Goal: Task Accomplishment & Management: Complete application form

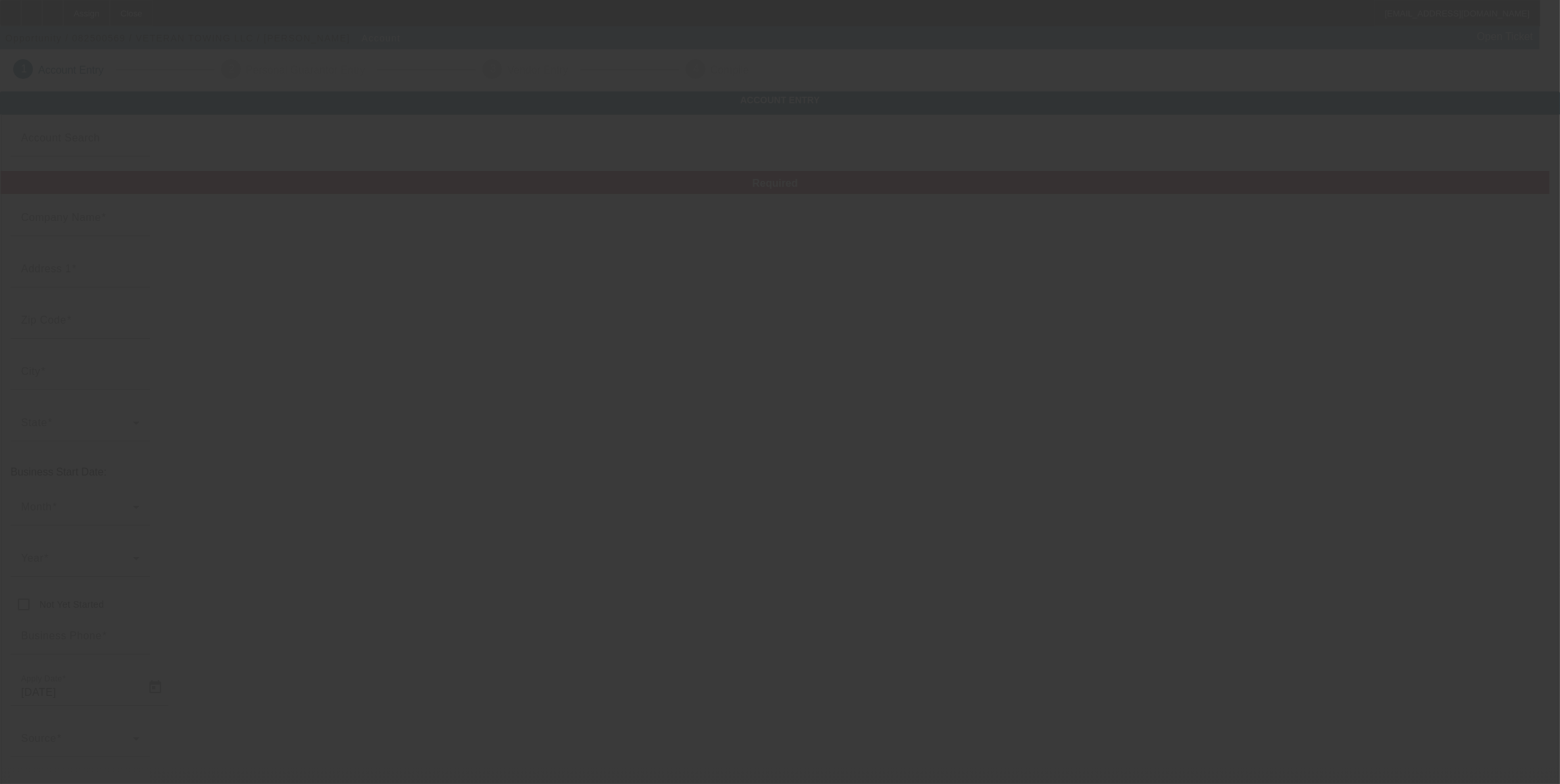
type input "8/20/2025"
type input "VETERAN TOWING LLC"
type input "10377 N 2400 Rd"
type input "73096"
type input "Weatherford"
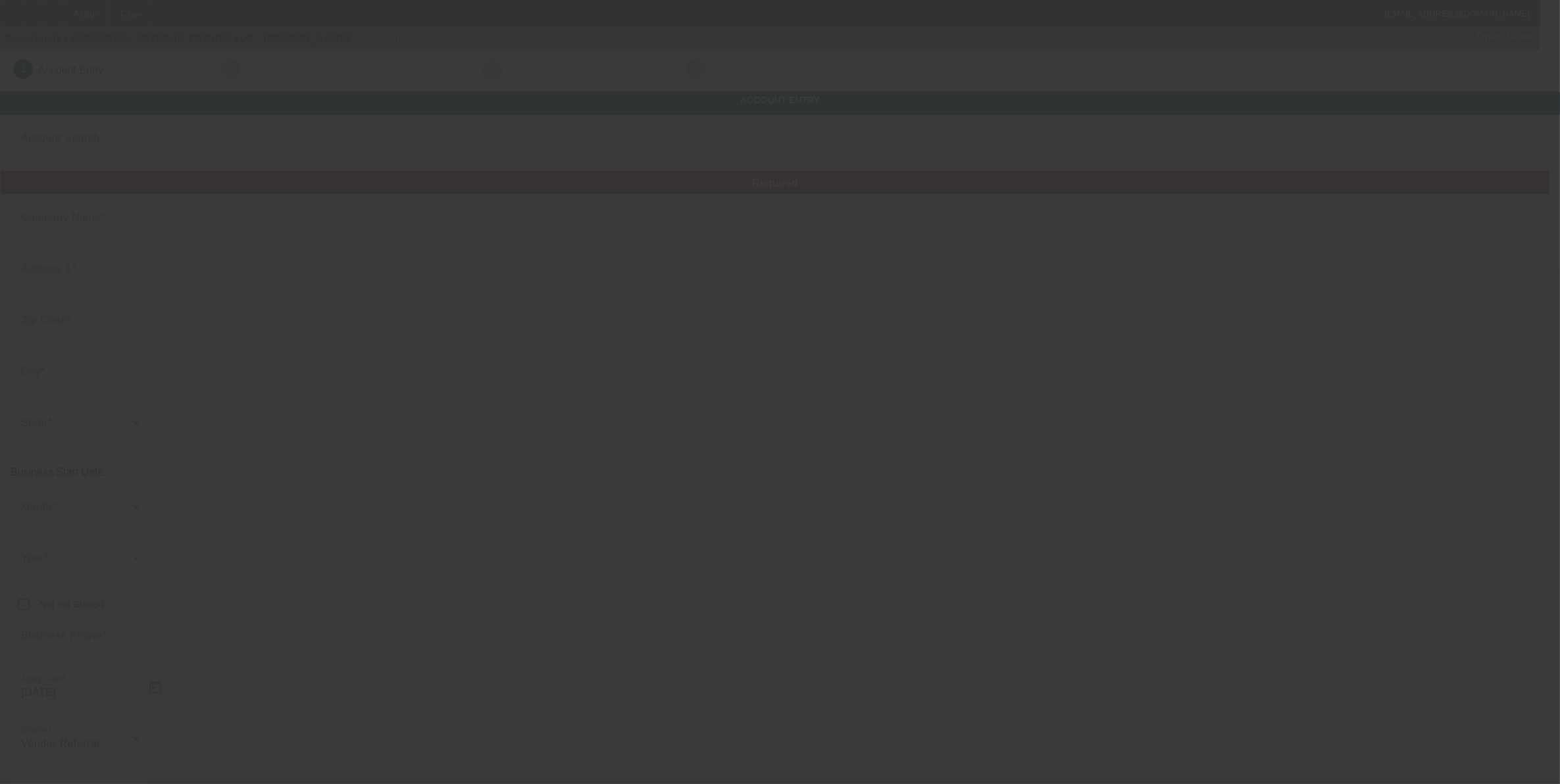
type input "(580) 330-1501"
type input "jbbrooks81@msn.com"
type input "83-4166999"
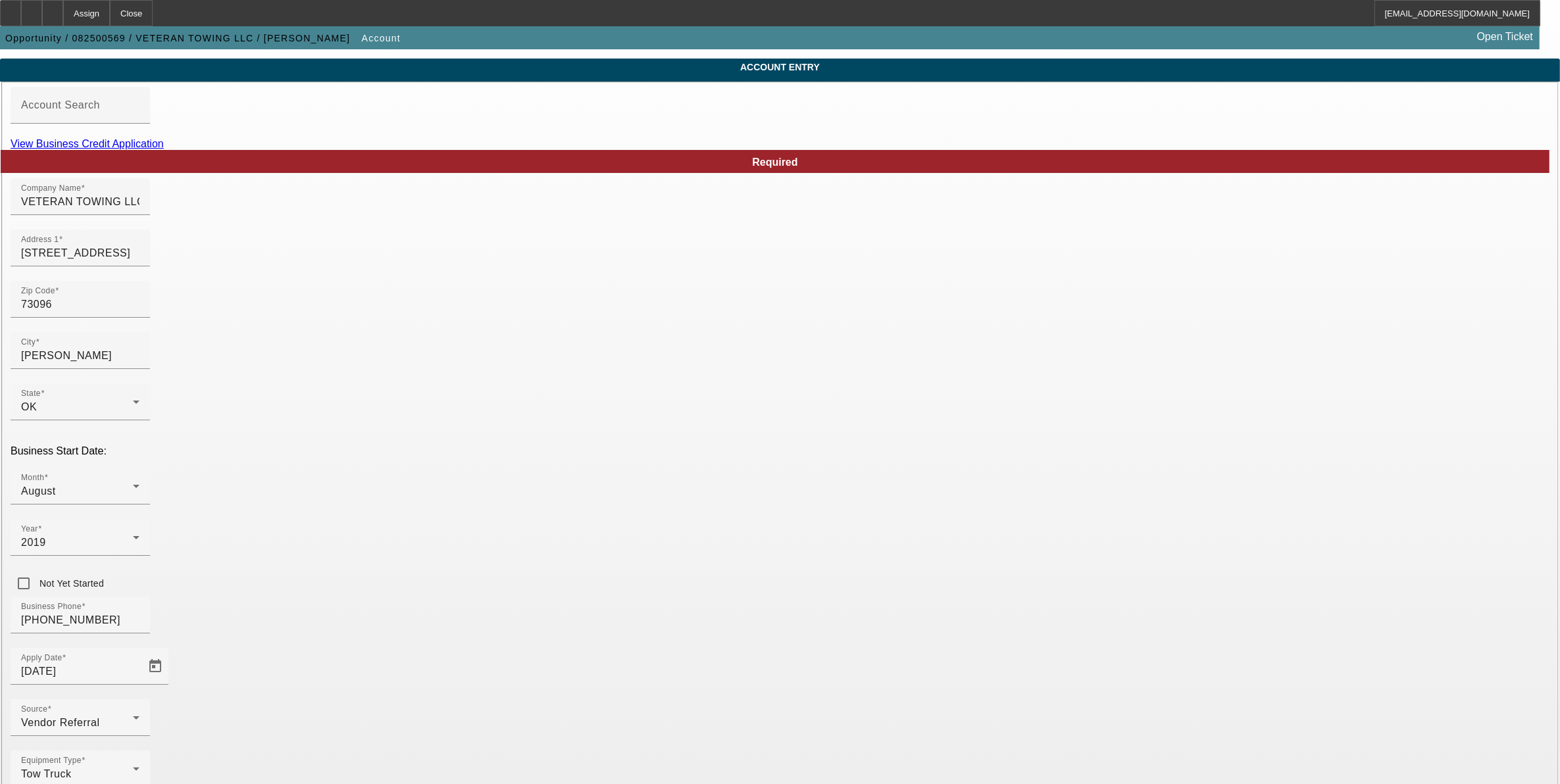
scroll to position [60, 0]
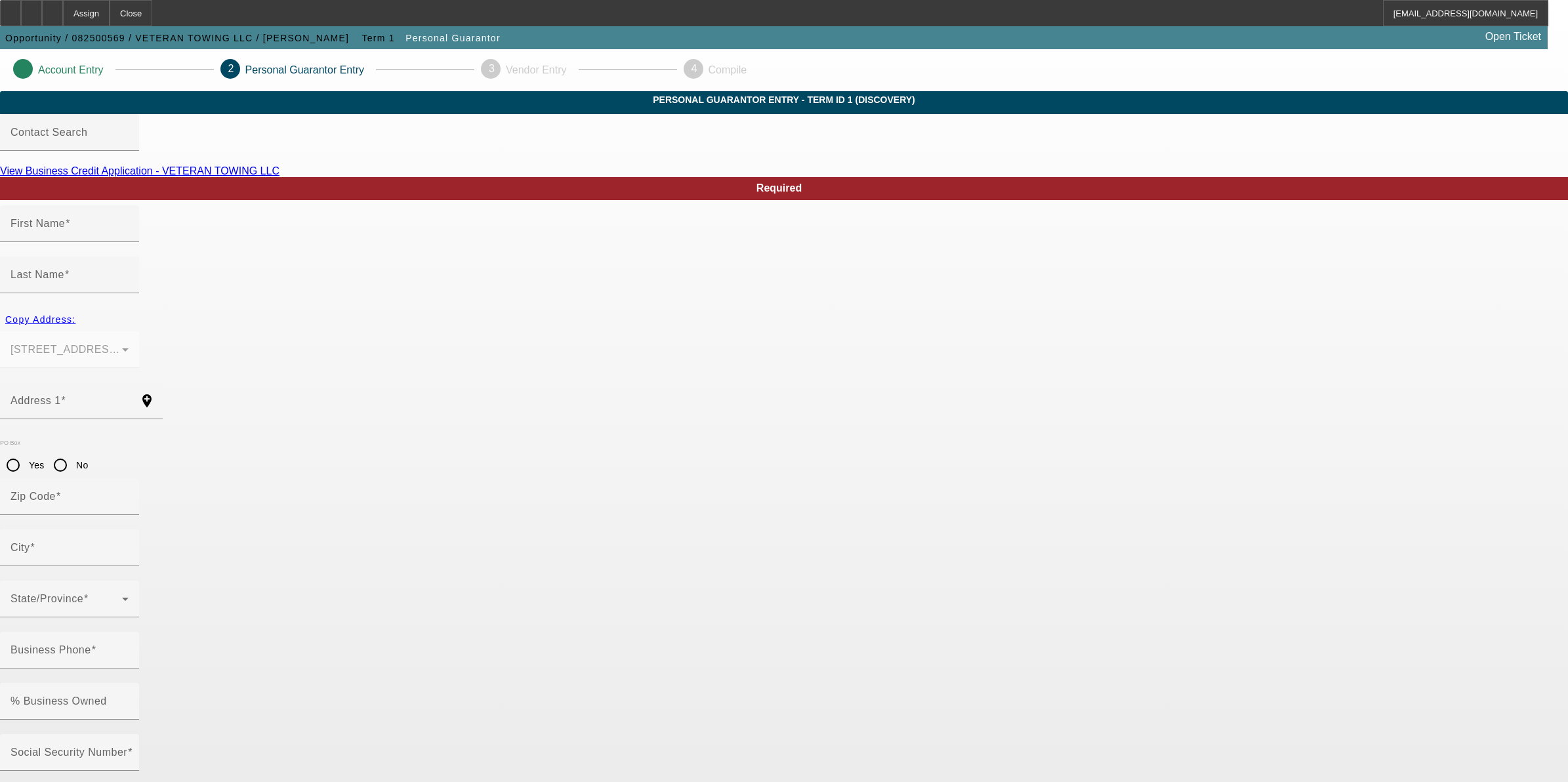
type input "James"
type input "Brooks"
type input "10377 N 2400 Rd"
radio input "true"
type input "73096"
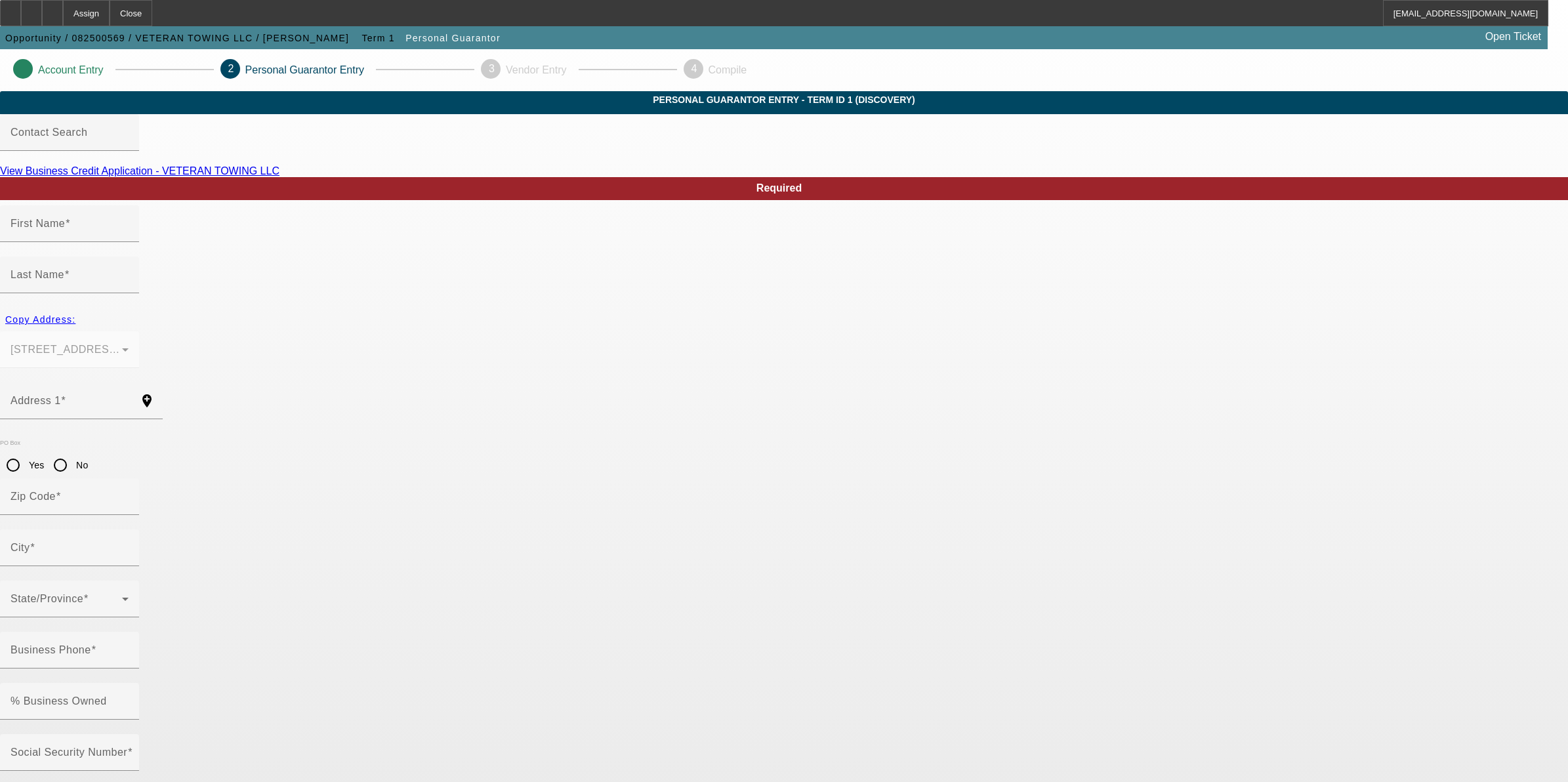
type input "Weatherford"
type input "(580) 330-2692"
type input "100"
type input "444-88-0342"
type input "brooksjames18@gmail.com"
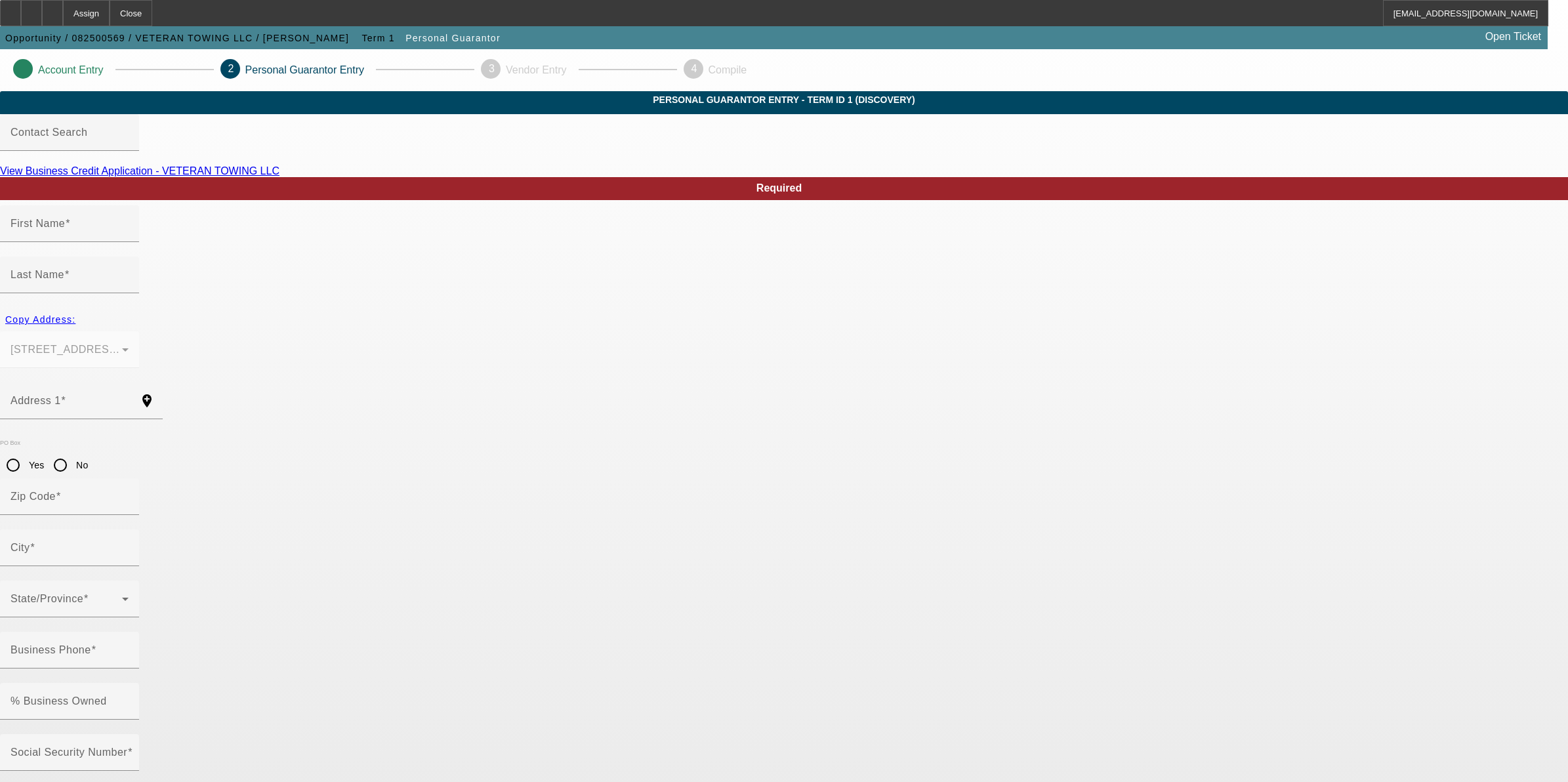
type input "(580) 330-1502"
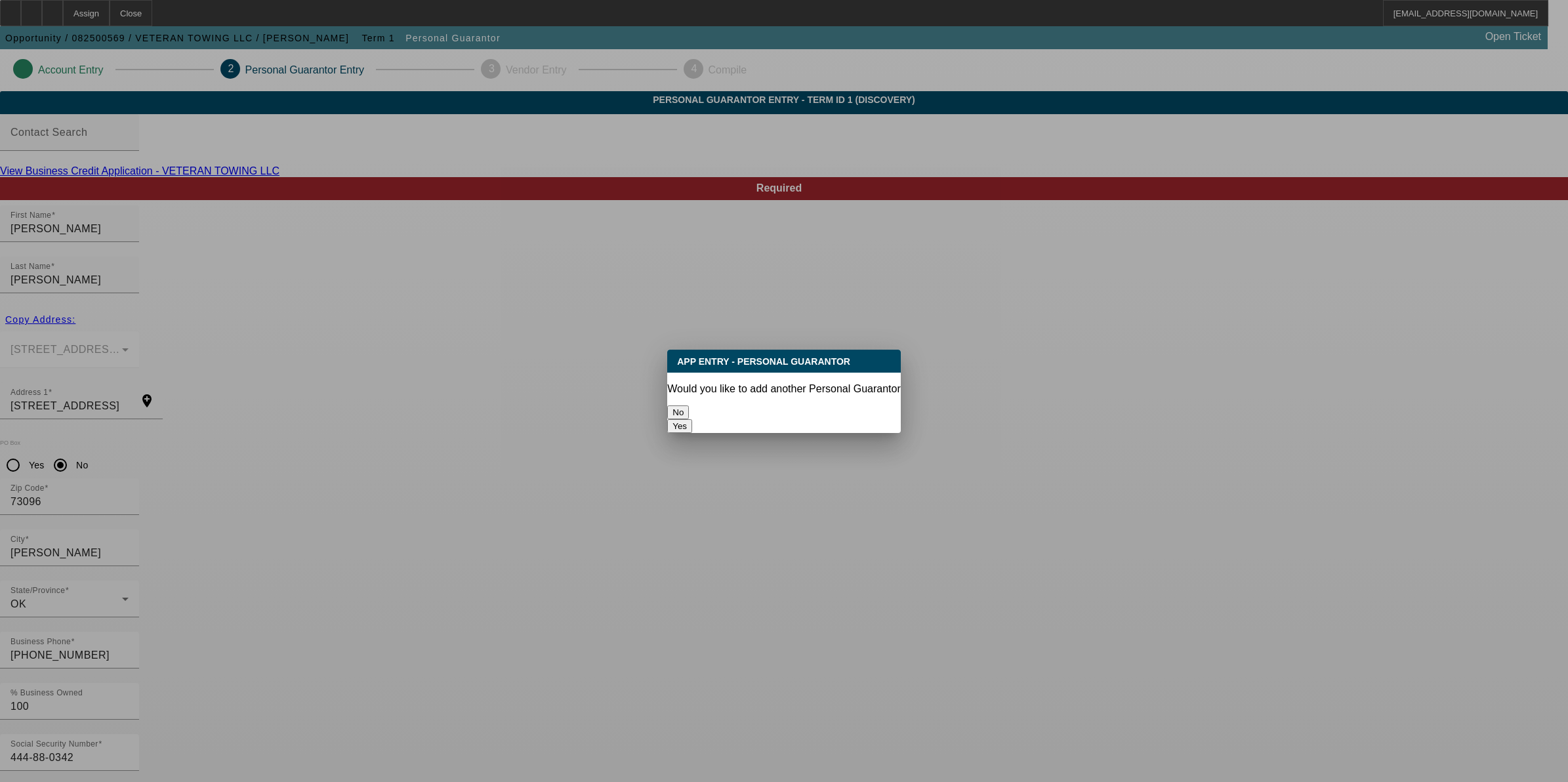
click at [689, 406] on button "No" at bounding box center [678, 413] width 22 height 14
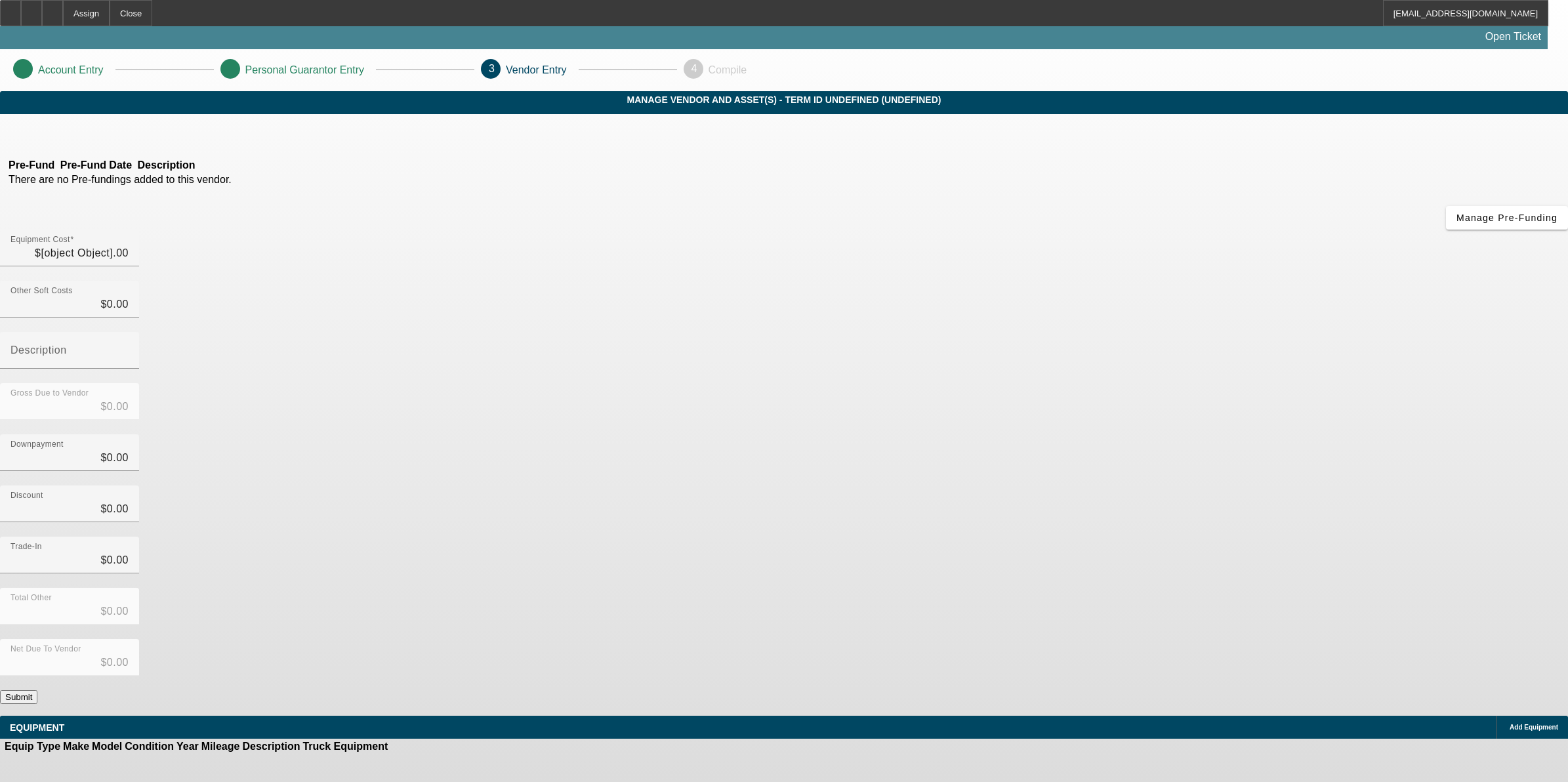
type input "$68,000.00"
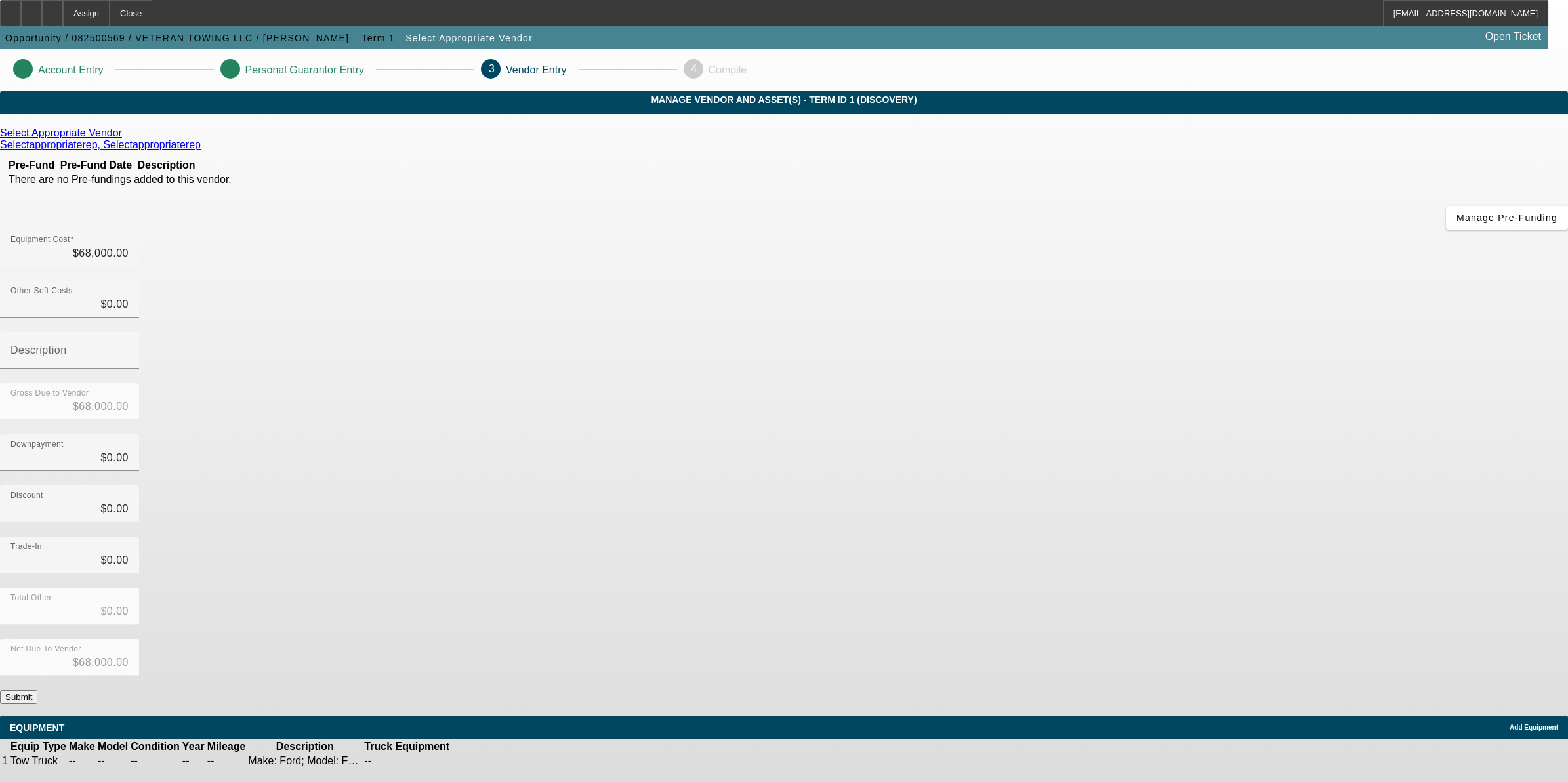
click at [38, 690] on button "Submit" at bounding box center [18, 697] width 38 height 14
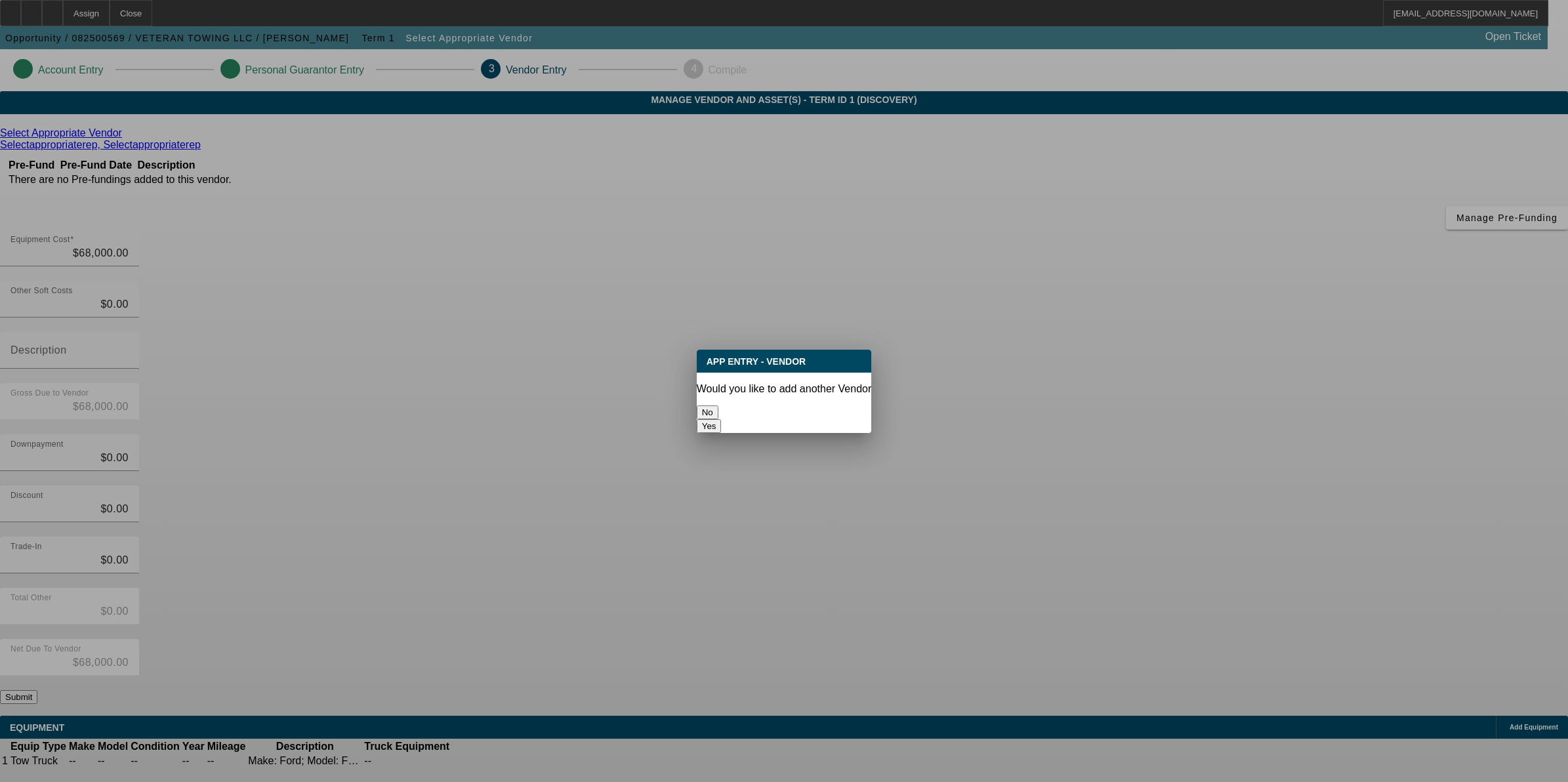
click at [718, 406] on button "No" at bounding box center [708, 413] width 22 height 14
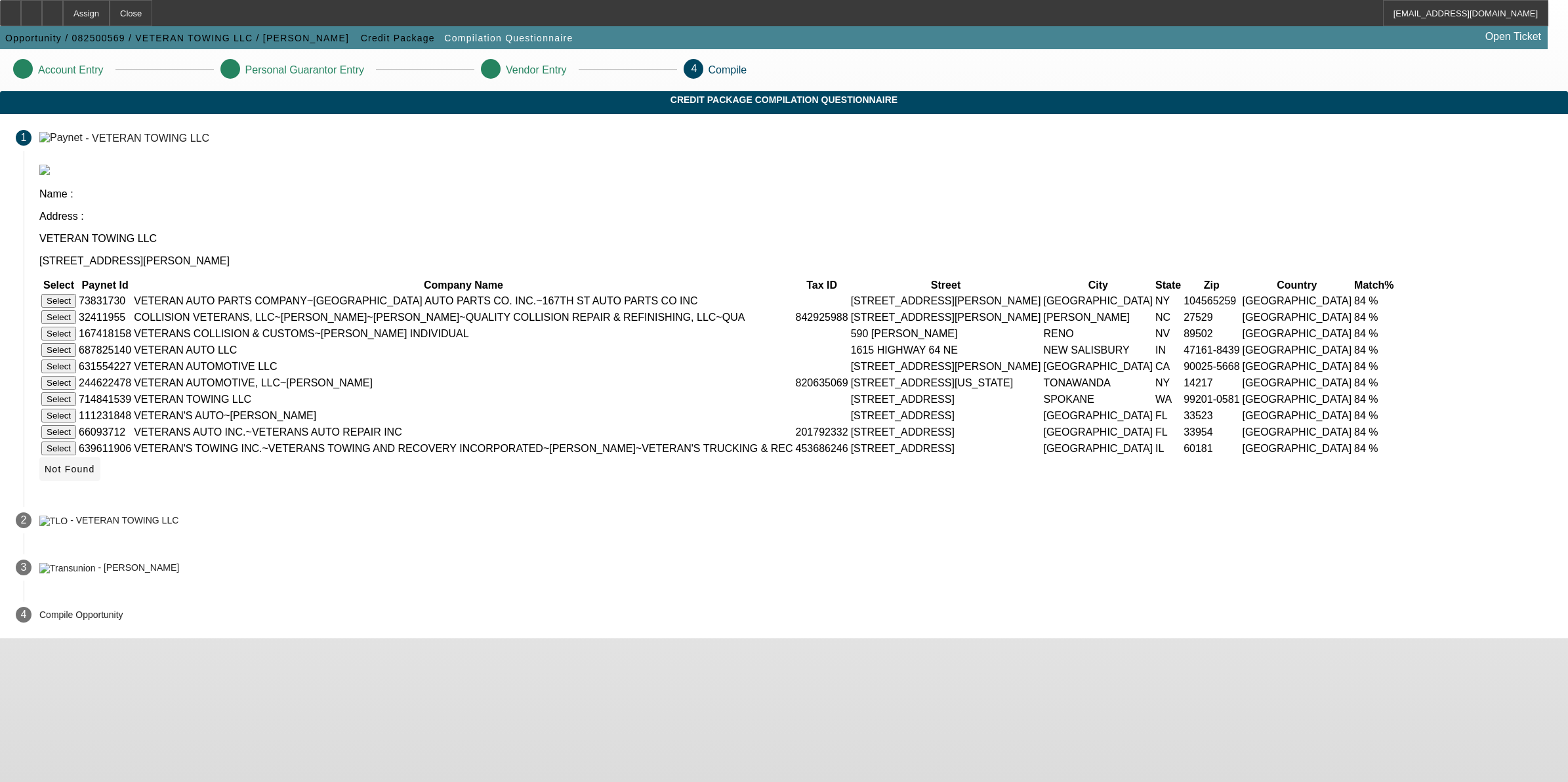
click at [95, 475] on span "Not Found" at bounding box center [70, 469] width 51 height 10
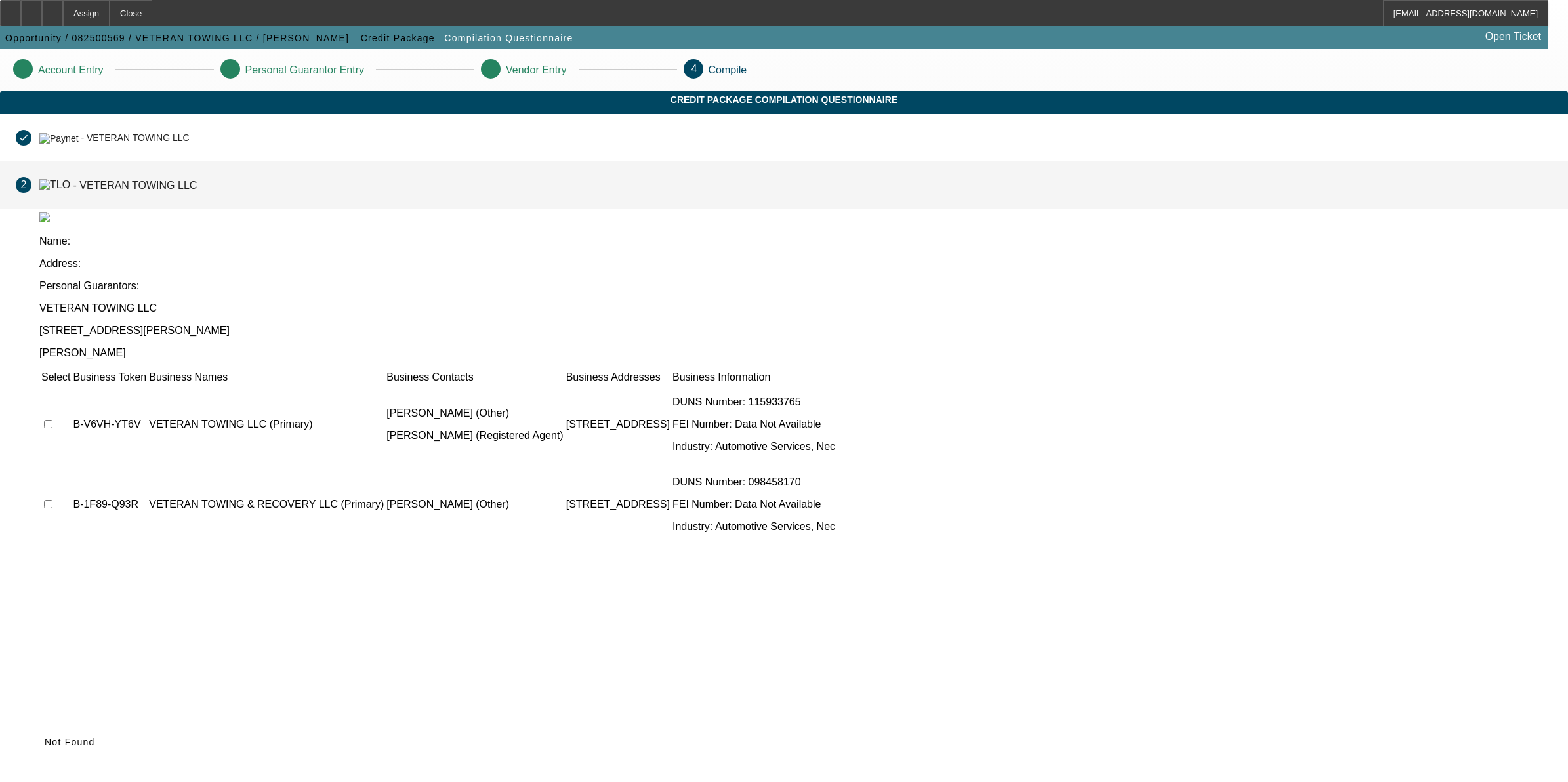
click at [53, 420] on input "checkbox" at bounding box center [48, 424] width 8 height 8
checkbox input "true"
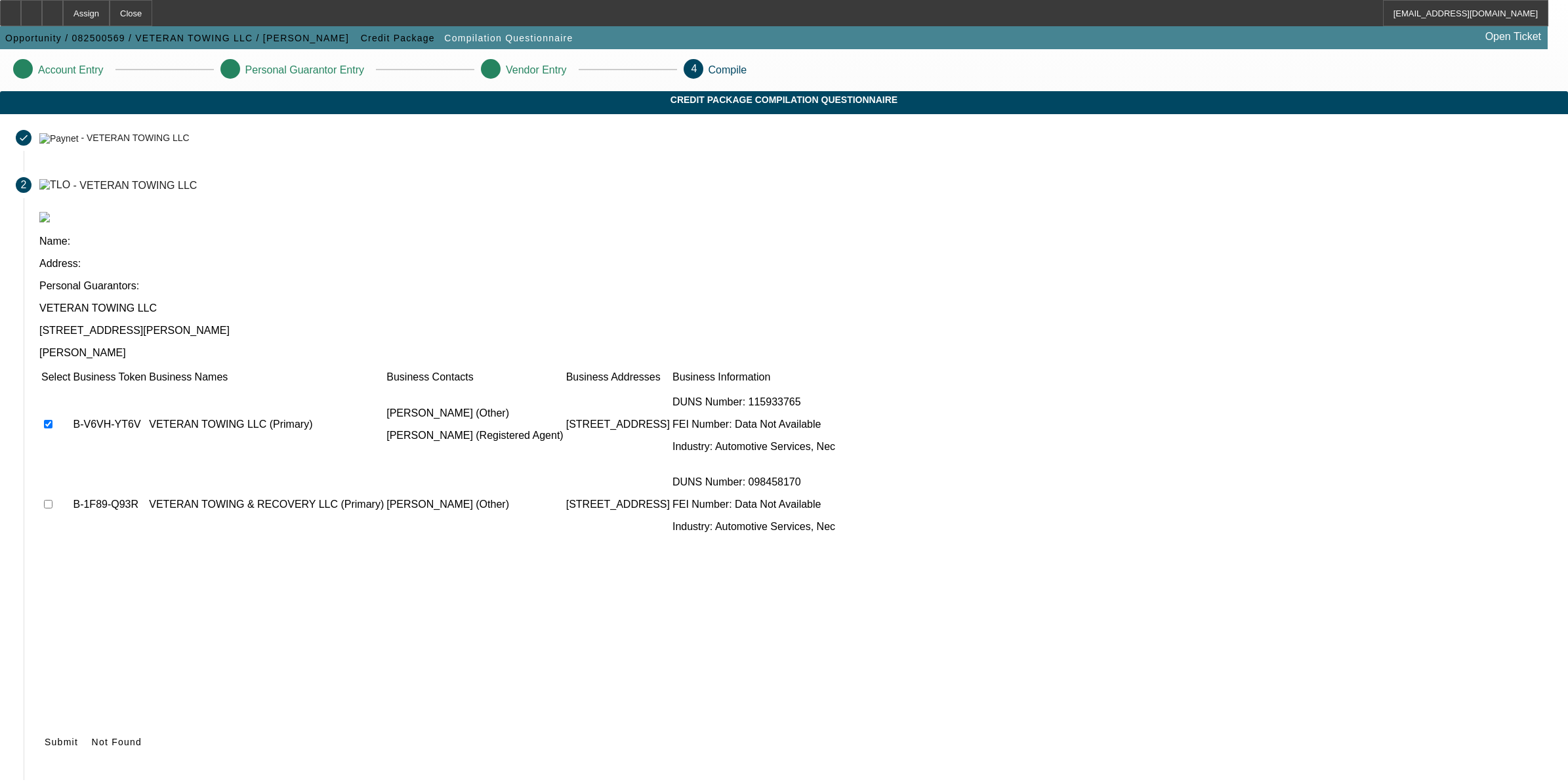
click at [53, 500] on input "checkbox" at bounding box center [48, 504] width 8 height 8
checkbox input "true"
click at [44, 737] on icon at bounding box center [44, 742] width 0 height 10
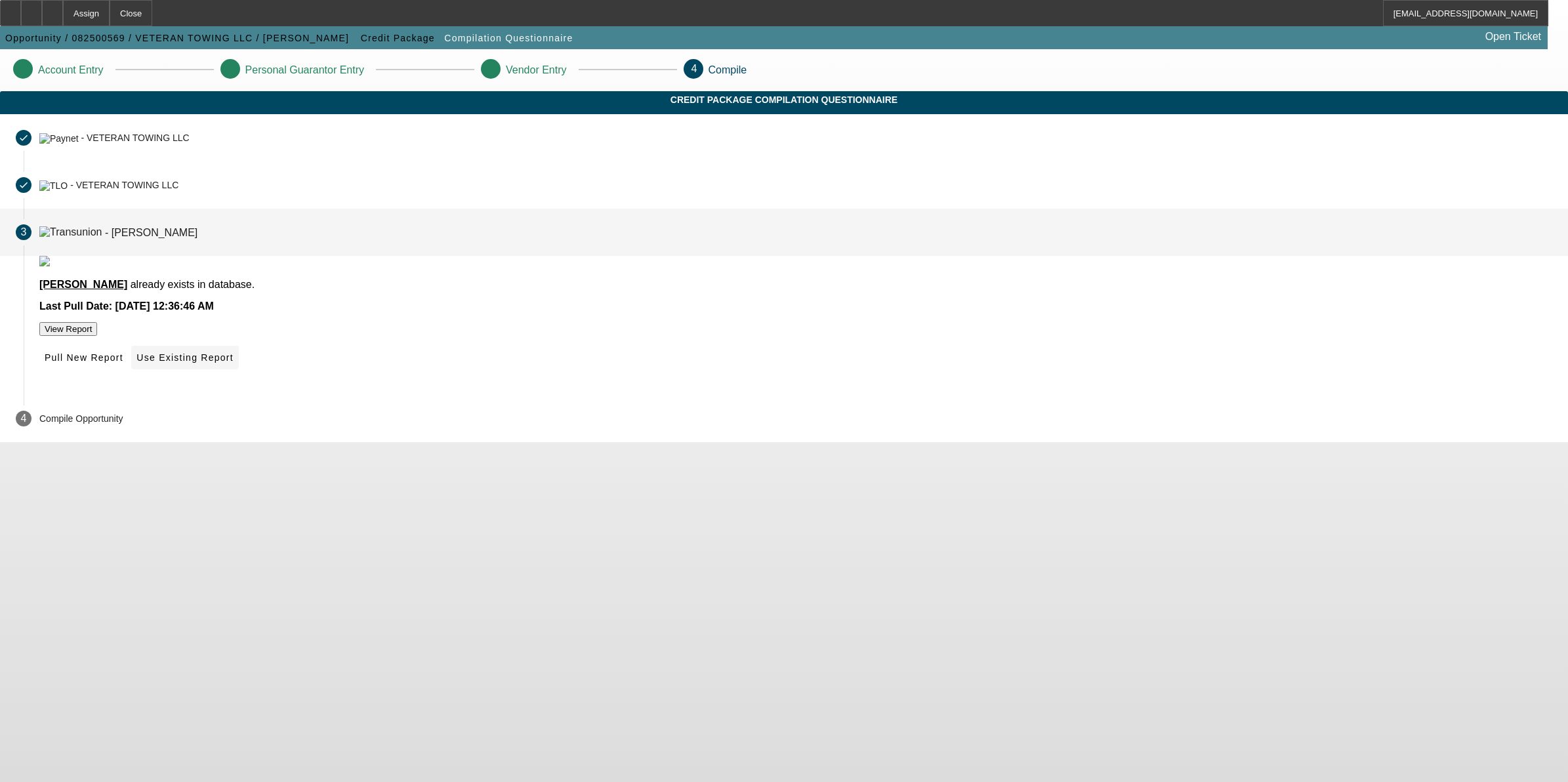
click at [238, 374] on span at bounding box center [184, 358] width 107 height 31
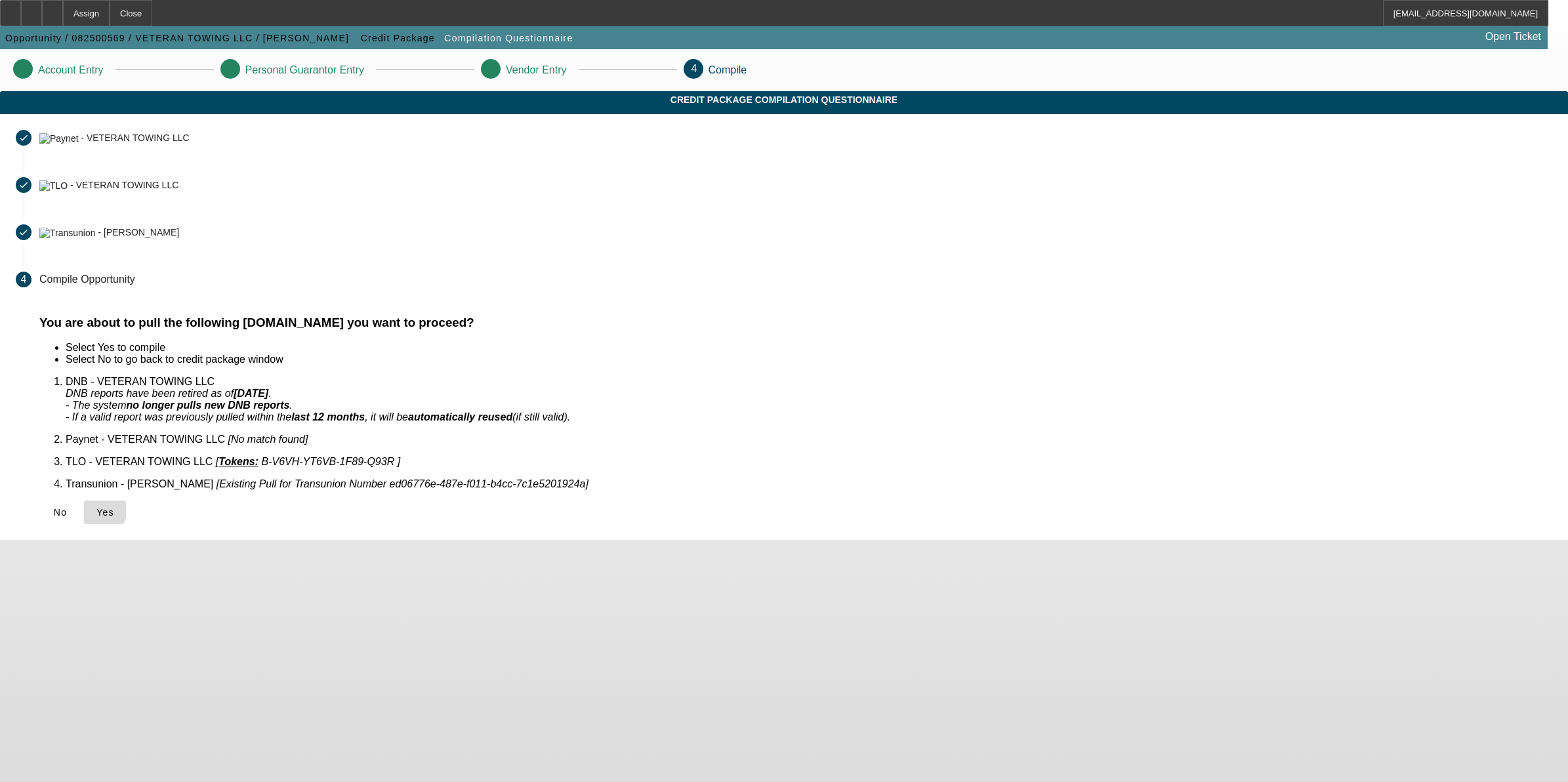
click at [96, 507] on icon at bounding box center [96, 512] width 0 height 10
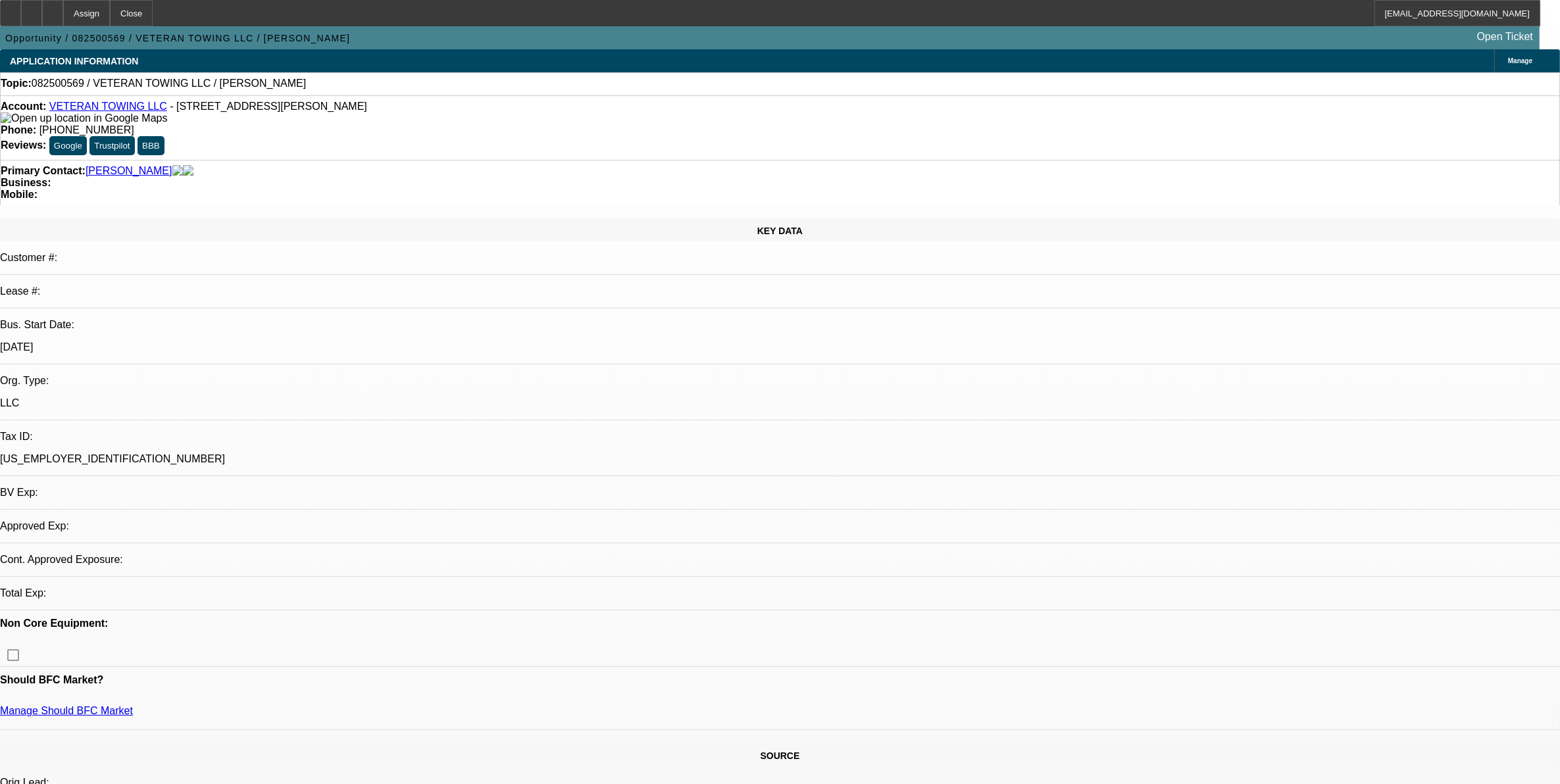
select select "0"
select select "2"
select select "0.1"
select select "1"
select select "2"
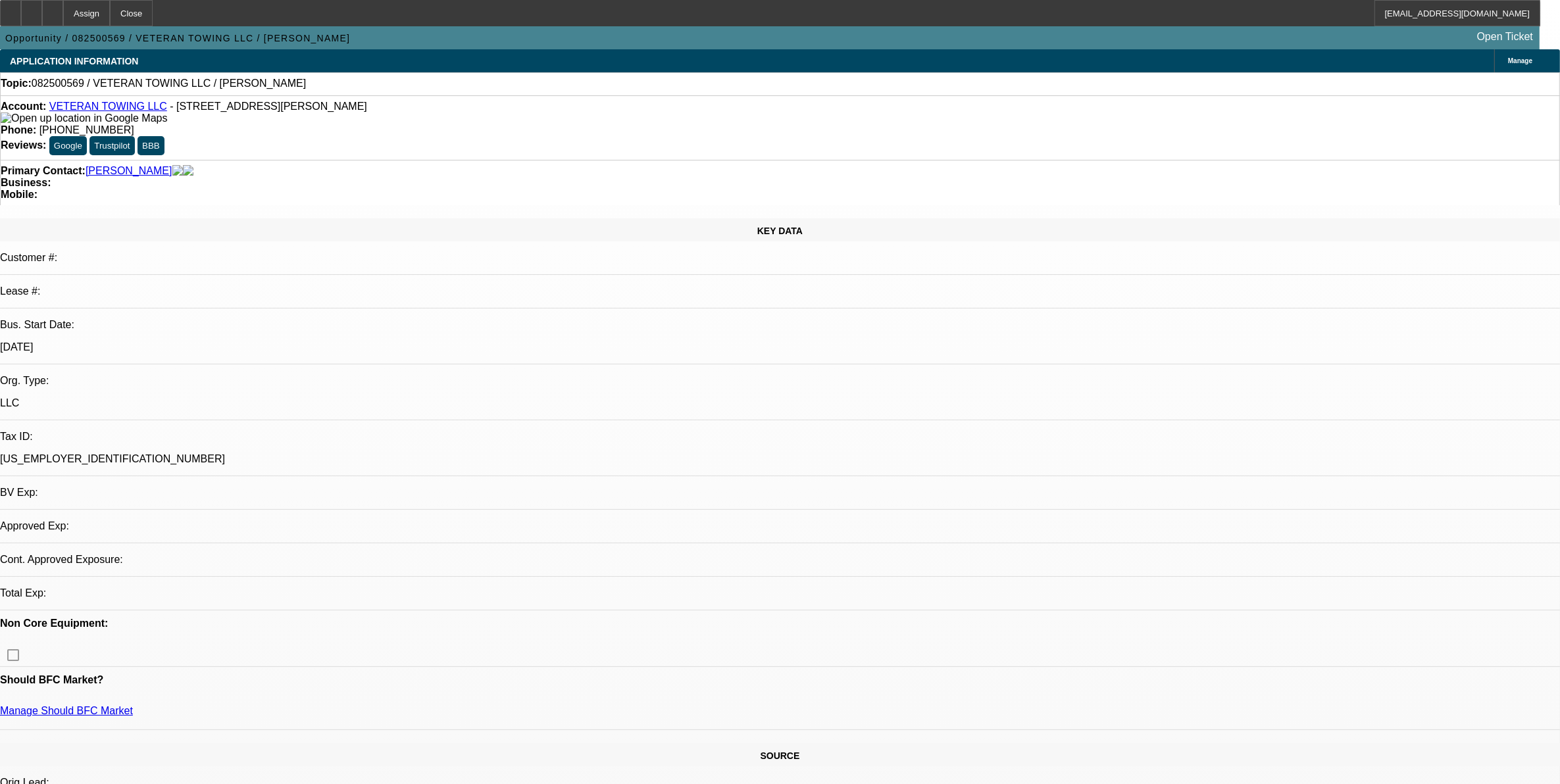
select select "4"
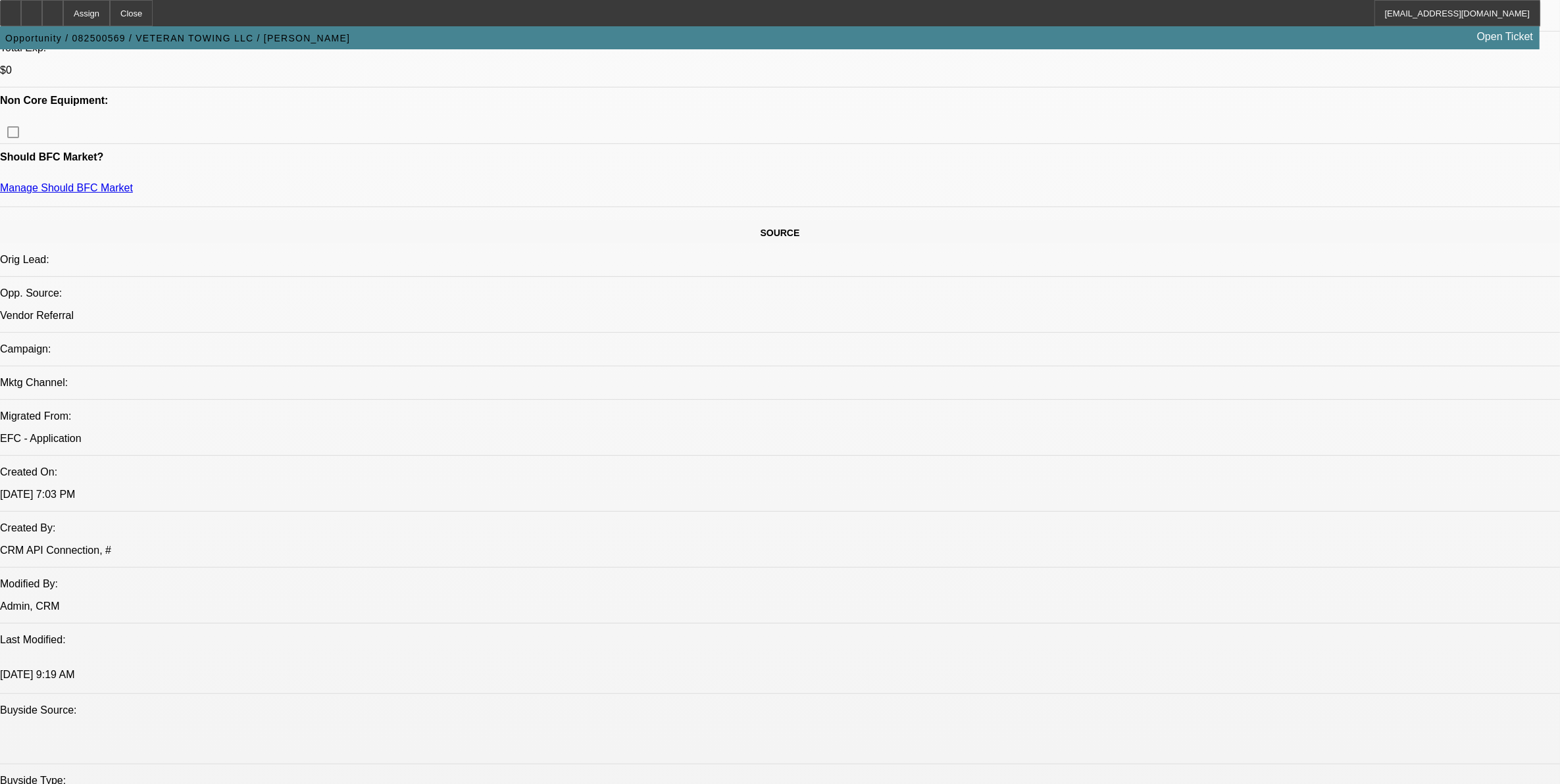
scroll to position [740, 0]
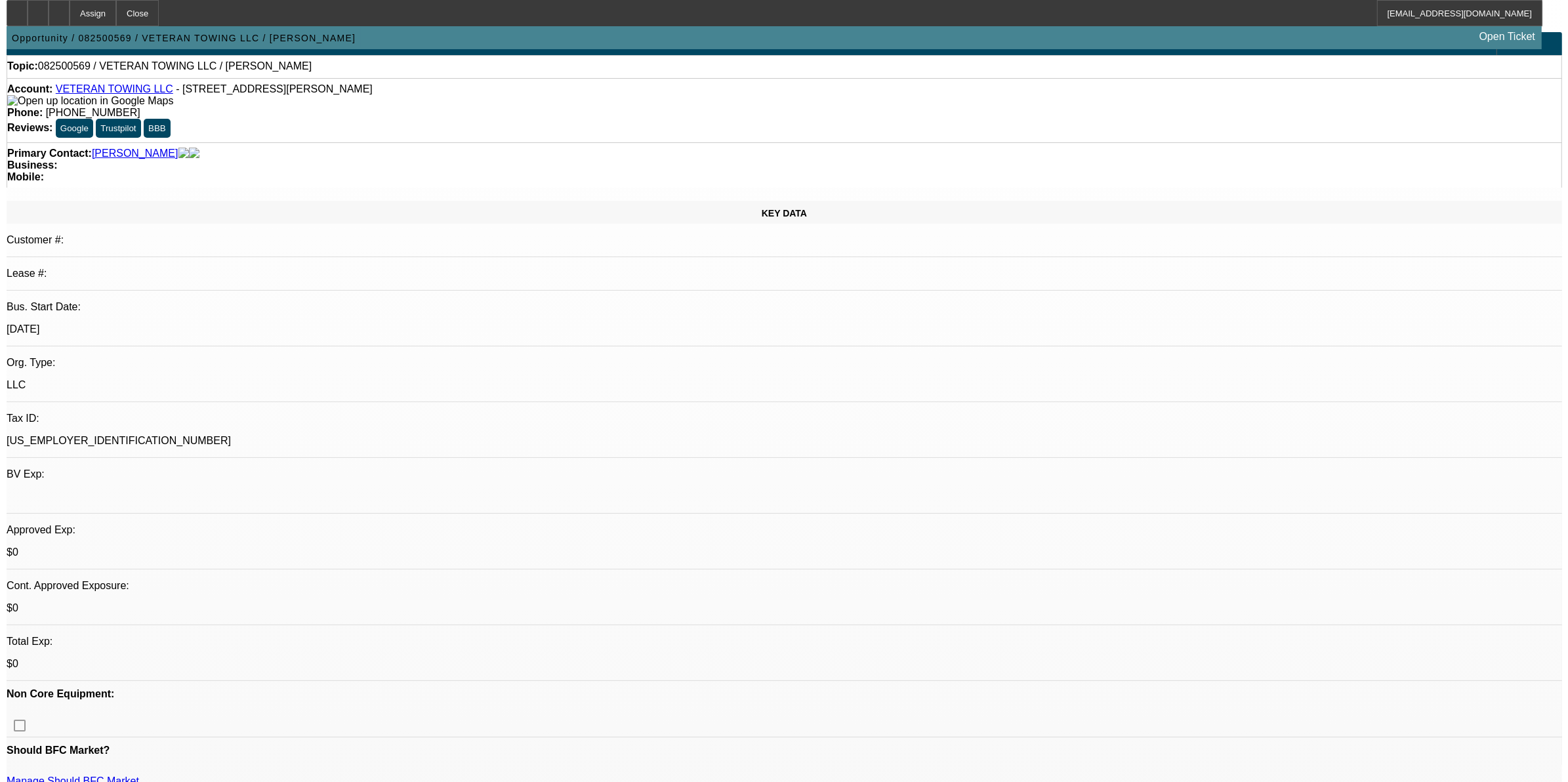
scroll to position [0, 0]
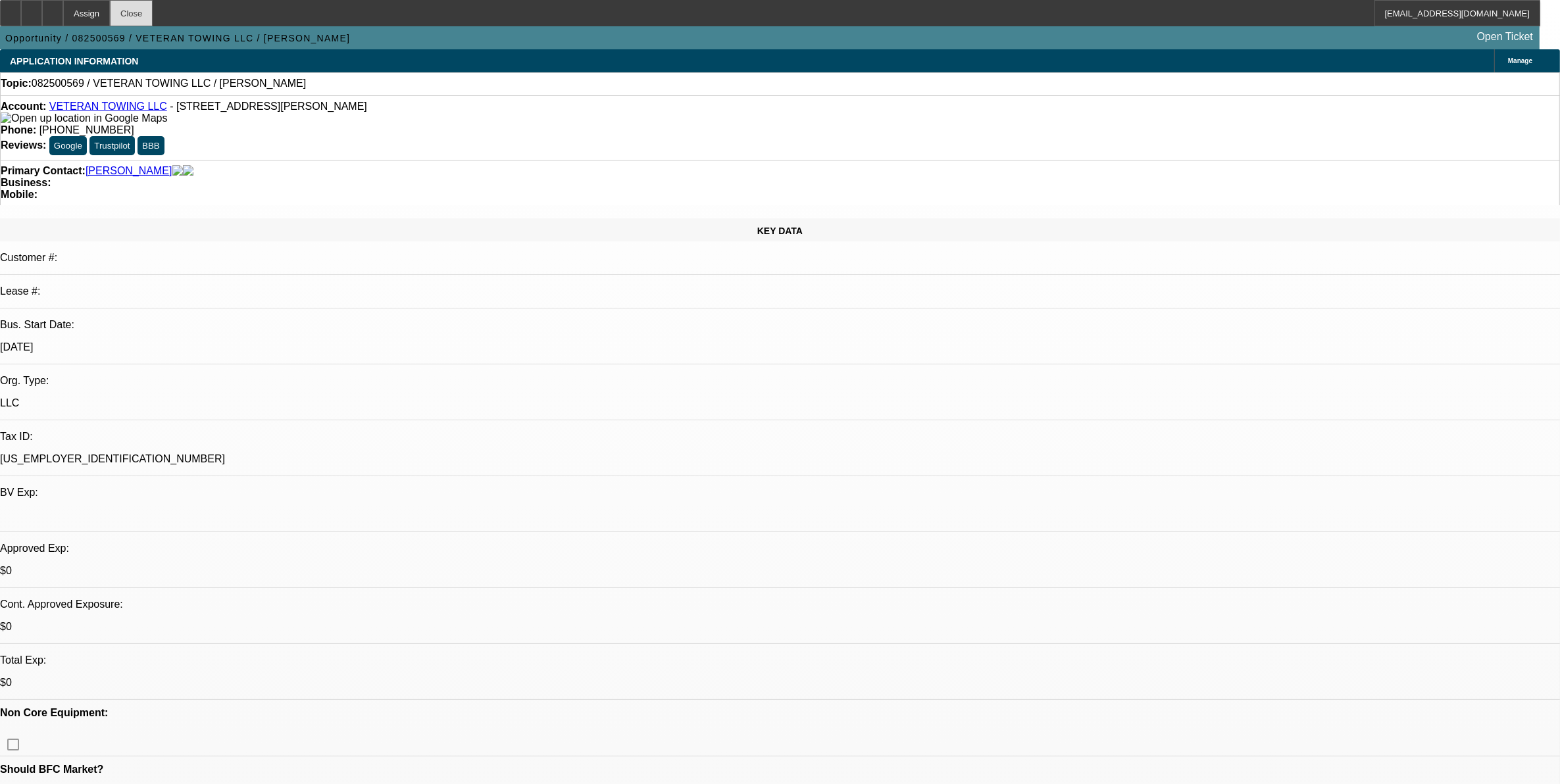
click at [153, 16] on div "Close" at bounding box center [131, 13] width 42 height 26
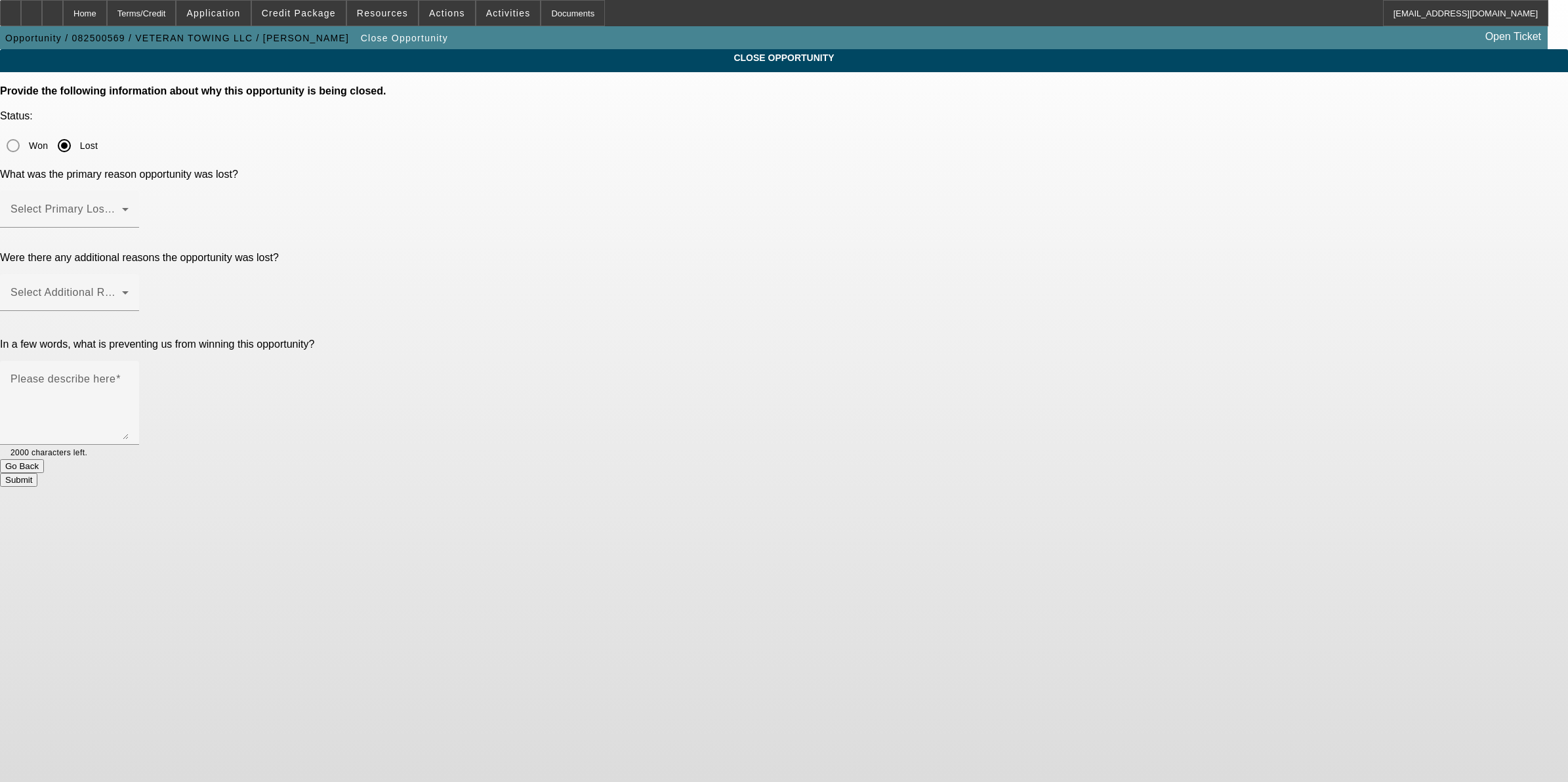
click at [128, 191] on div "Select Primary Lost Reason" at bounding box center [69, 210] width 118 height 37
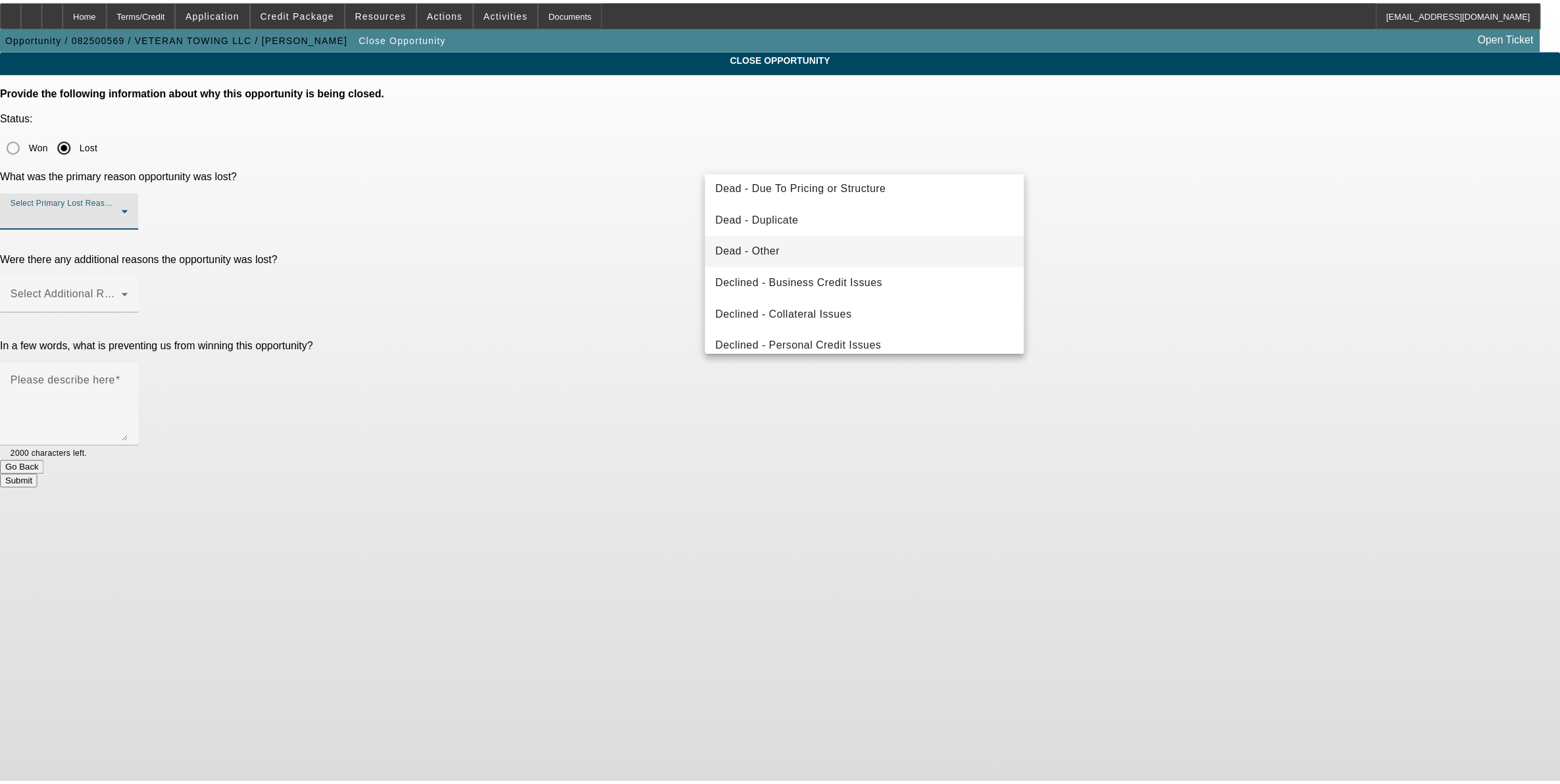
scroll to position [94, 0]
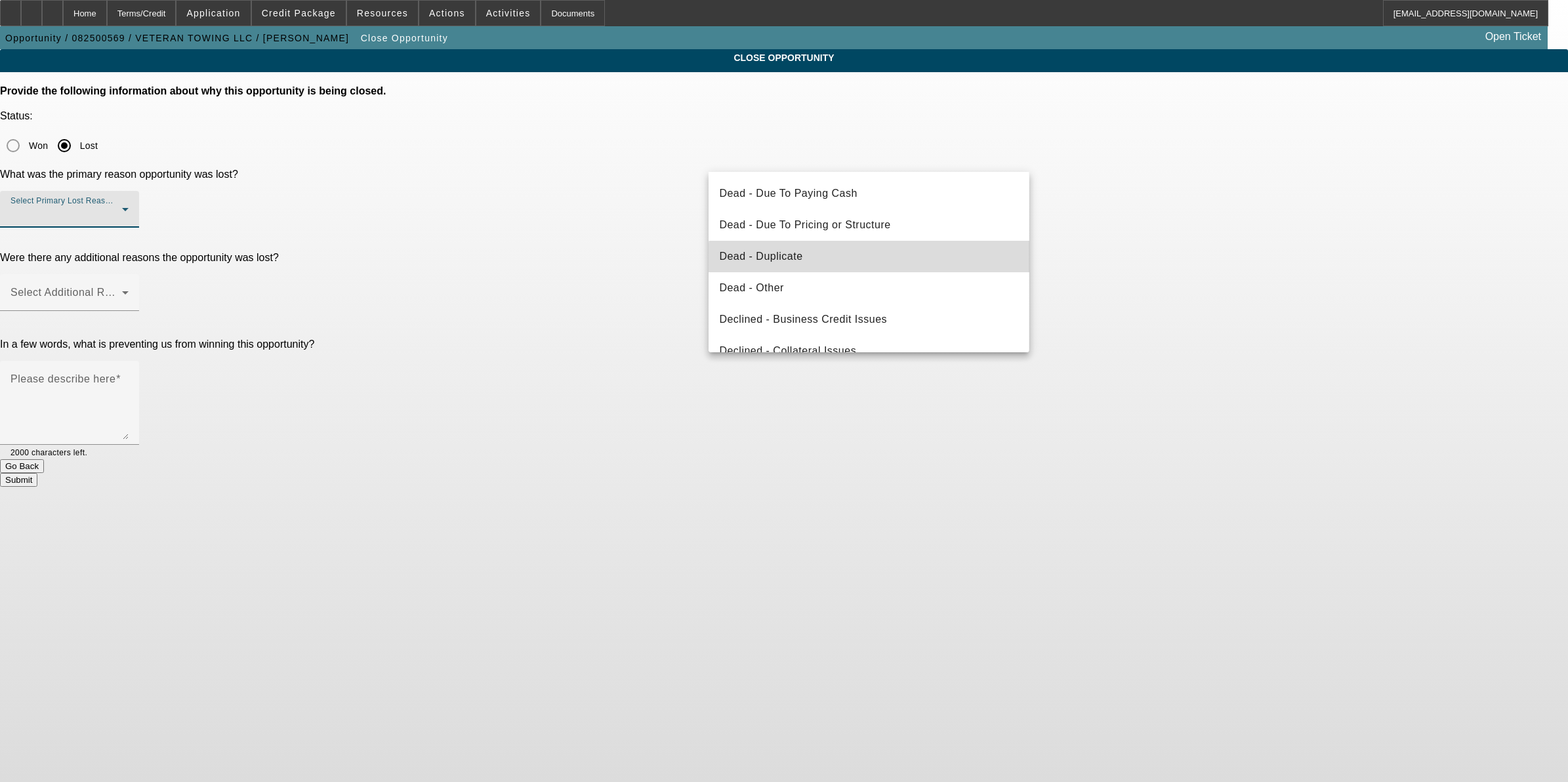
click at [869, 268] on mat-option "Dead - Duplicate" at bounding box center [869, 257] width 320 height 31
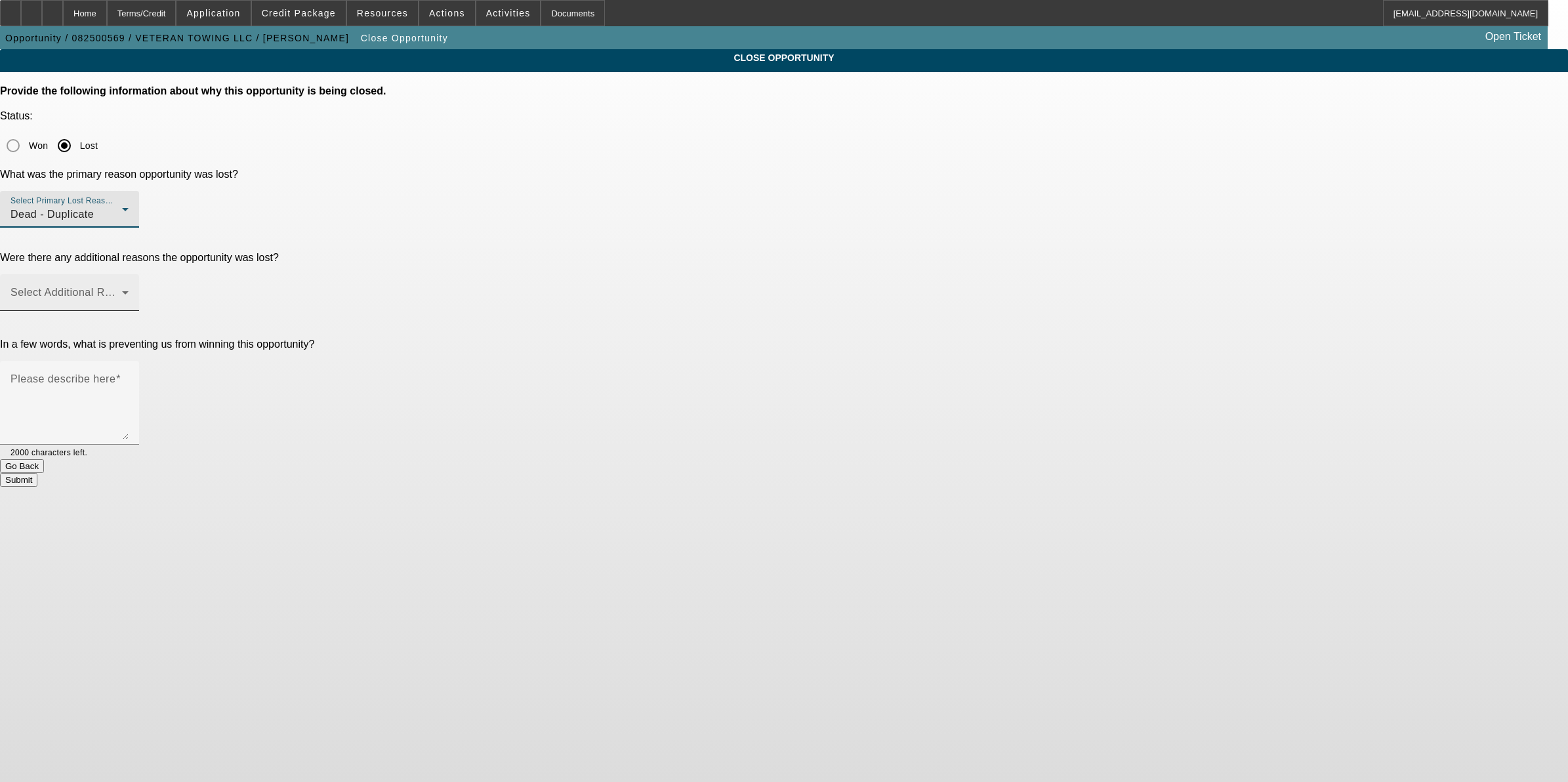
click at [122, 290] on span at bounding box center [66, 298] width 111 height 16
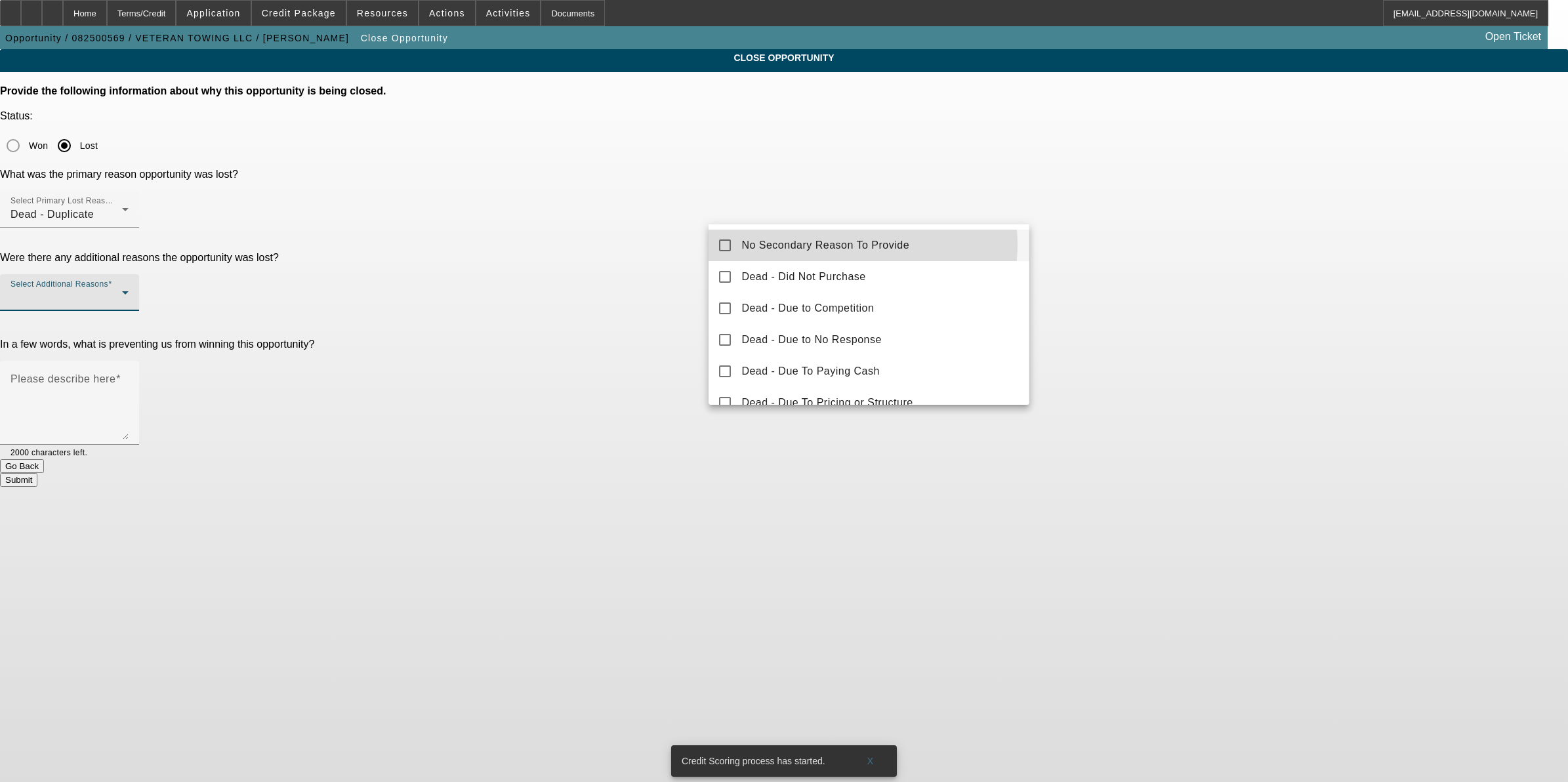
click at [854, 245] on span "No Secondary Reason To Provide" at bounding box center [826, 245] width 168 height 16
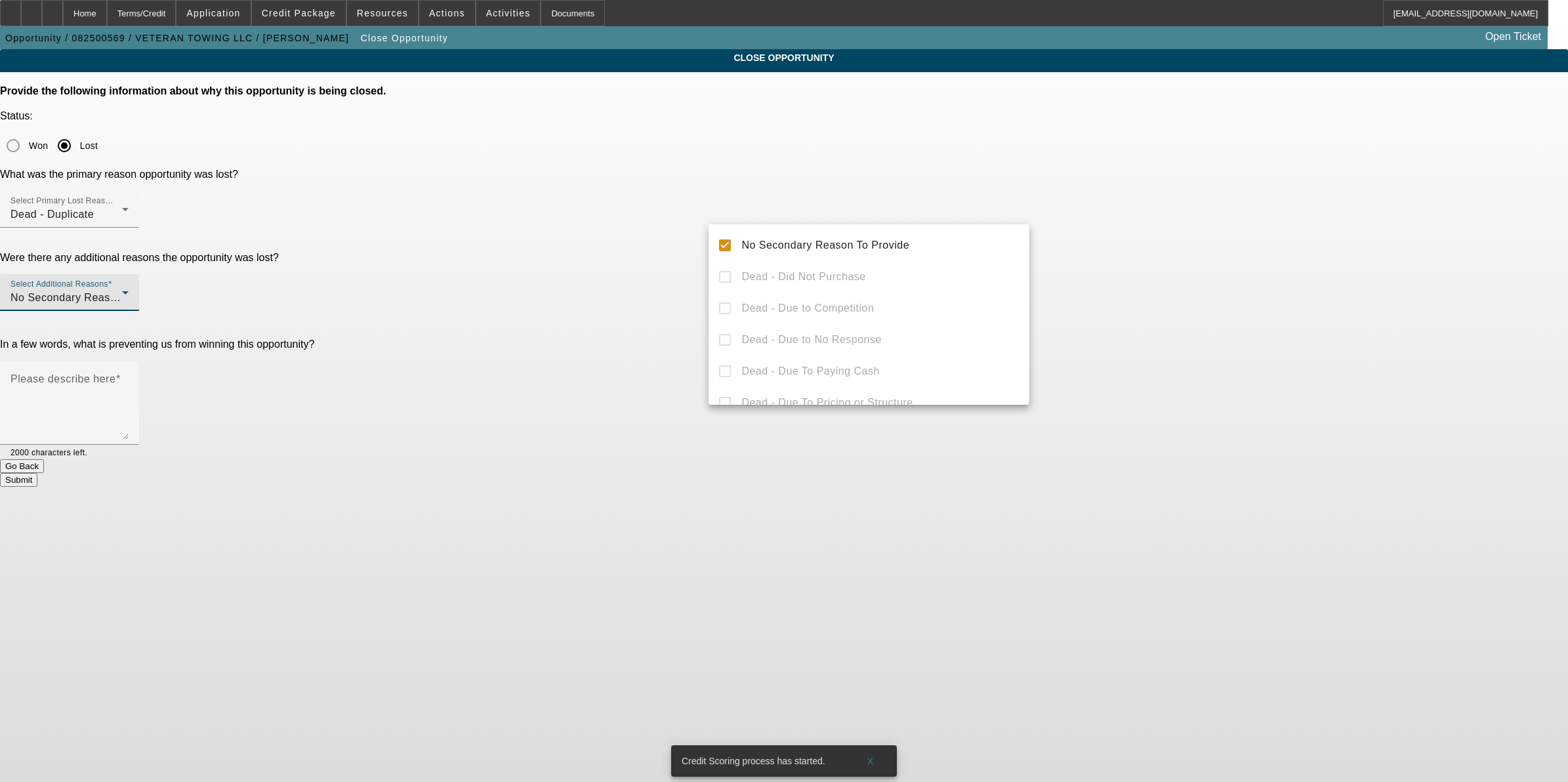
click at [608, 264] on div at bounding box center [784, 391] width 1568 height 782
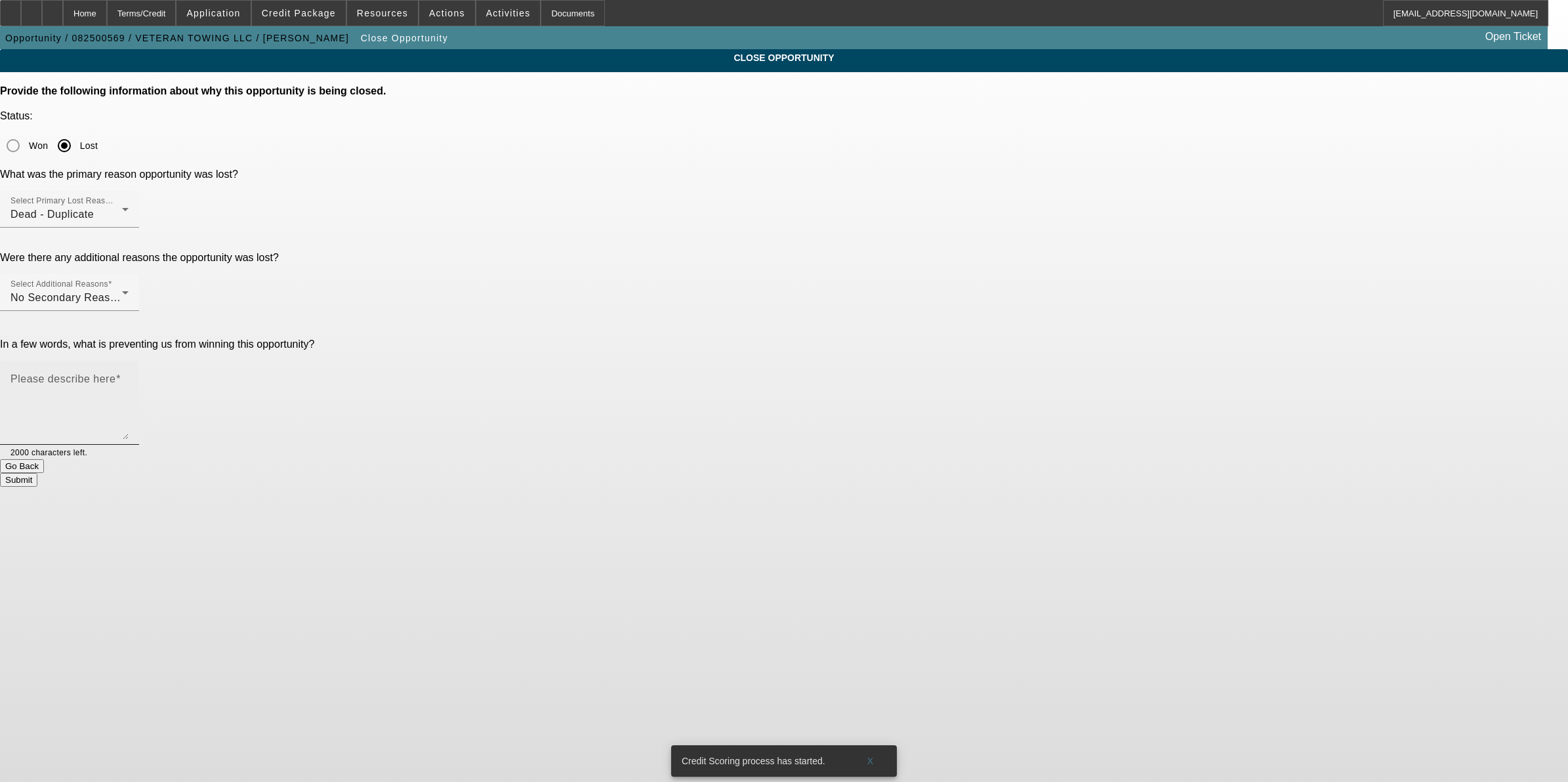
click at [128, 376] on textarea "Please describe here" at bounding box center [69, 408] width 118 height 63
type textarea "Dupe"
click at [38, 473] on button "Submit" at bounding box center [18, 480] width 38 height 14
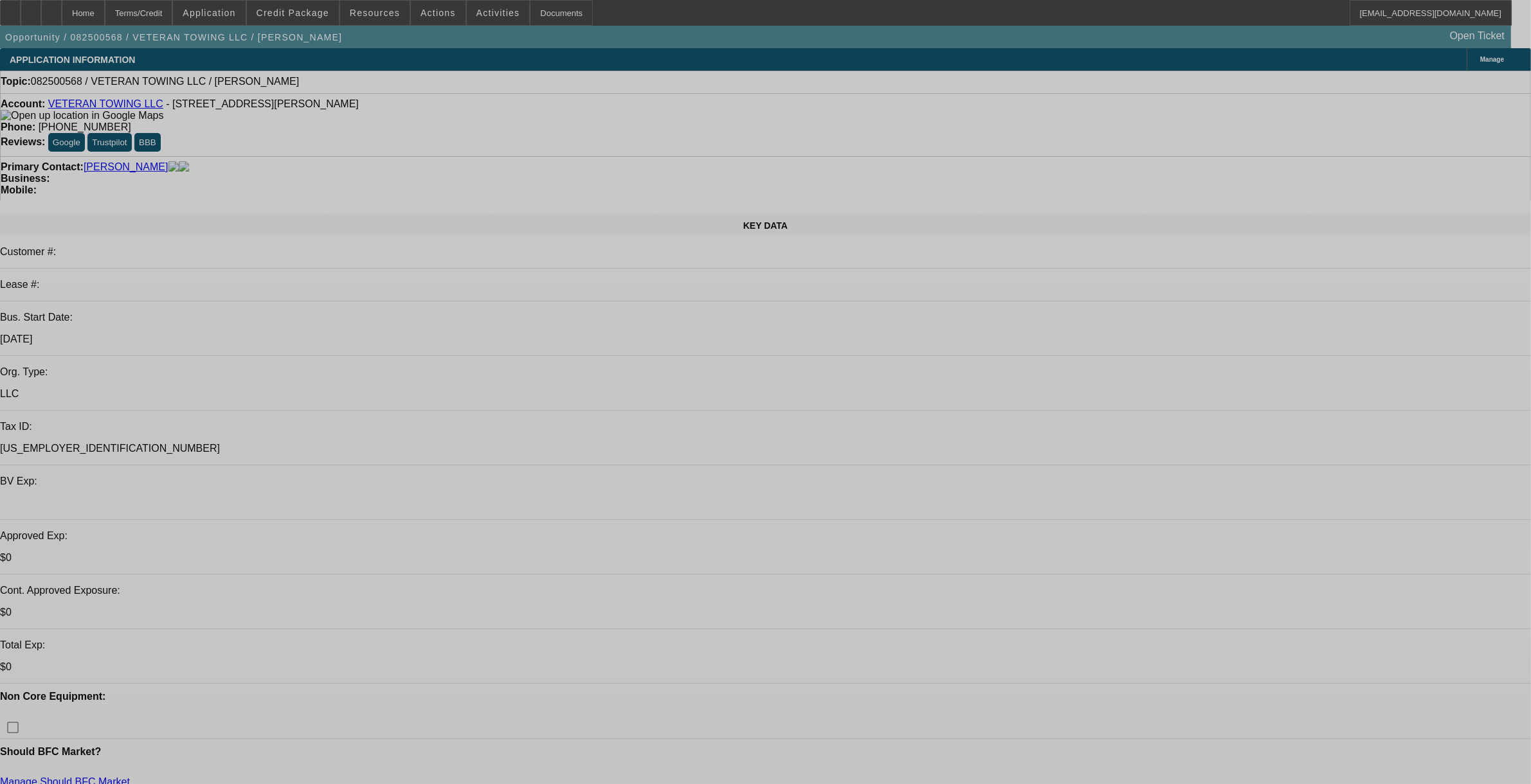
select select "0"
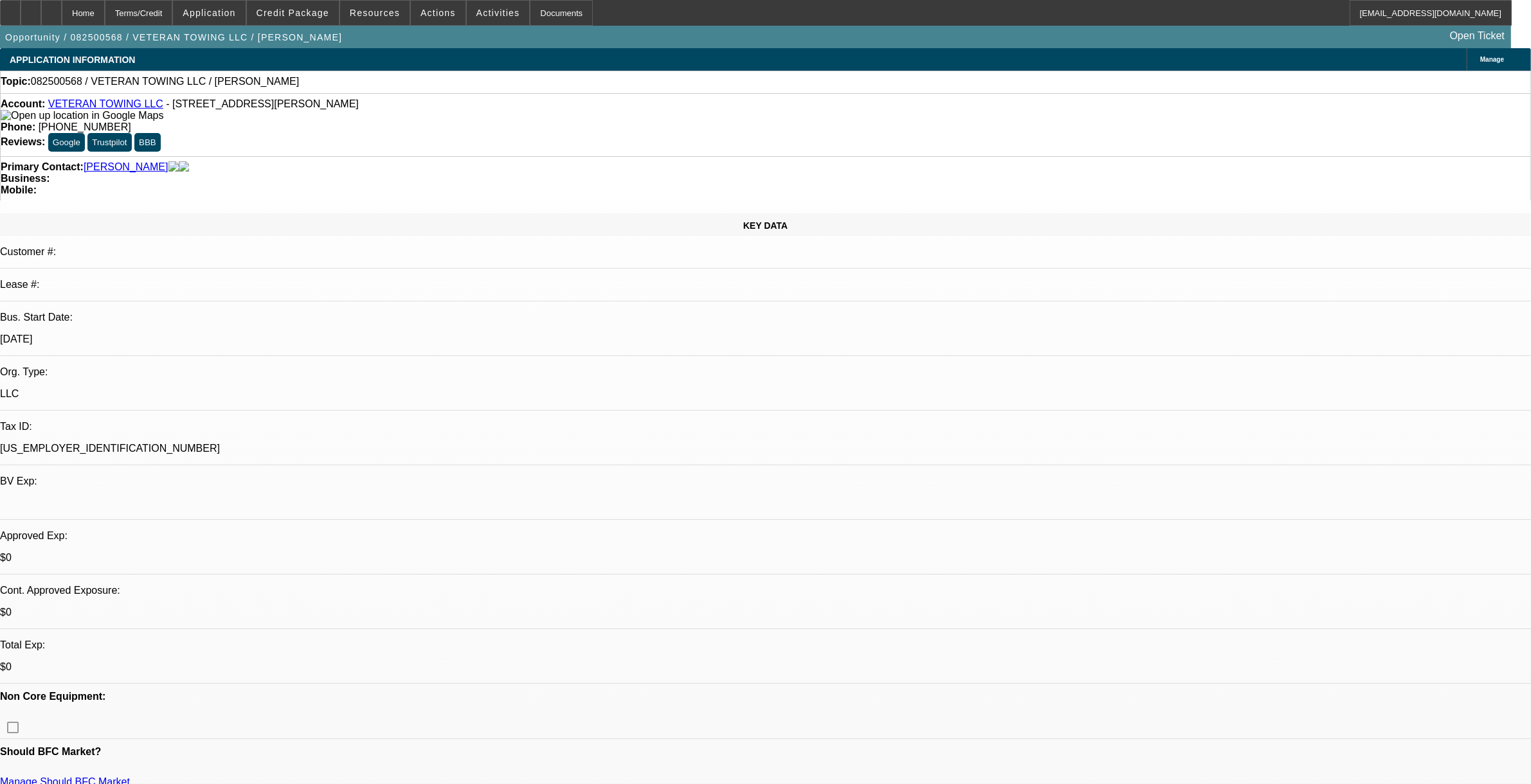
select select "2"
select select "0.1"
select select "2"
select select "4"
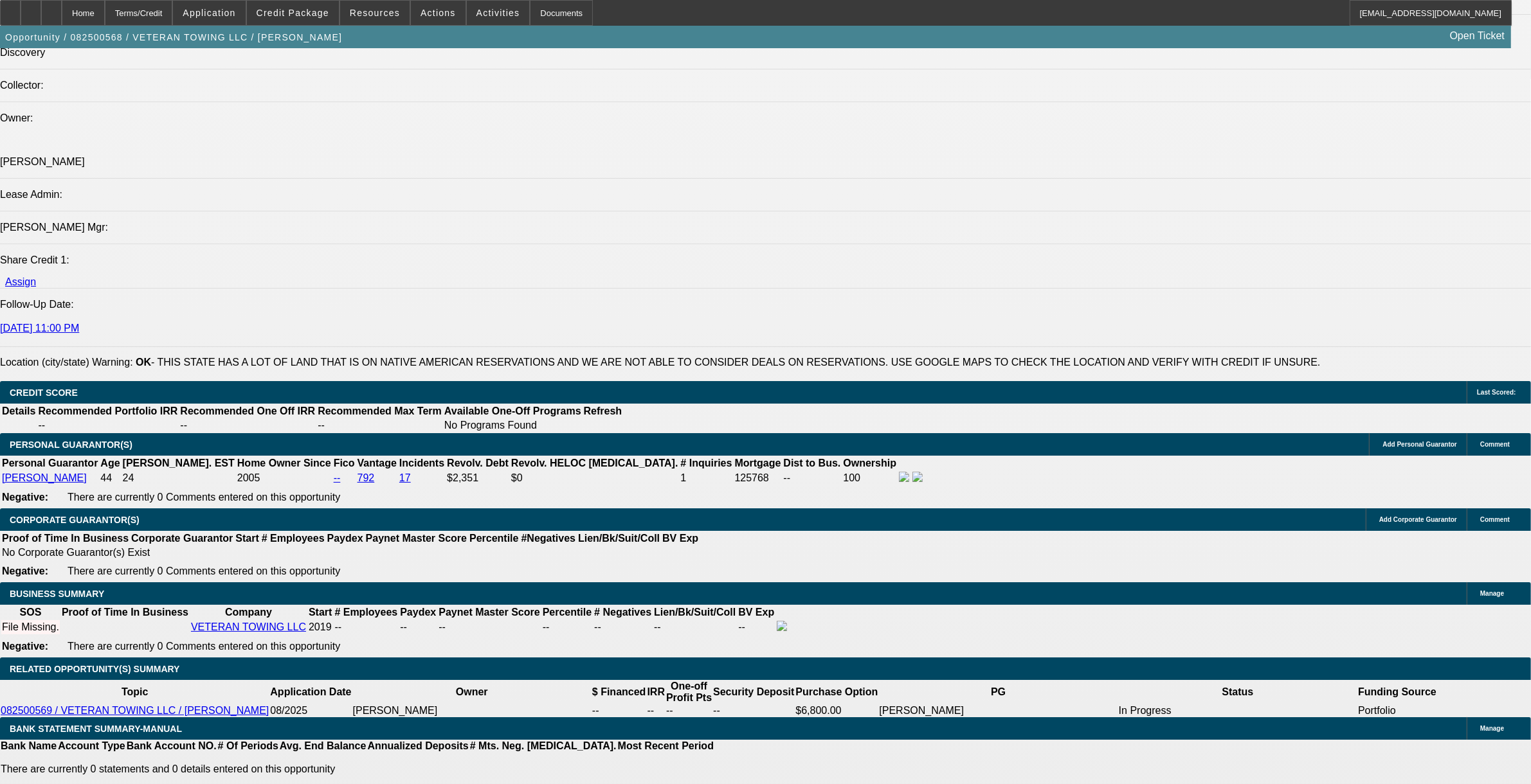
scroll to position [1371, 0]
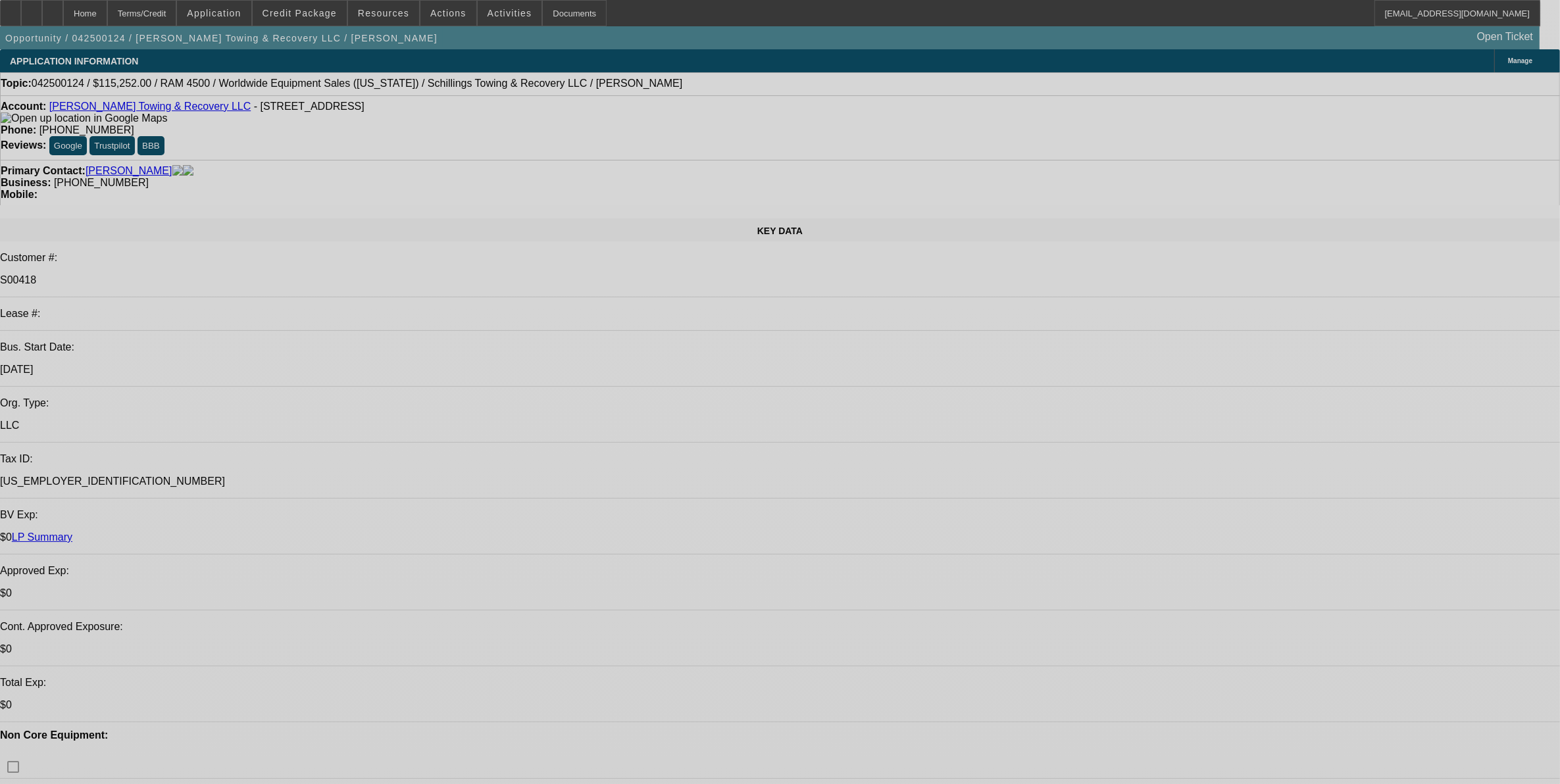
select select "0"
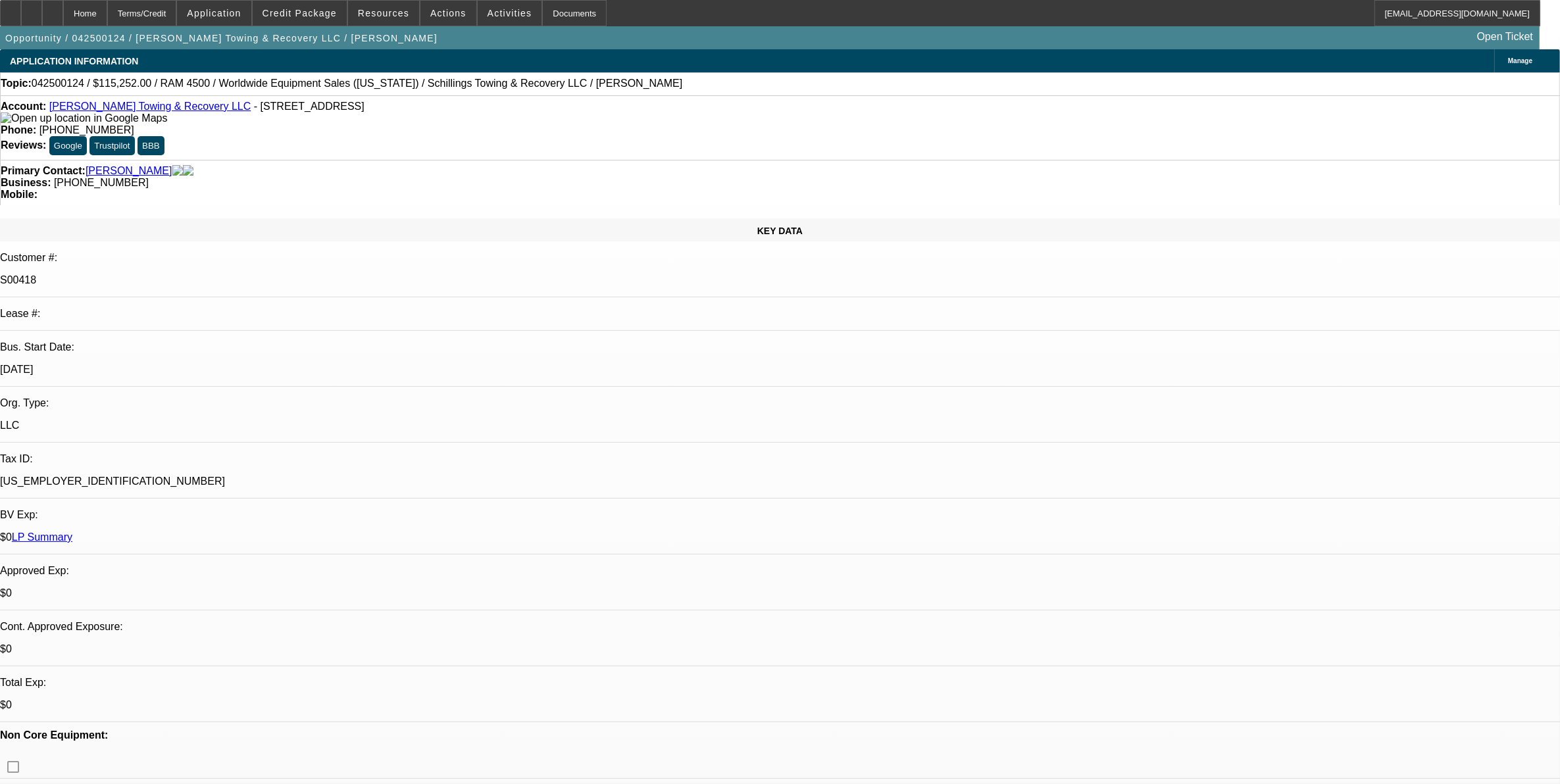
select select "0"
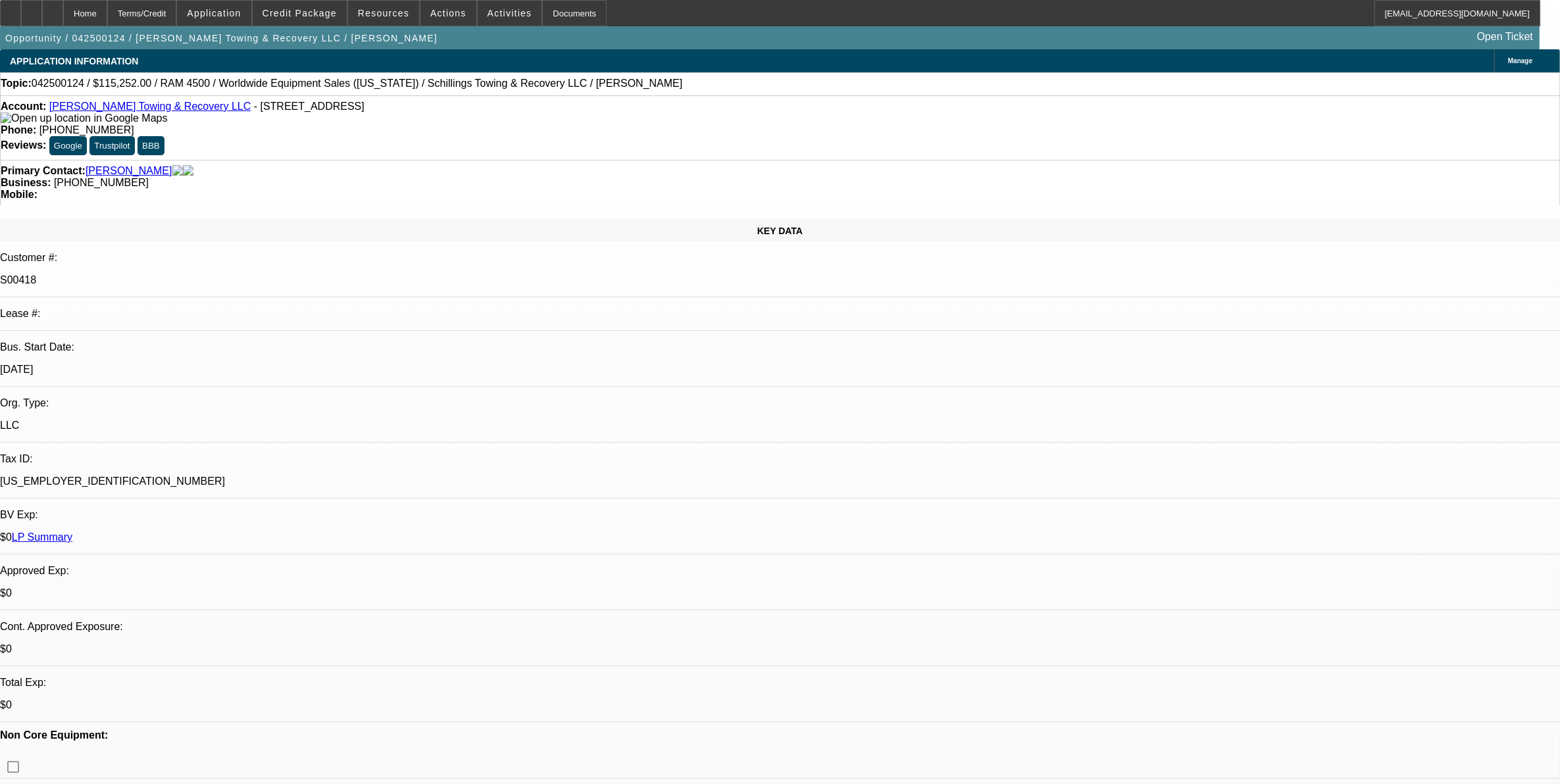
select select "0"
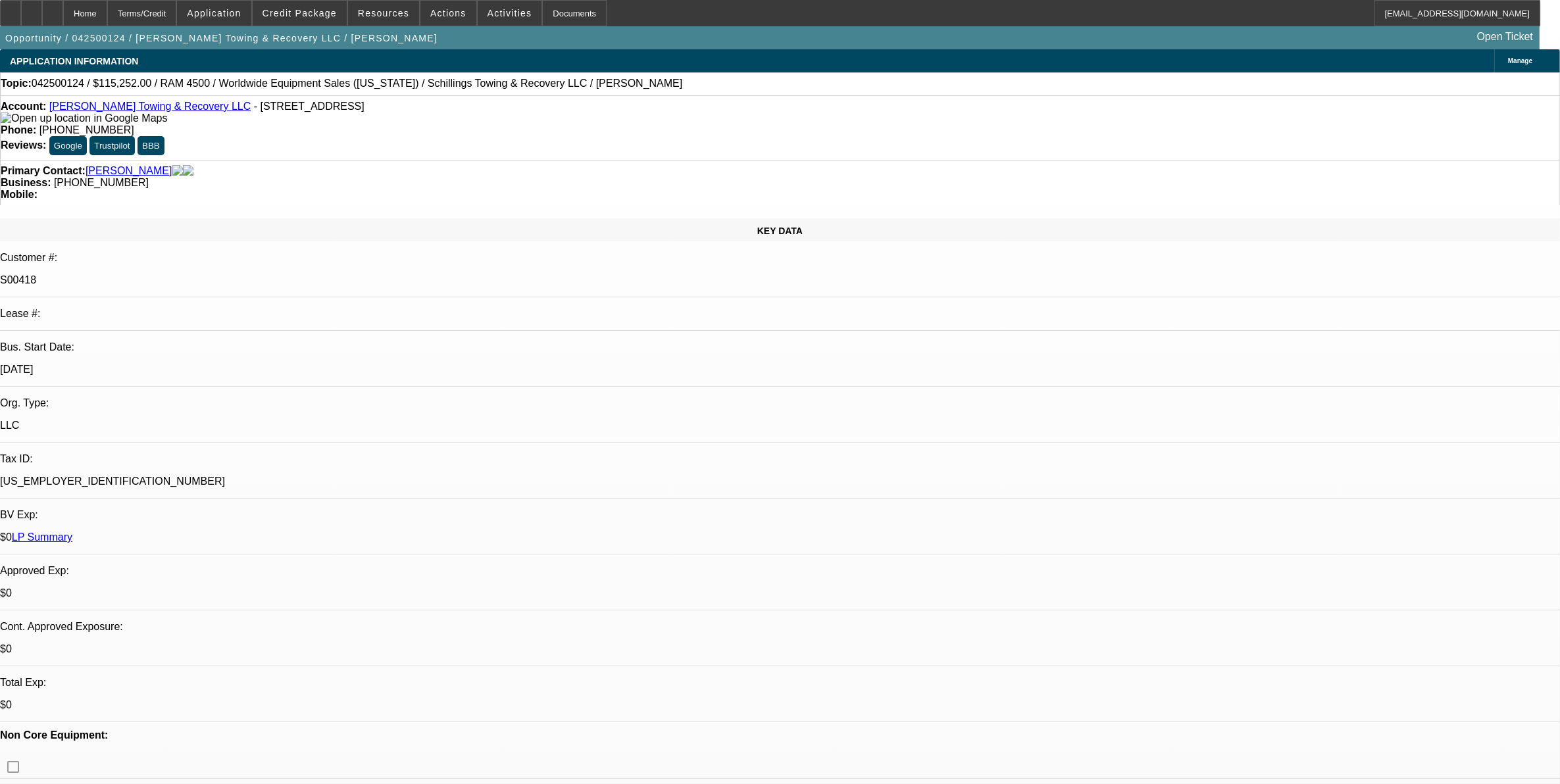
select select "0"
select select "1"
select select "3"
select select "6"
select select "1"
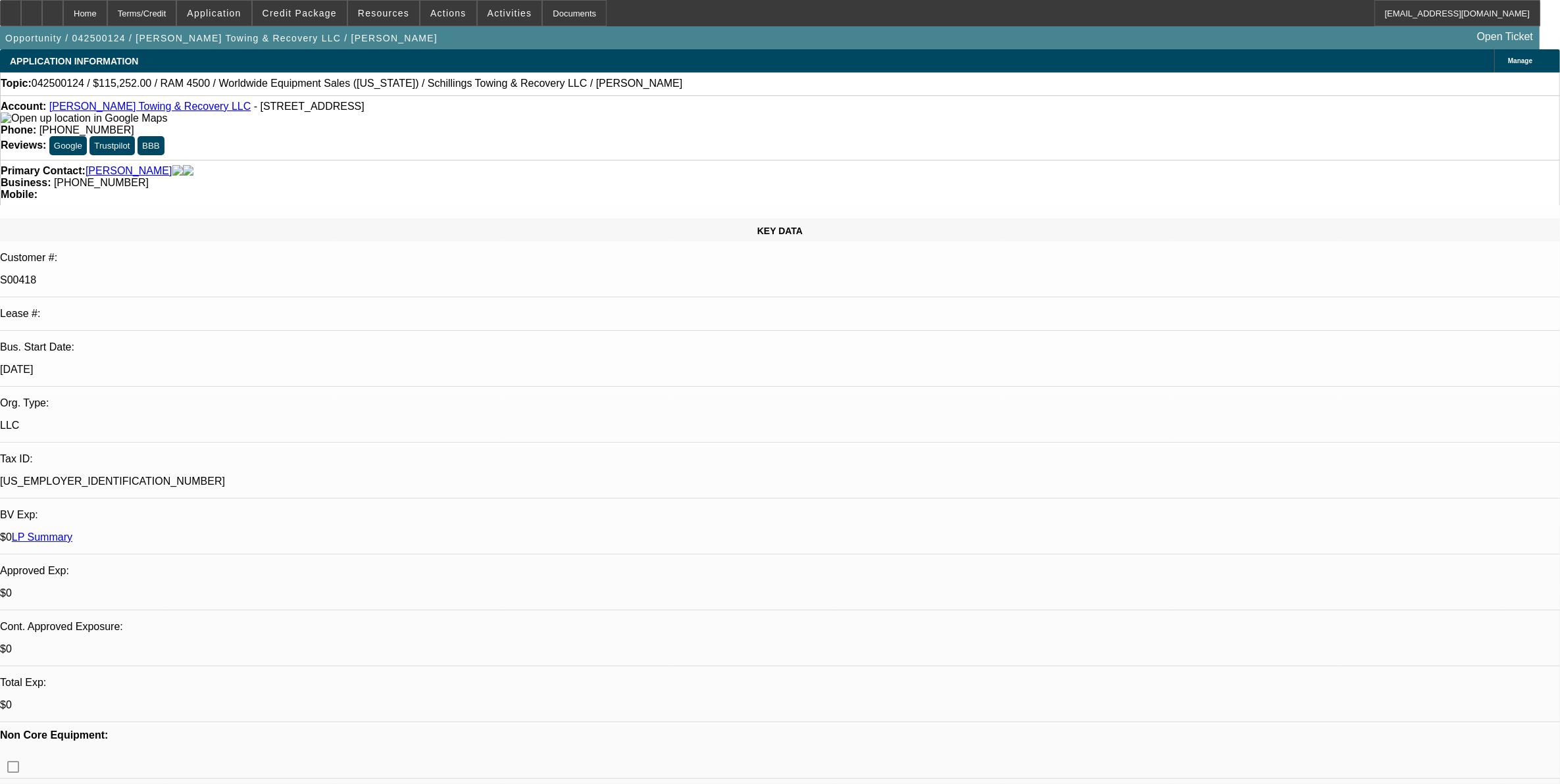
select select "3"
select select "6"
select select "1"
select select "3"
select select "6"
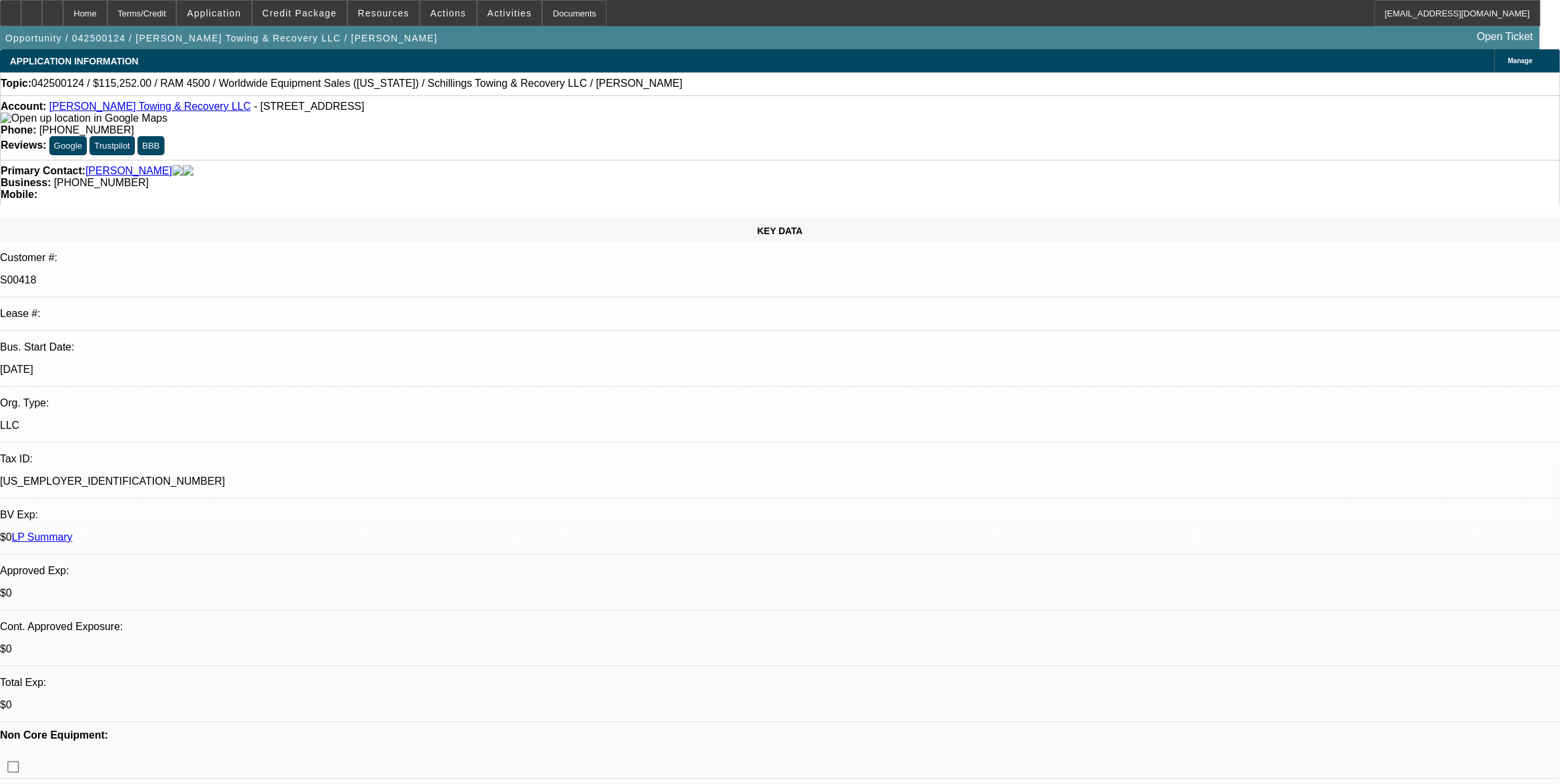
select select "1"
select select "3"
select select "6"
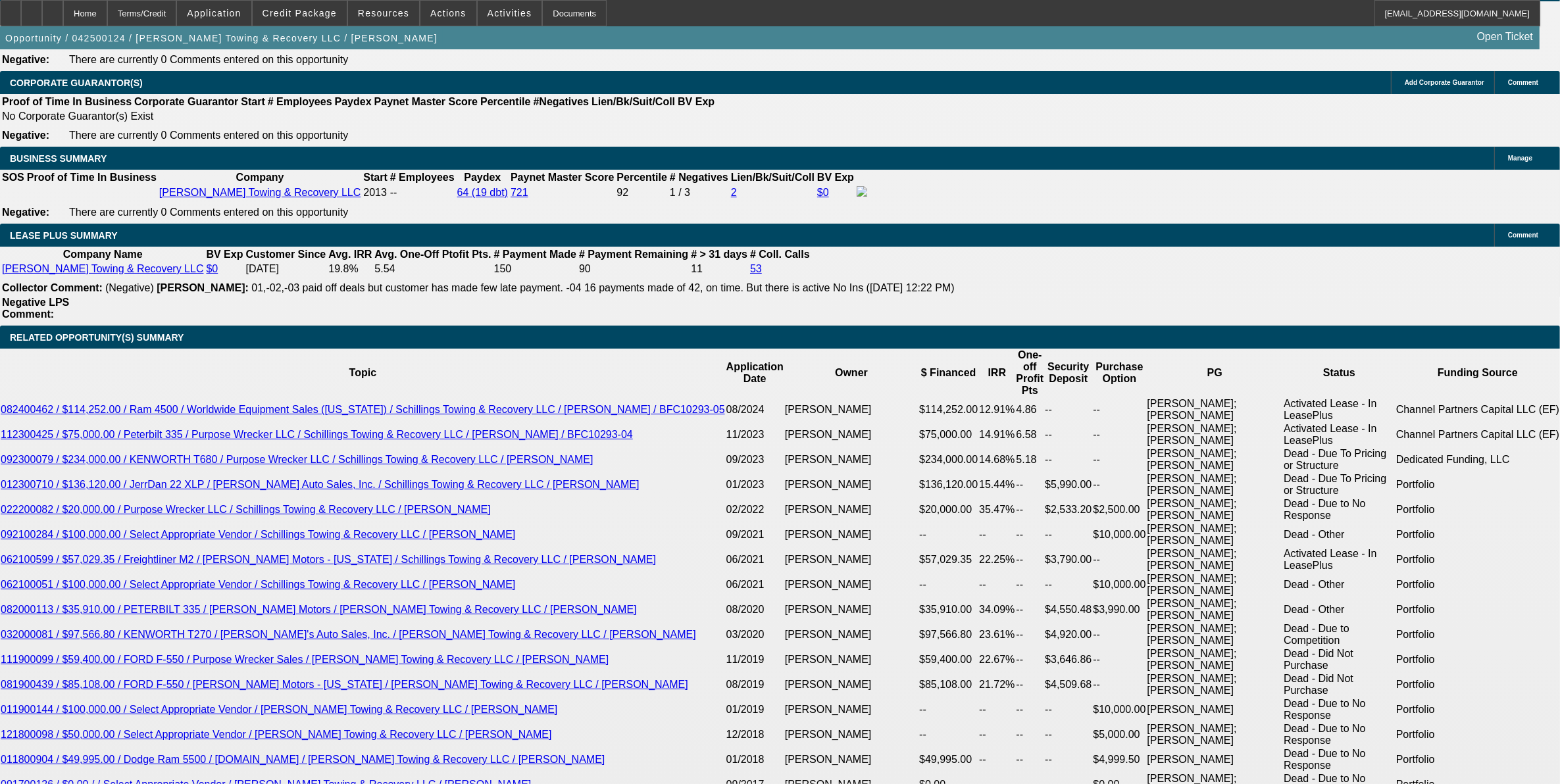
scroll to position [2075, 0]
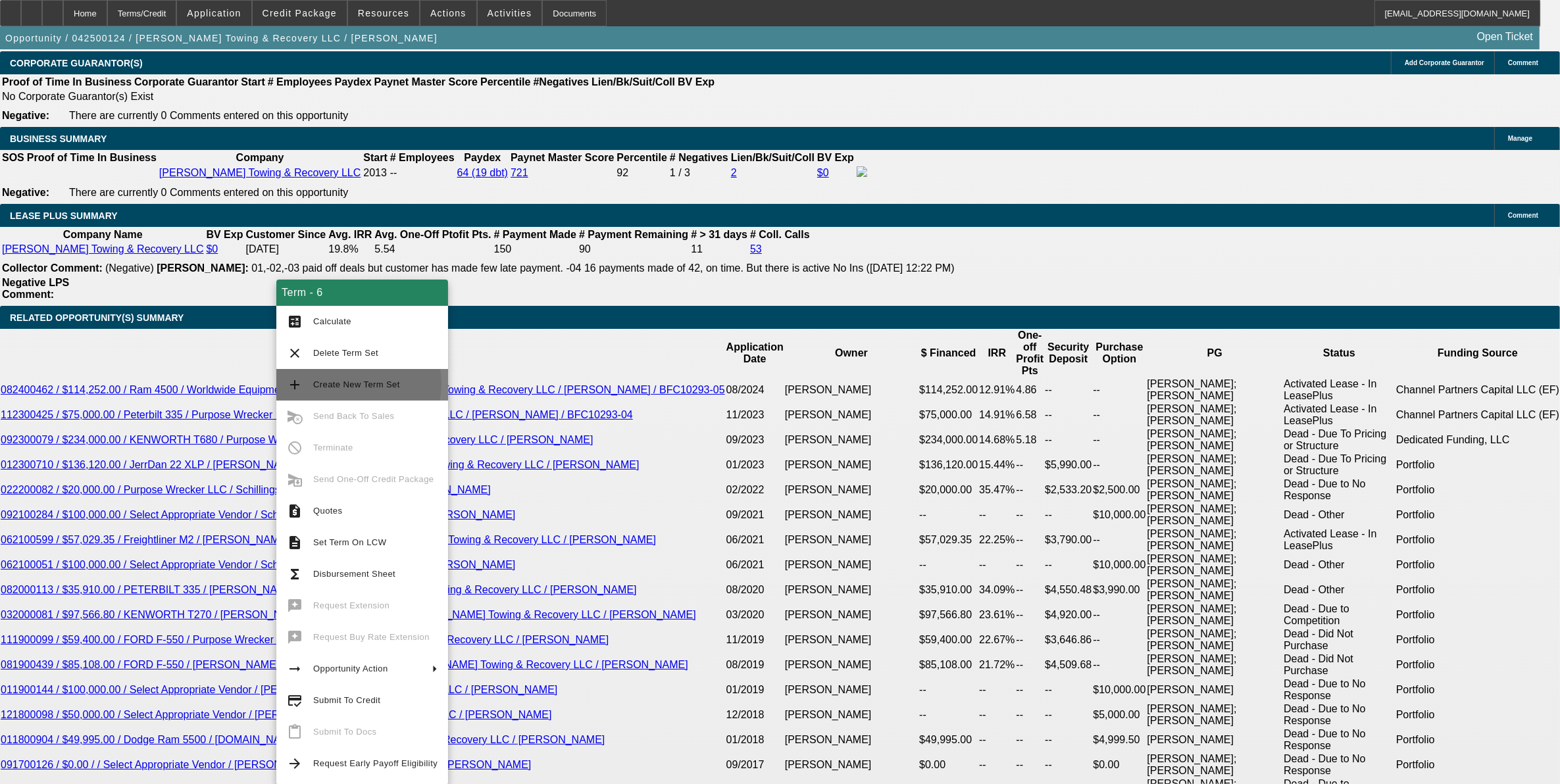
click at [353, 383] on span "Create New Term Set" at bounding box center [356, 384] width 87 height 10
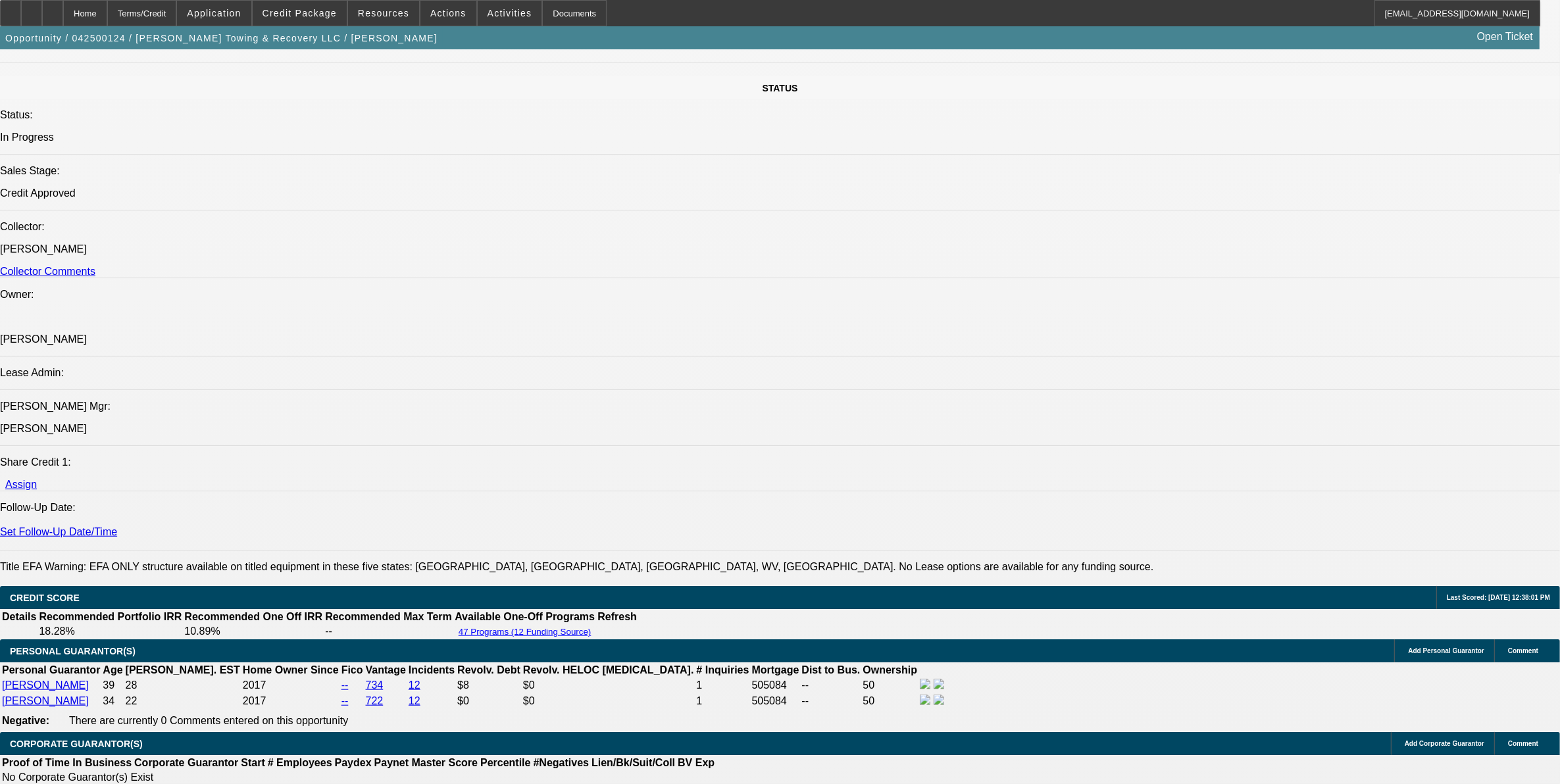
select select "0"
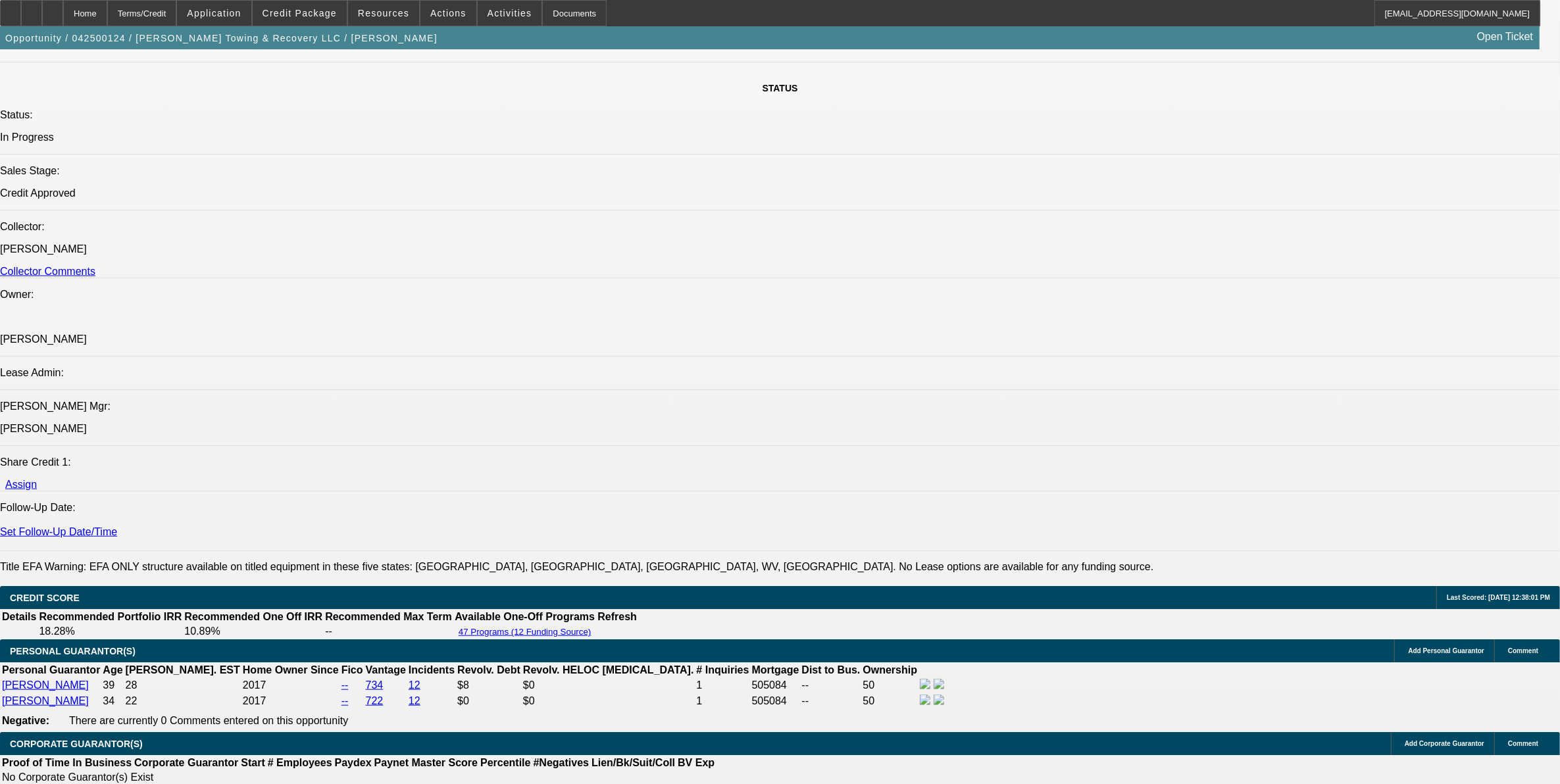
select select "0"
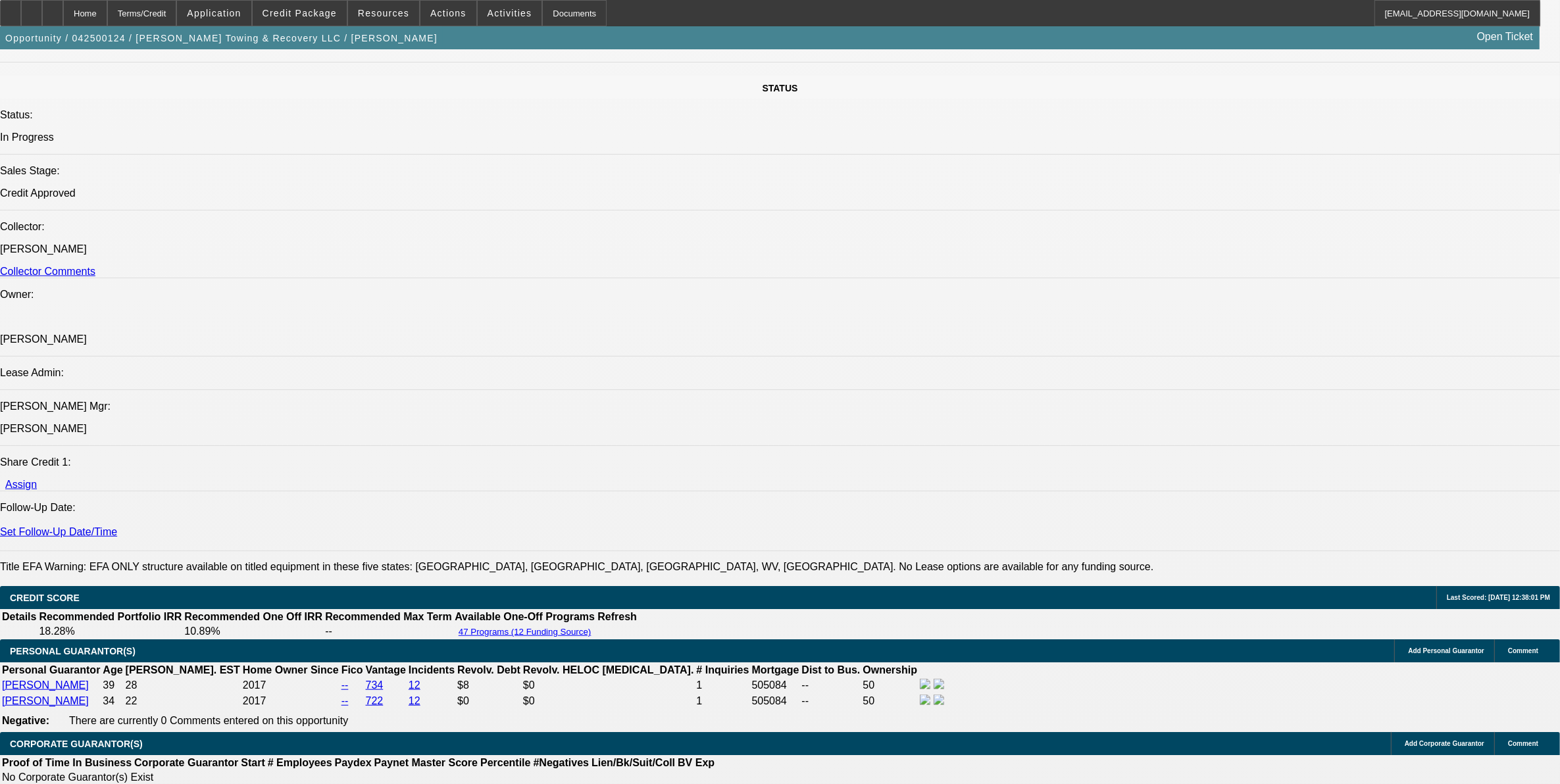
select select "0"
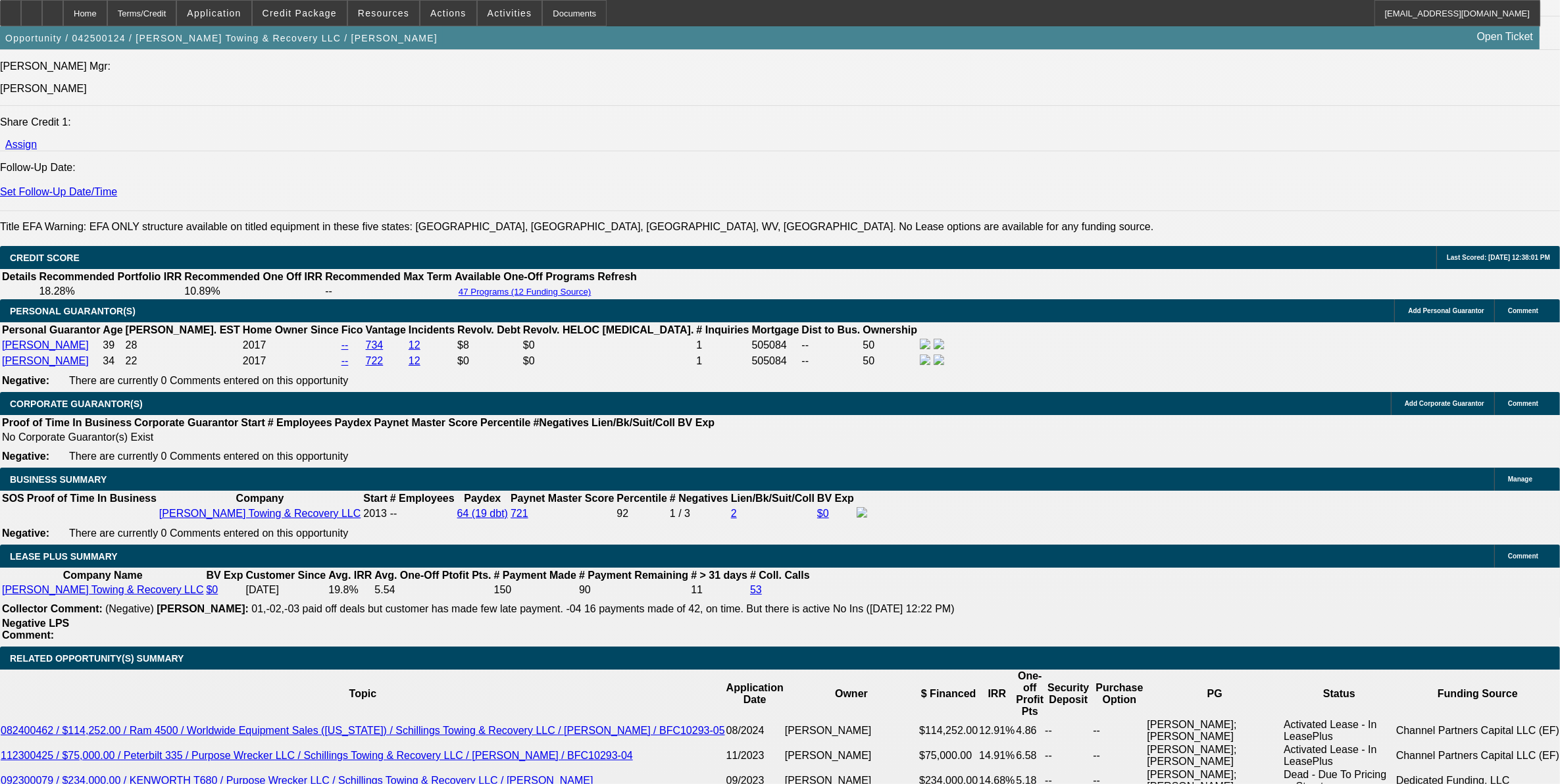
select select "1"
select select "3"
select select "6"
select select "1"
select select "3"
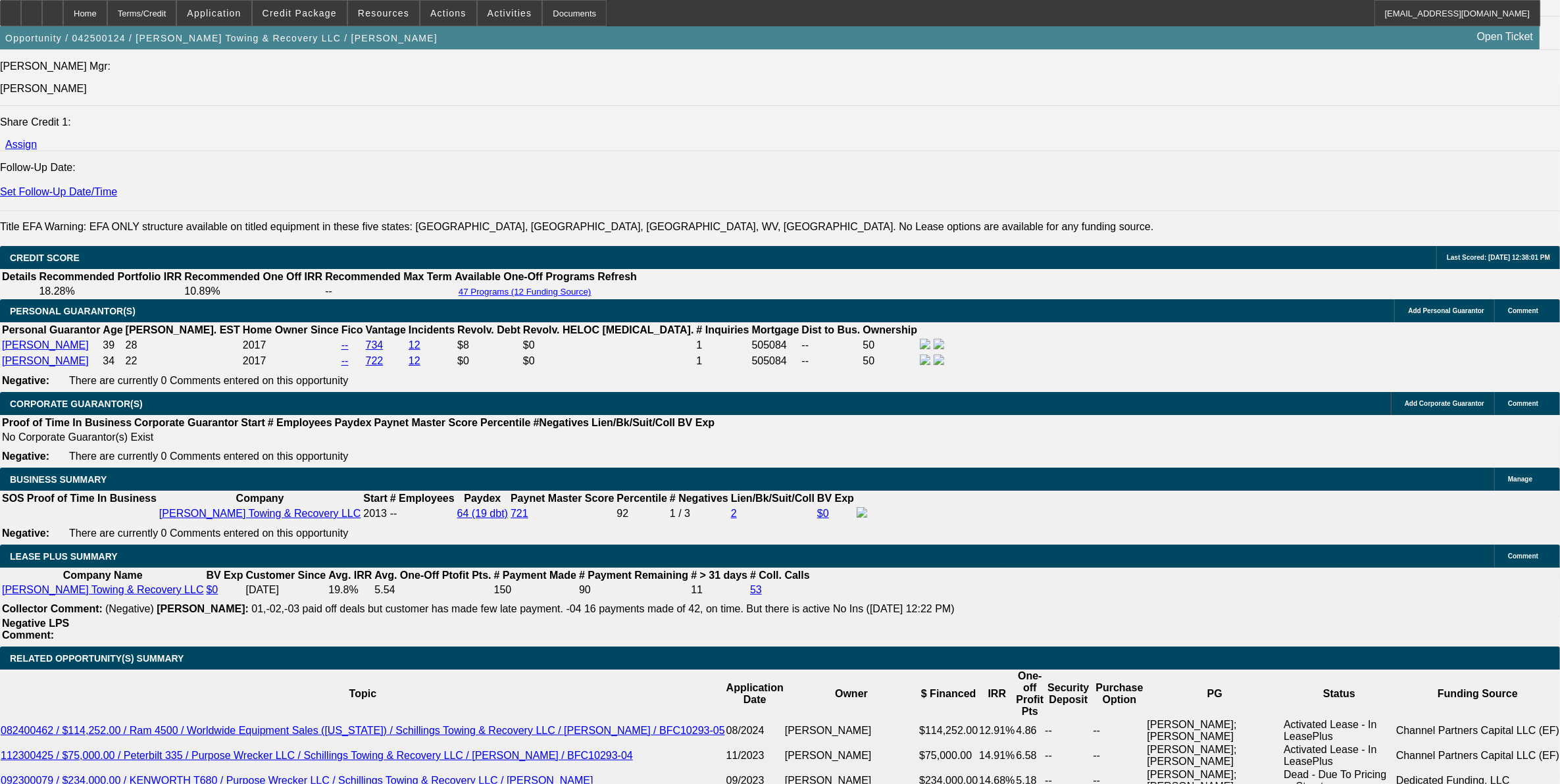
select select "6"
select select "1"
select select "3"
select select "6"
select select "1"
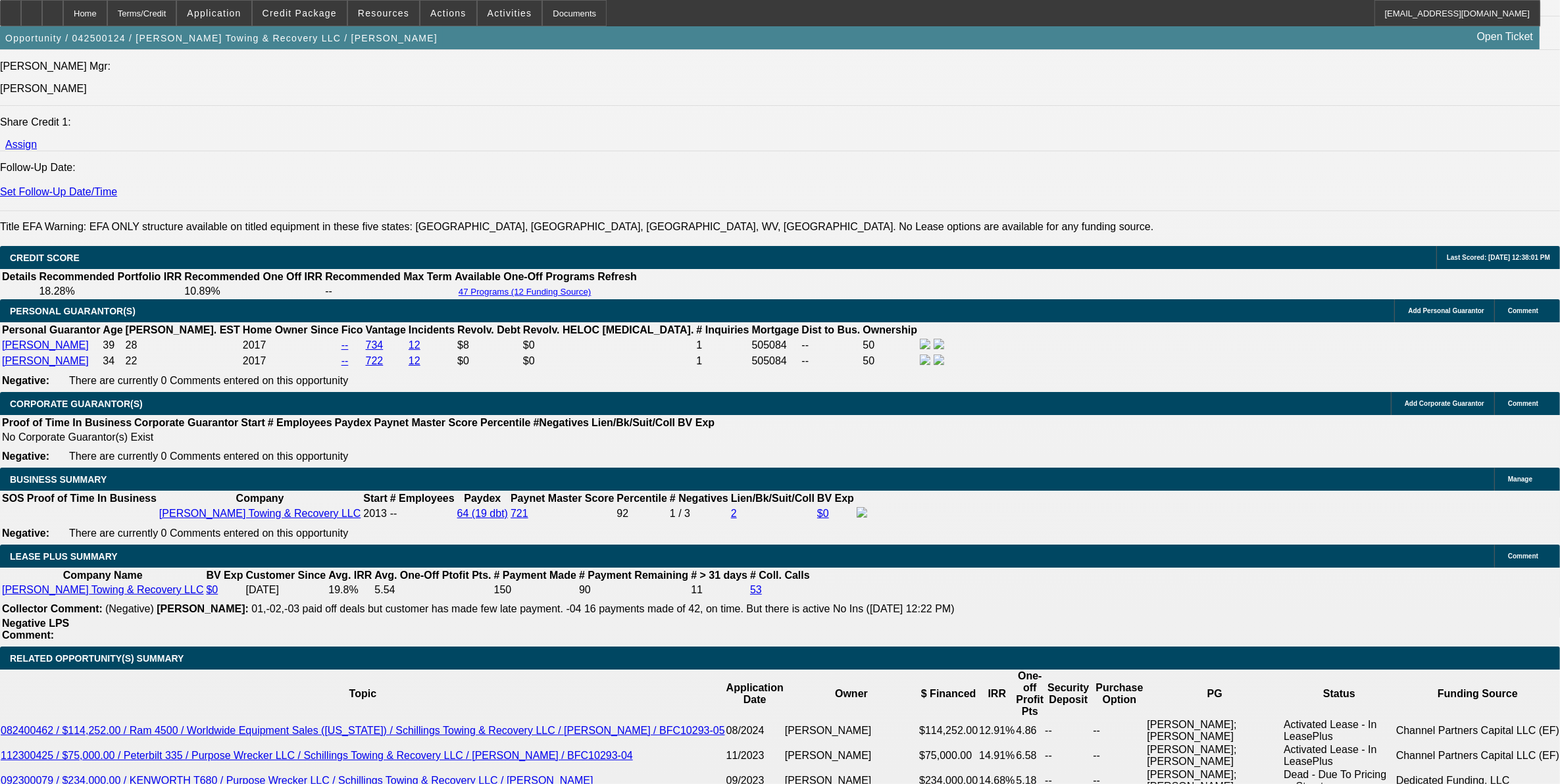
select select "3"
select select "6"
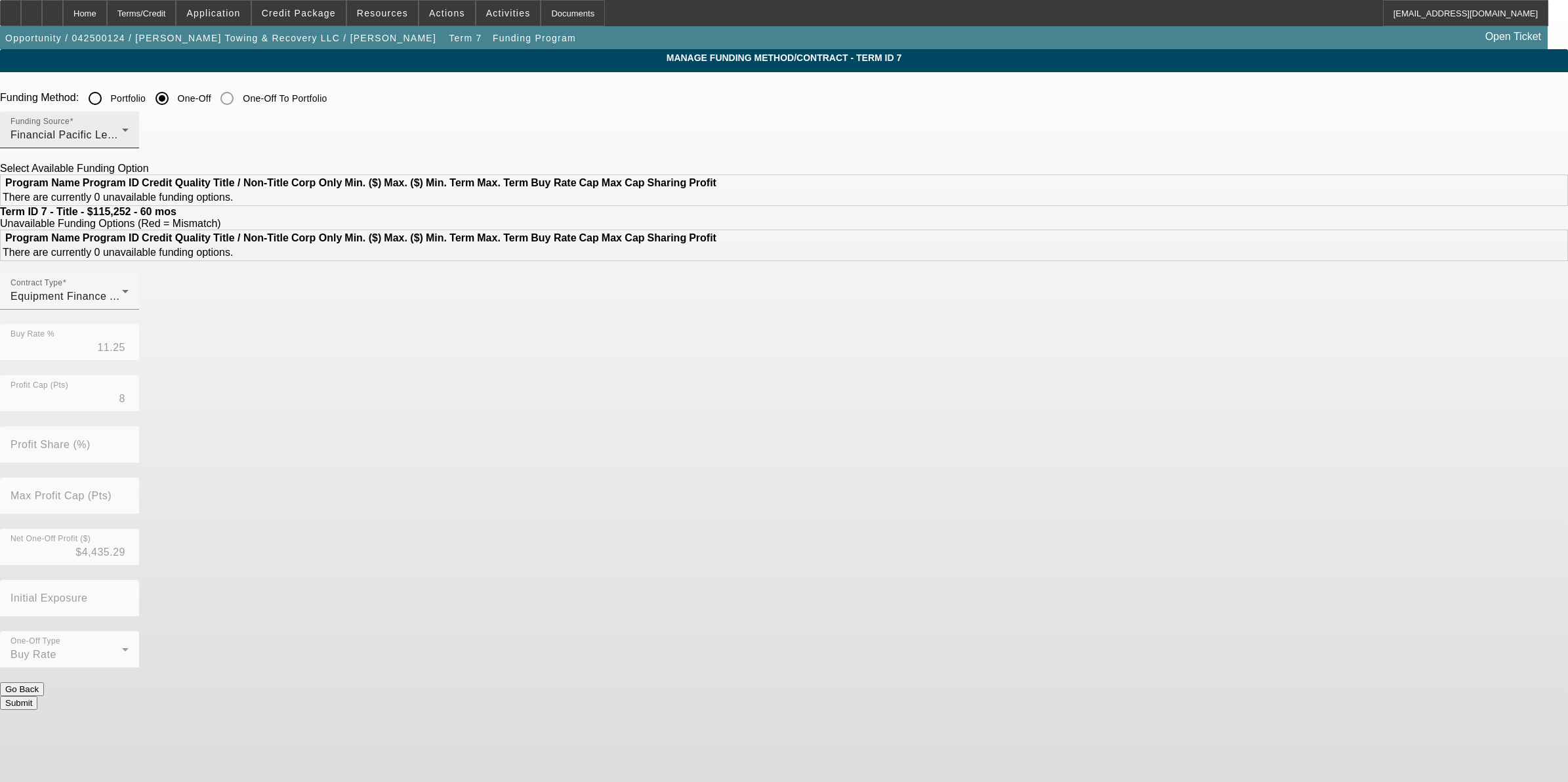
click at [122, 129] on div "Financial Pacific Leasing, Inc." at bounding box center [66, 135] width 111 height 16
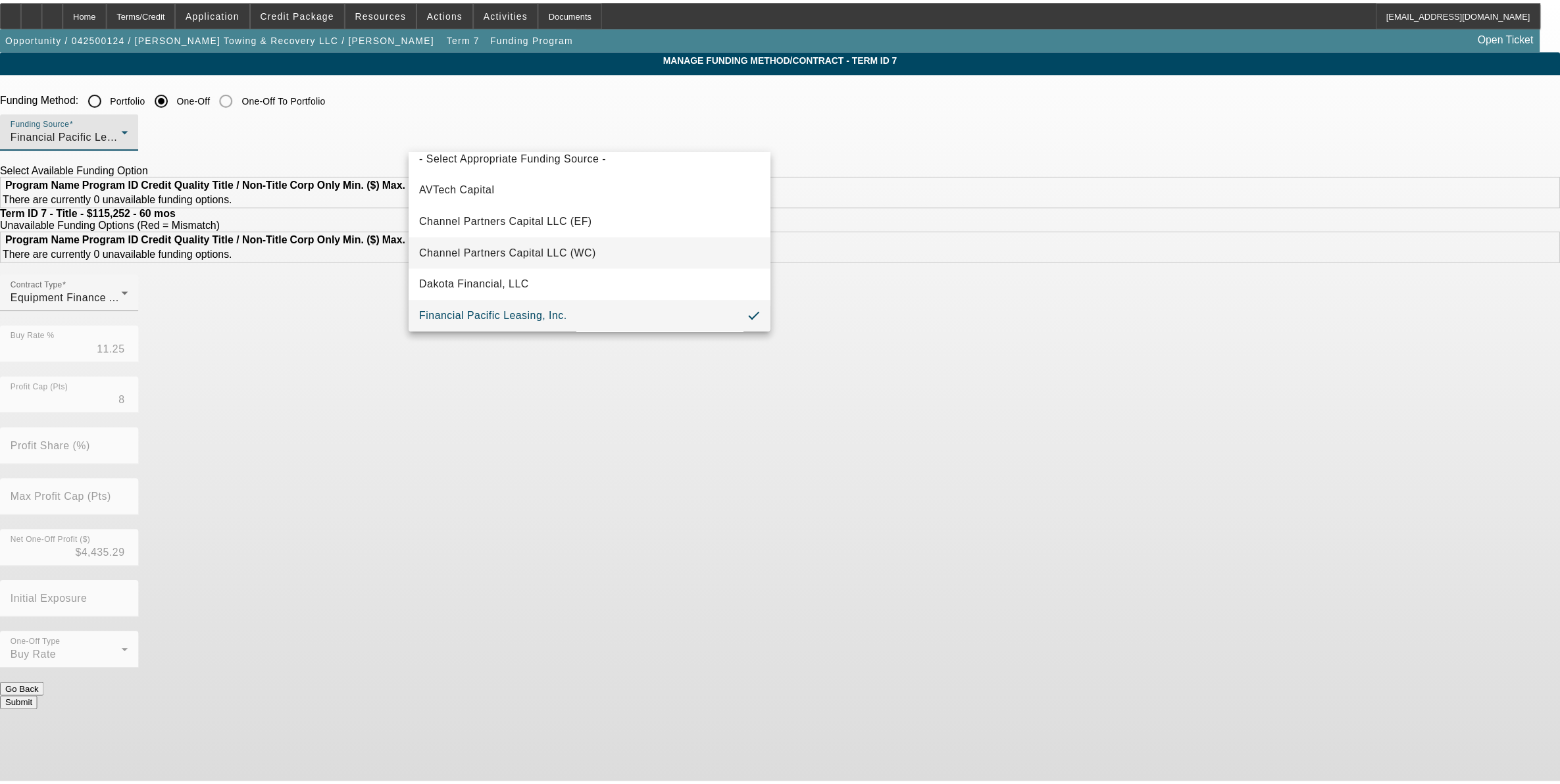
scroll to position [178, 0]
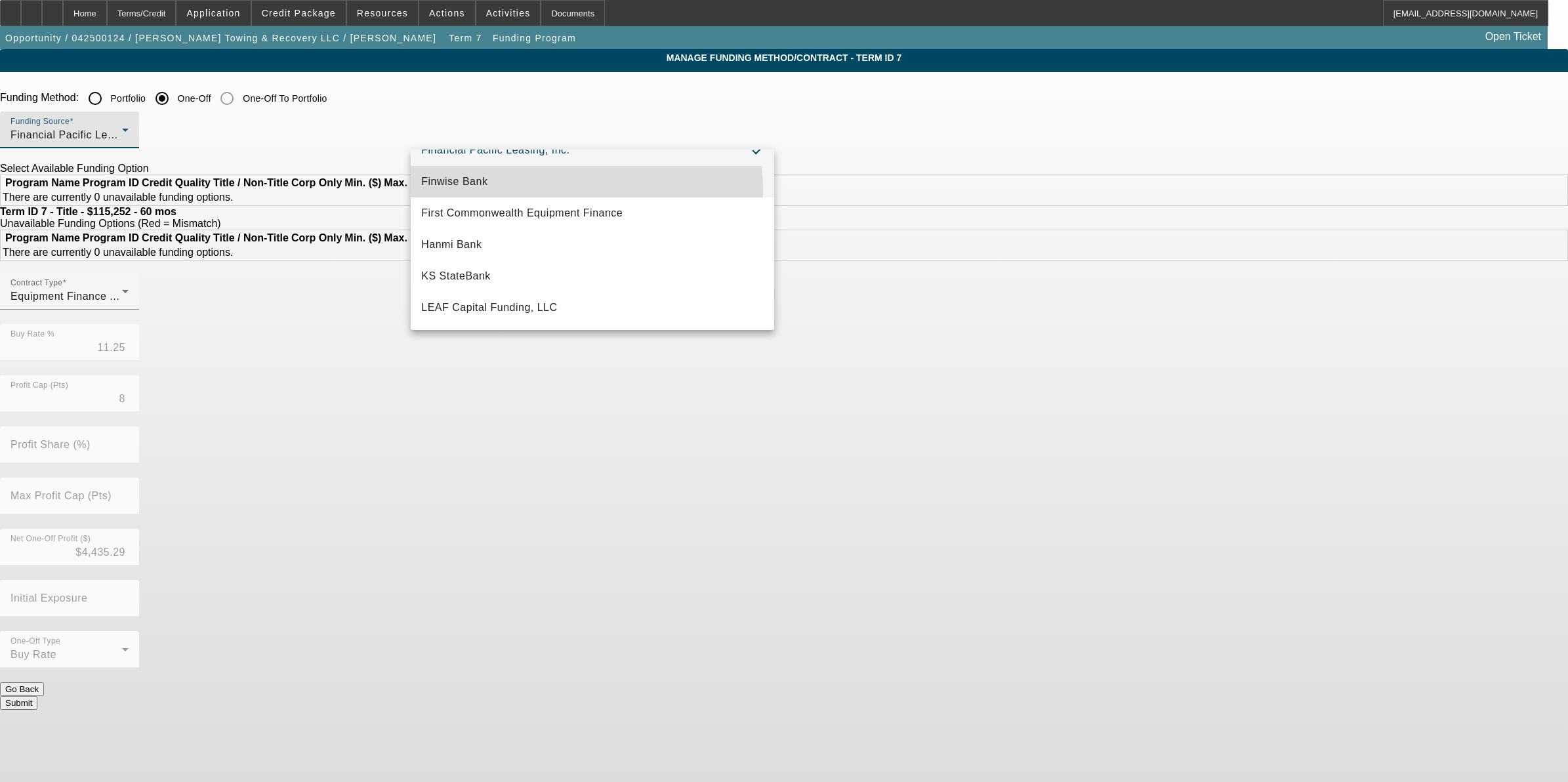
click at [509, 191] on mat-option "Finwise Bank" at bounding box center [592, 182] width 363 height 31
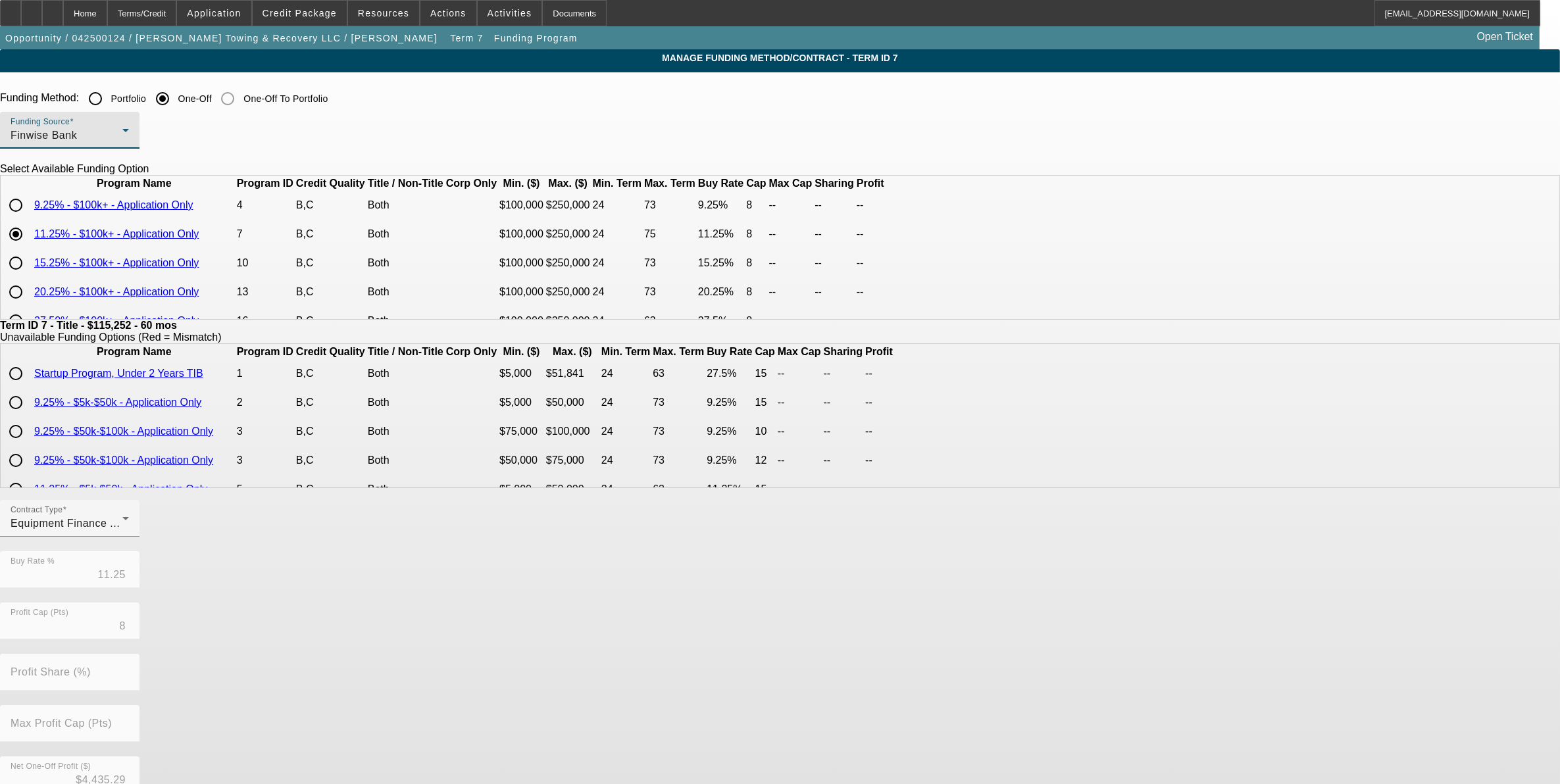
click at [29, 218] on input "radio" at bounding box center [16, 205] width 26 height 26
radio input "true"
type input "9.25"
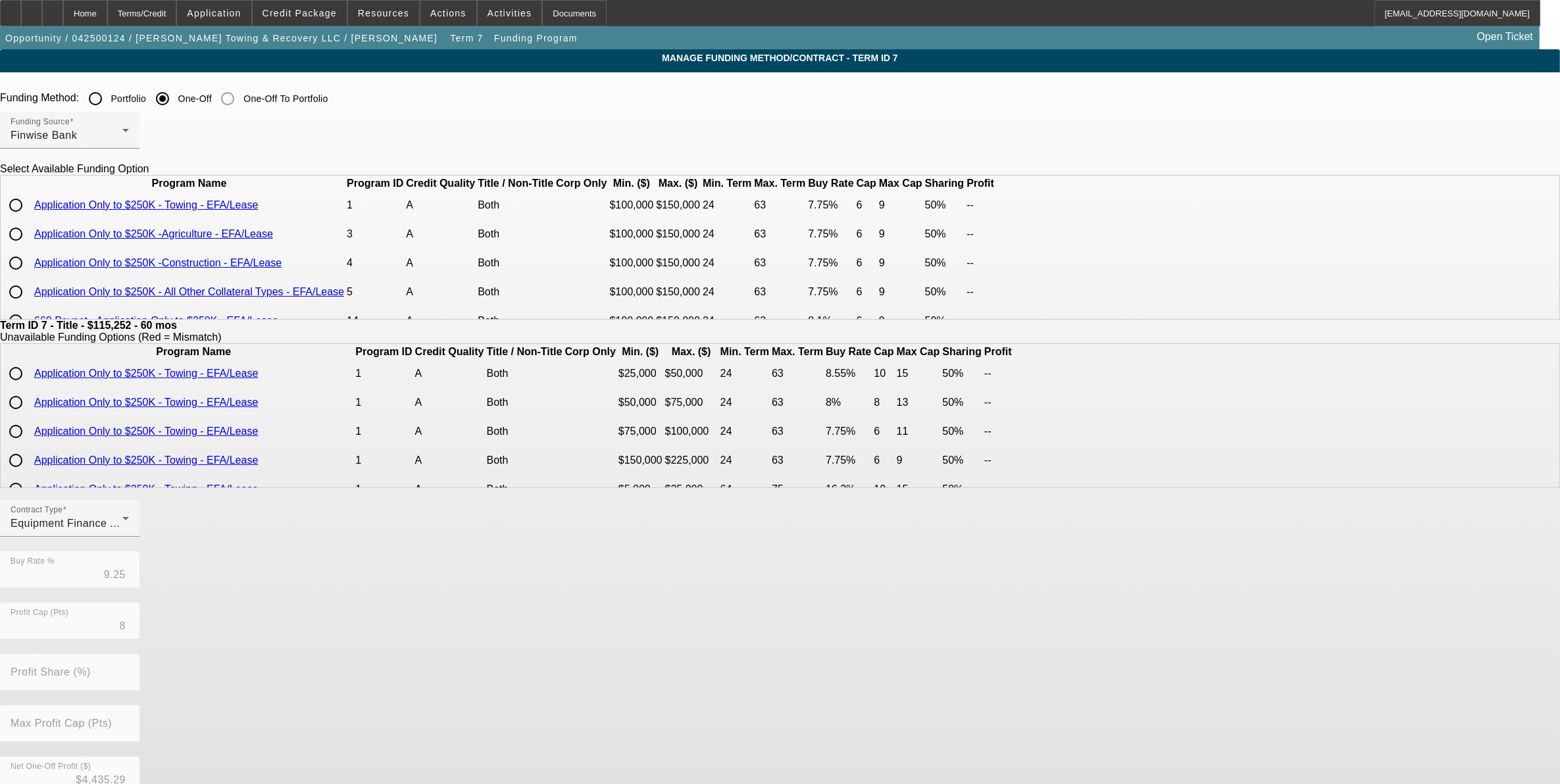
click at [29, 218] on input "radio" at bounding box center [16, 205] width 26 height 26
radio input "true"
type input "7.75"
type input "6"
type input "50.00"
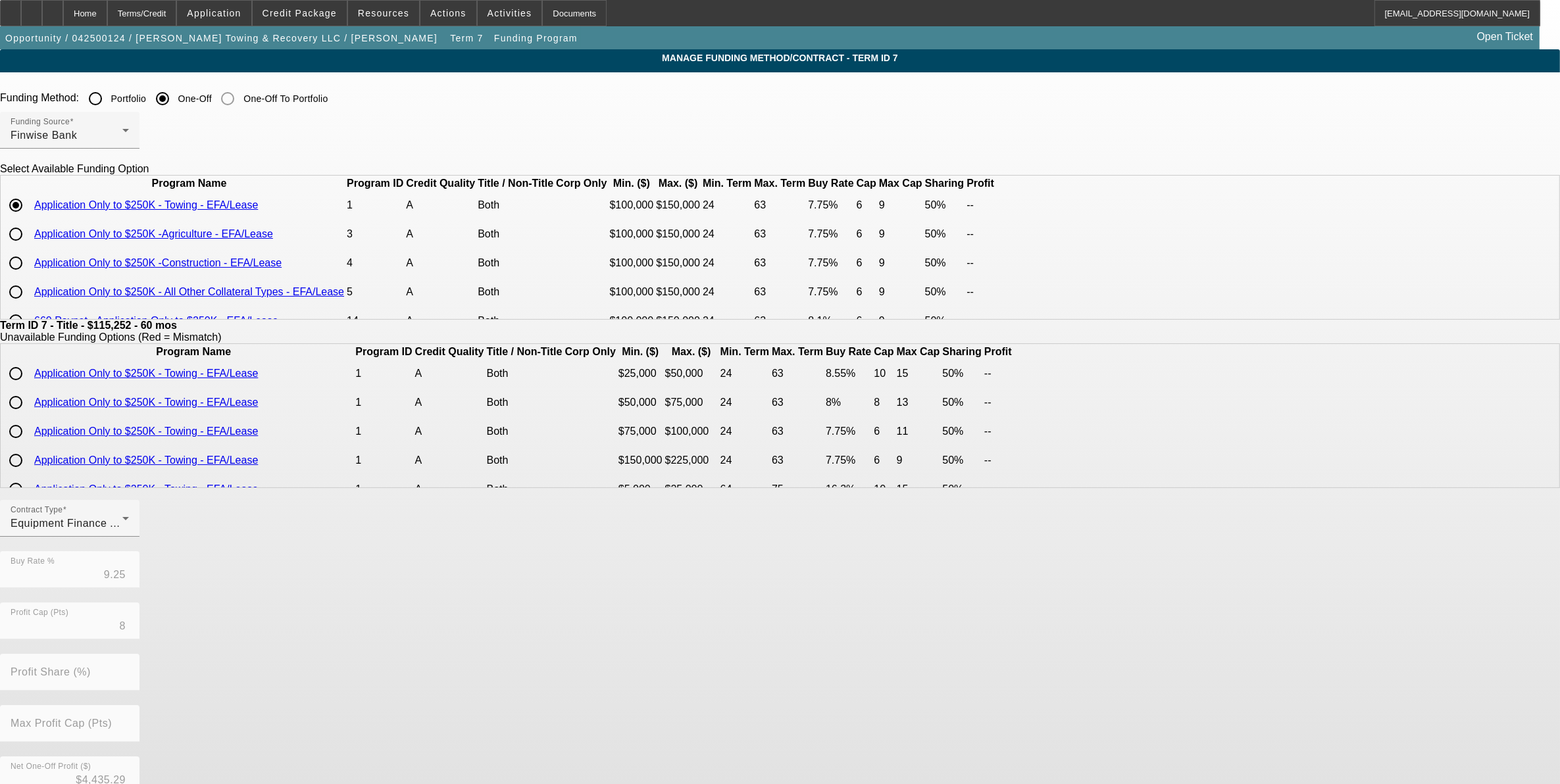
type input "9"
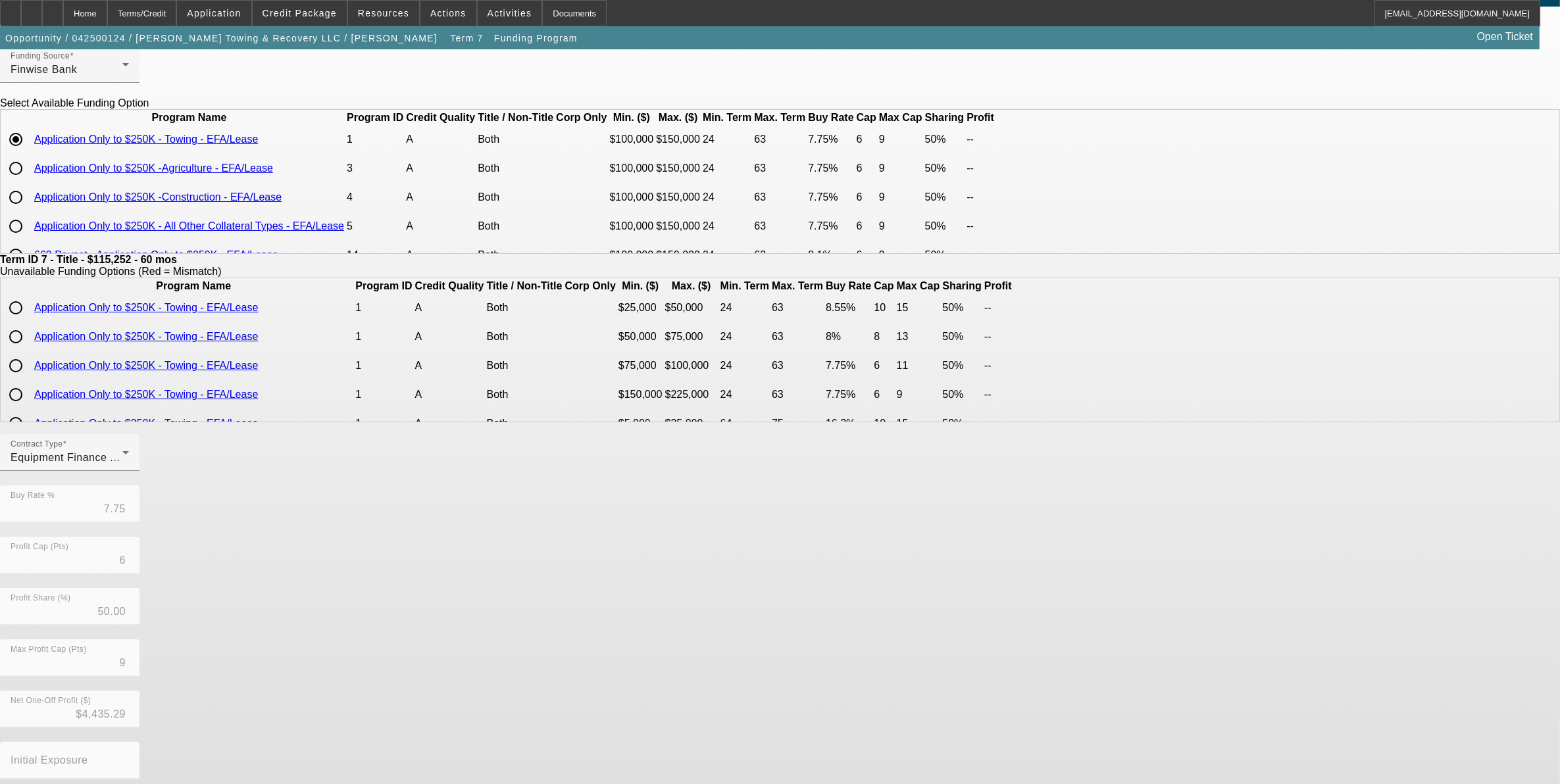
scroll to position [128, 0]
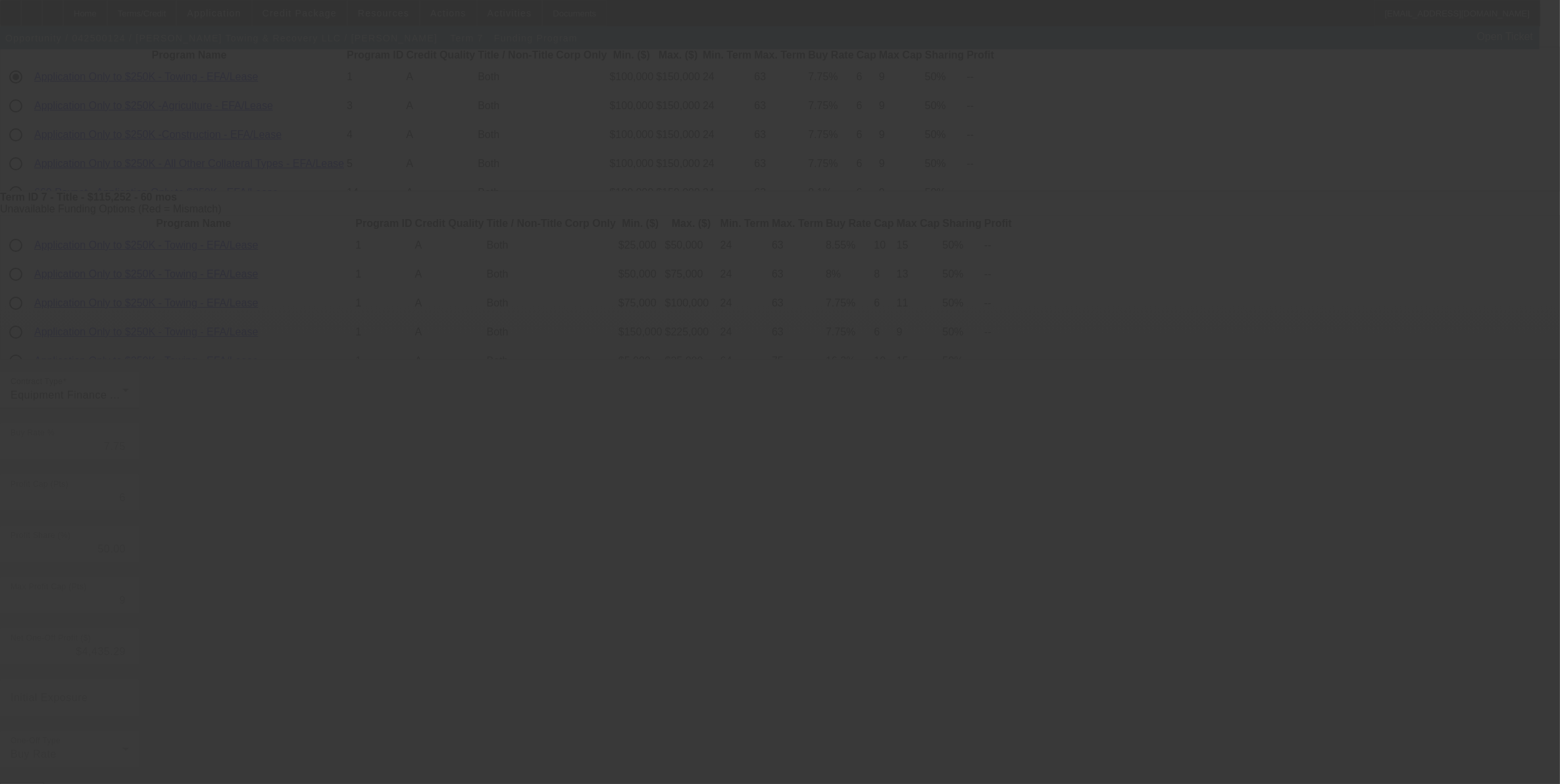
type input "11.25"
type input "8"
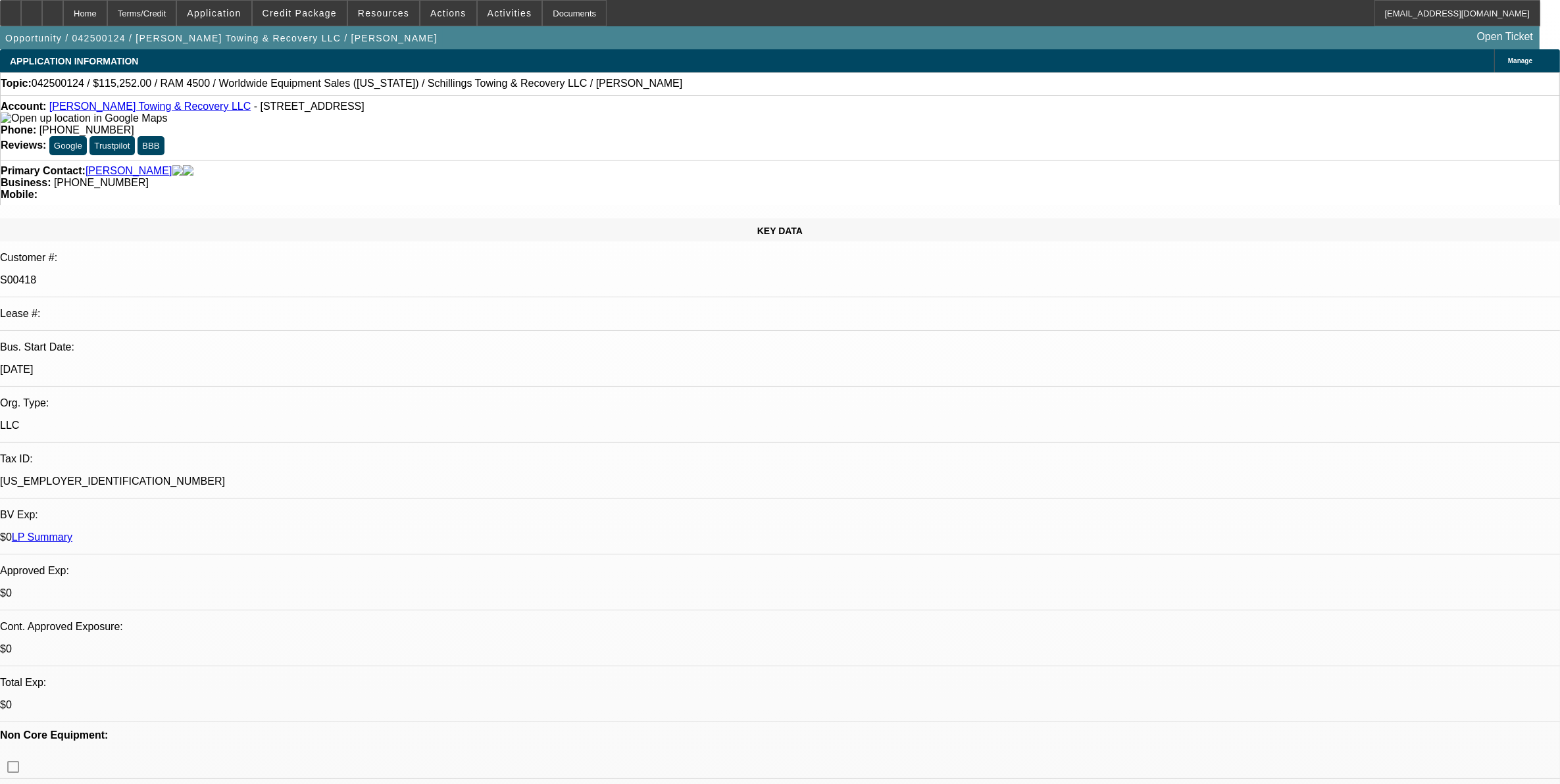
select select "0"
select select "3"
select select "0"
select select "6"
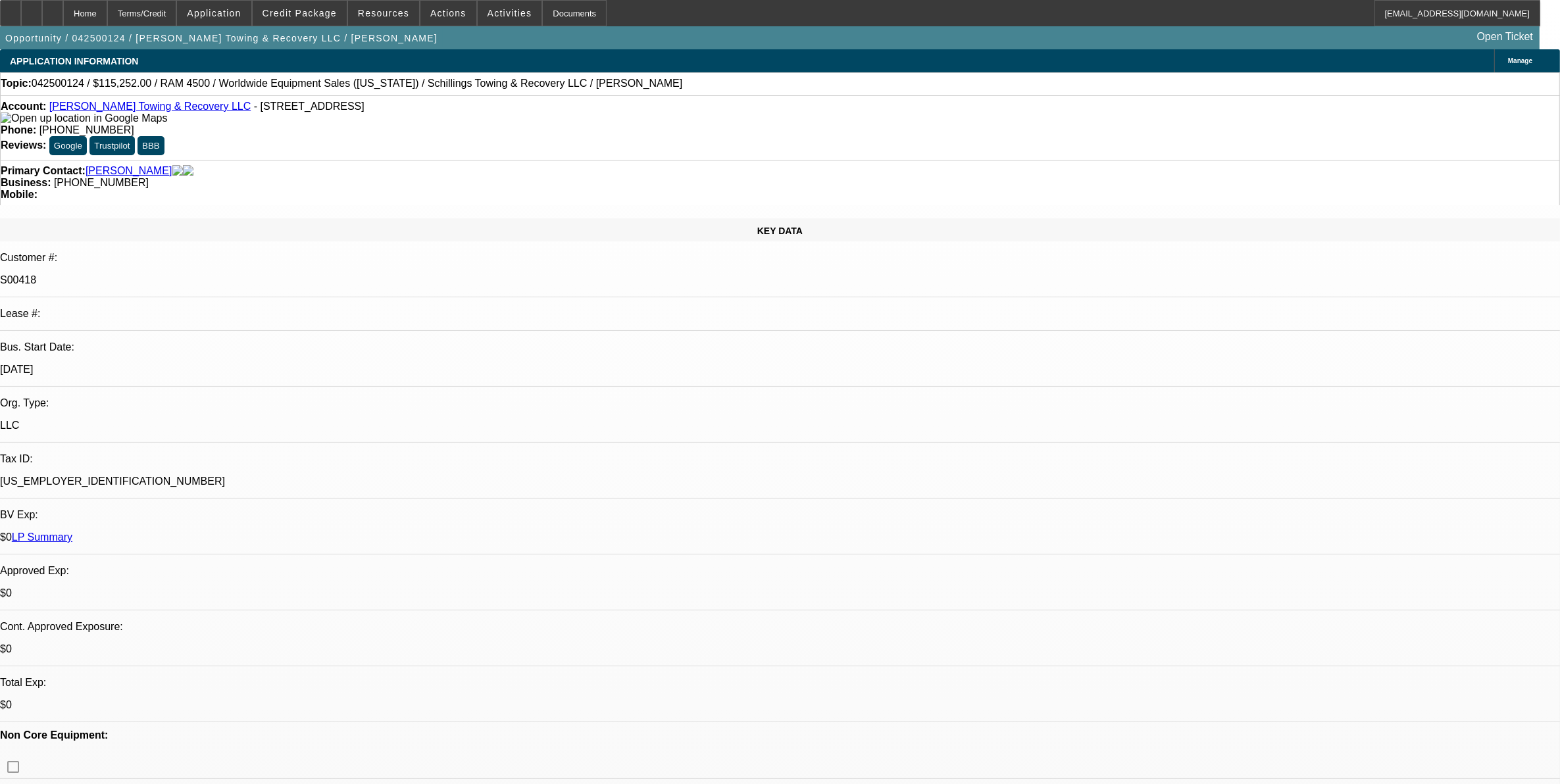
select select "0"
select select "3"
select select "0"
select select "6"
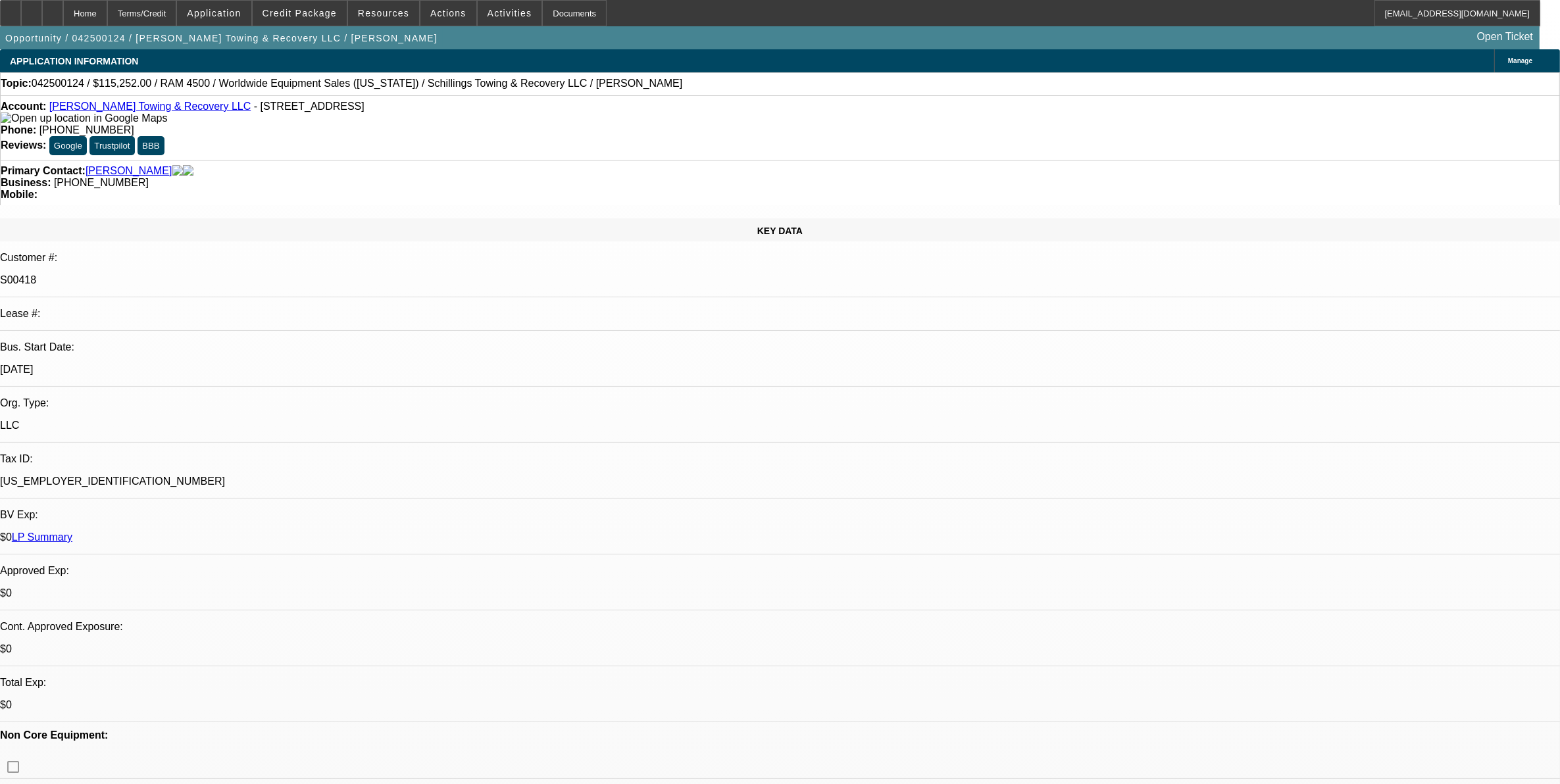
select select "0"
select select "3"
select select "0"
select select "6"
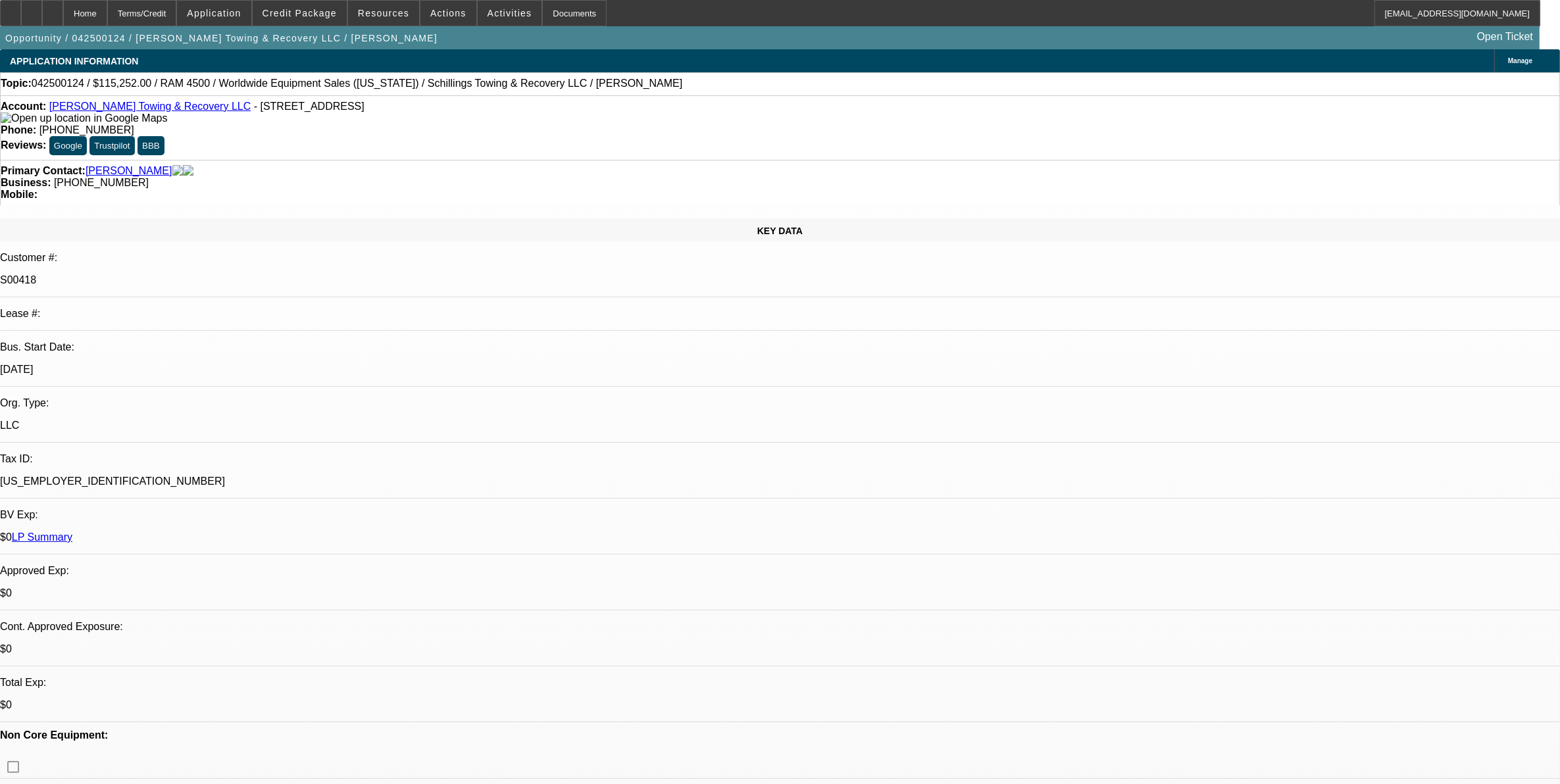
select select "0"
select select "3"
select select "0"
select select "6"
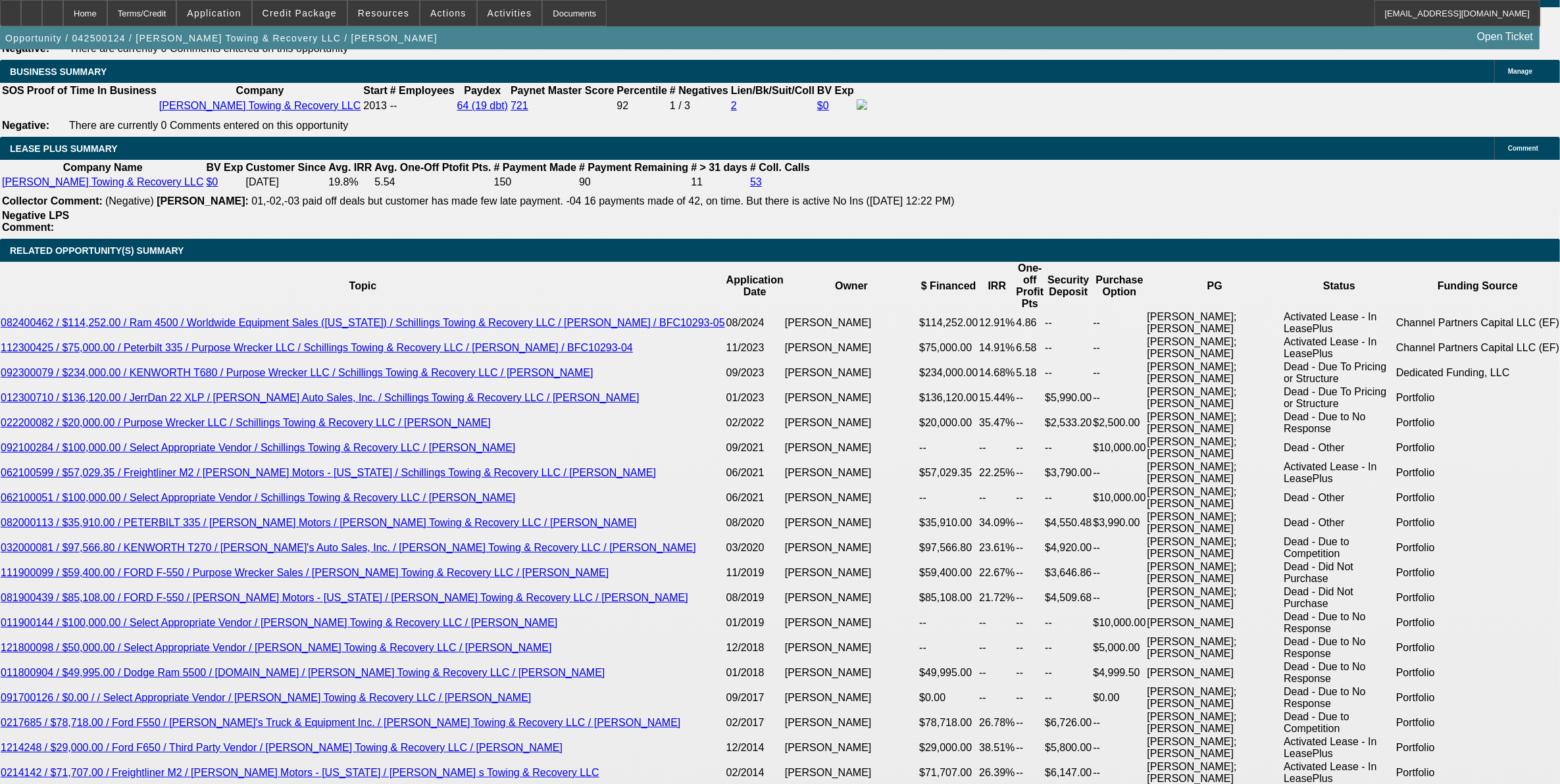
scroll to position [2303, 0]
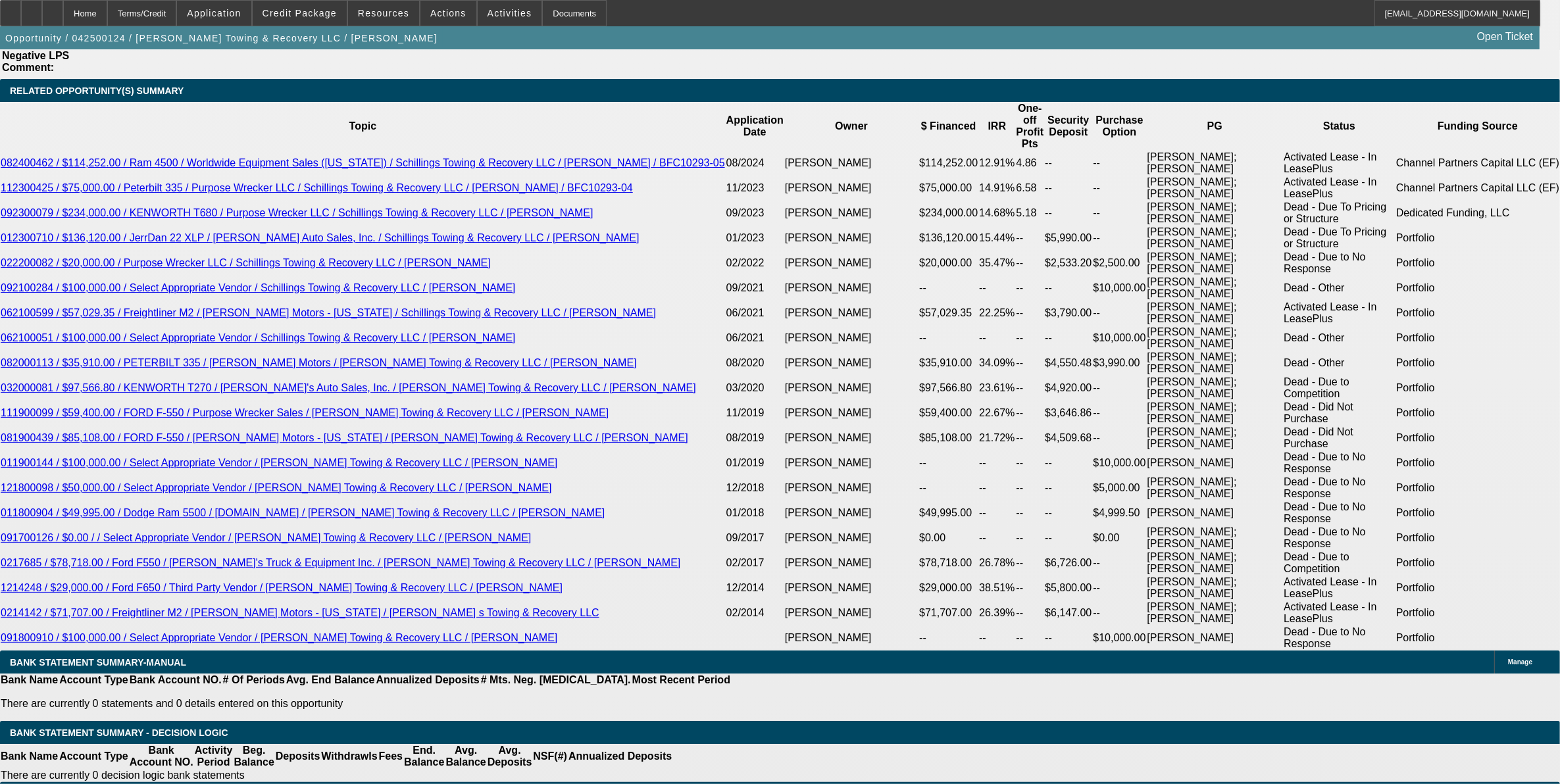
drag, startPoint x: 320, startPoint y: 270, endPoint x: 536, endPoint y: 272, distance: 216.0
type input "UNKNOWN"
type input "11"
type input "$1,970.09"
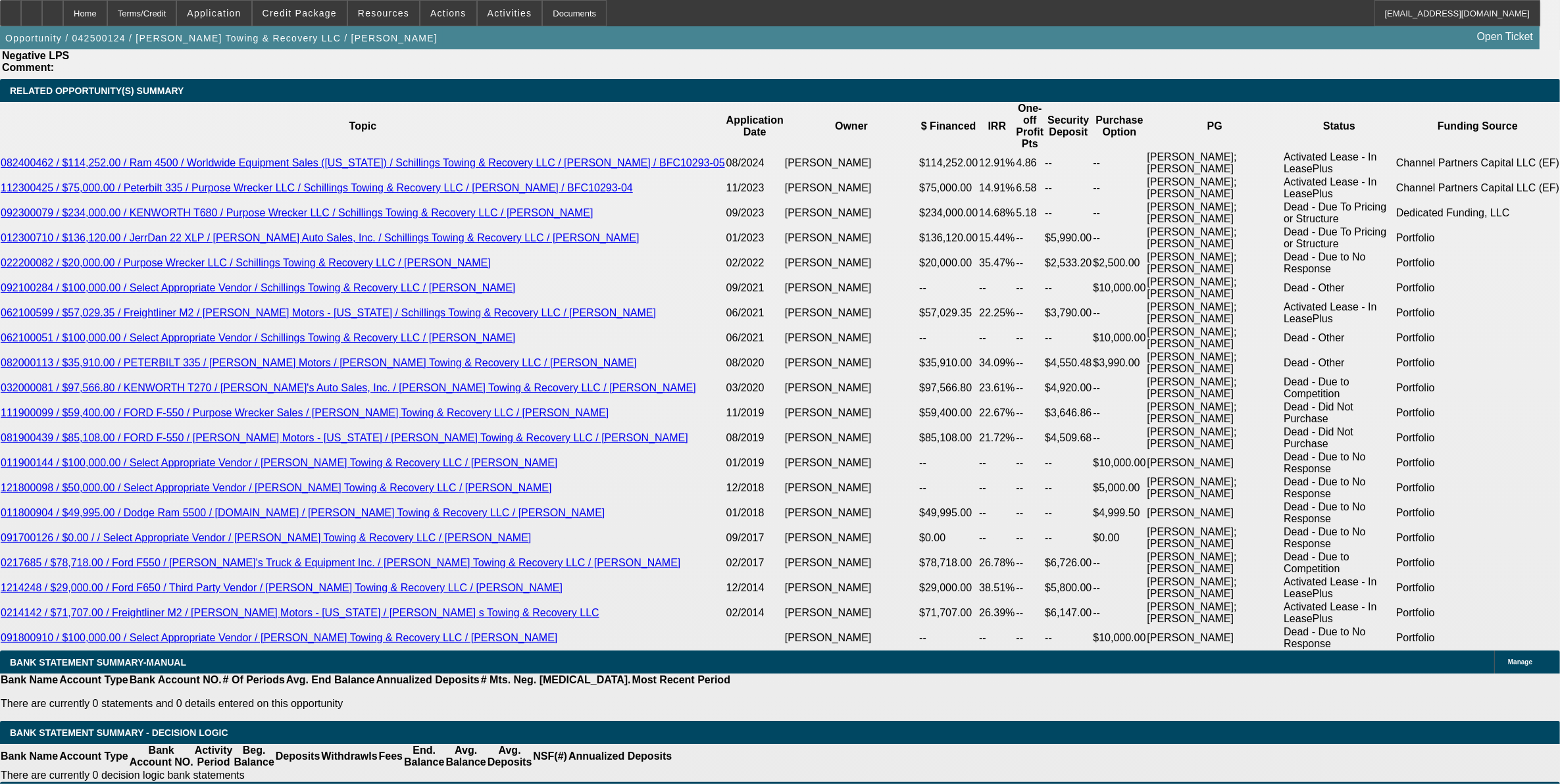
type input "11."
type input "$2,505.86"
type input "11.5"
type input "$2,534.69"
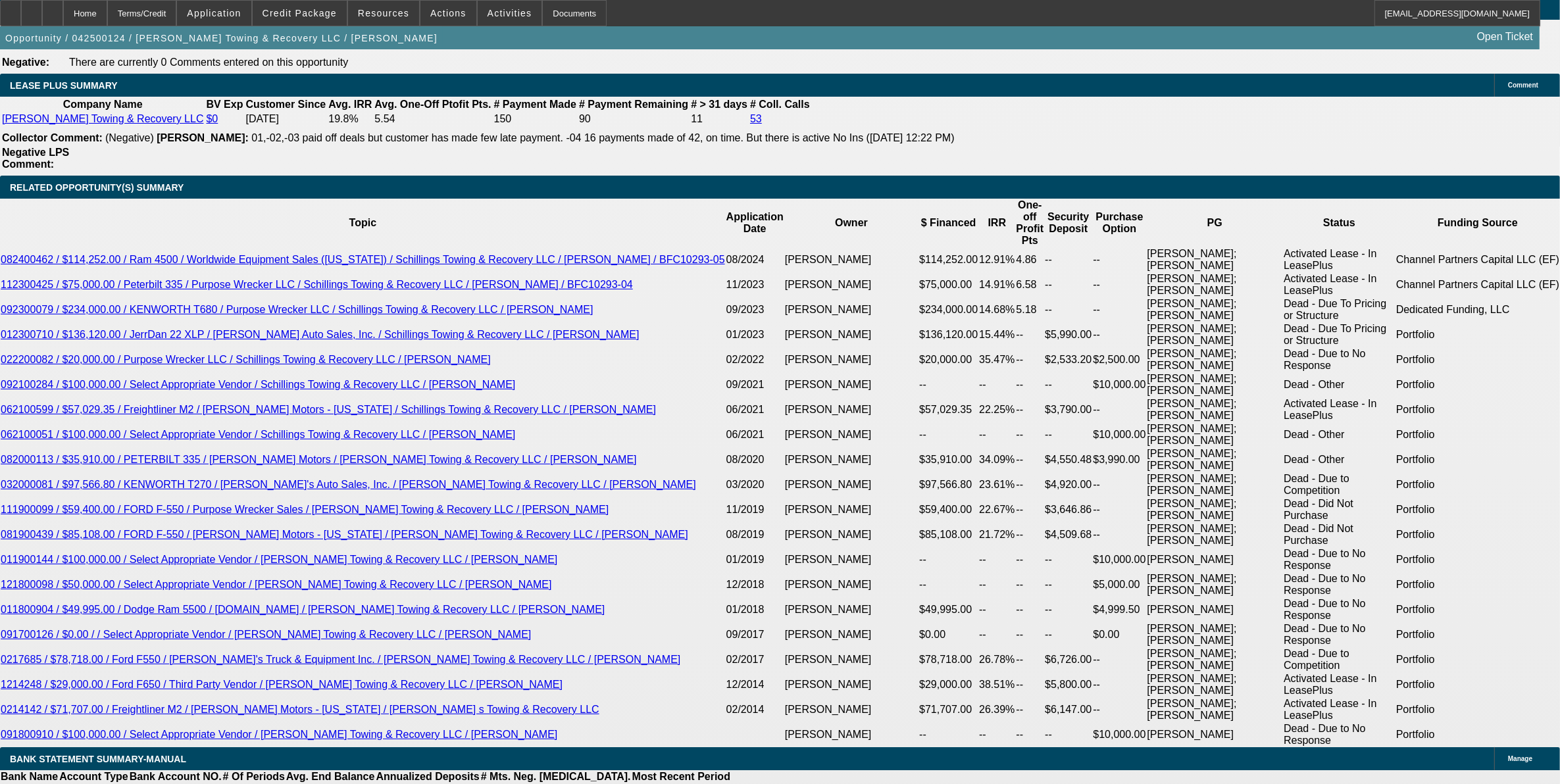
scroll to position [2056, 0]
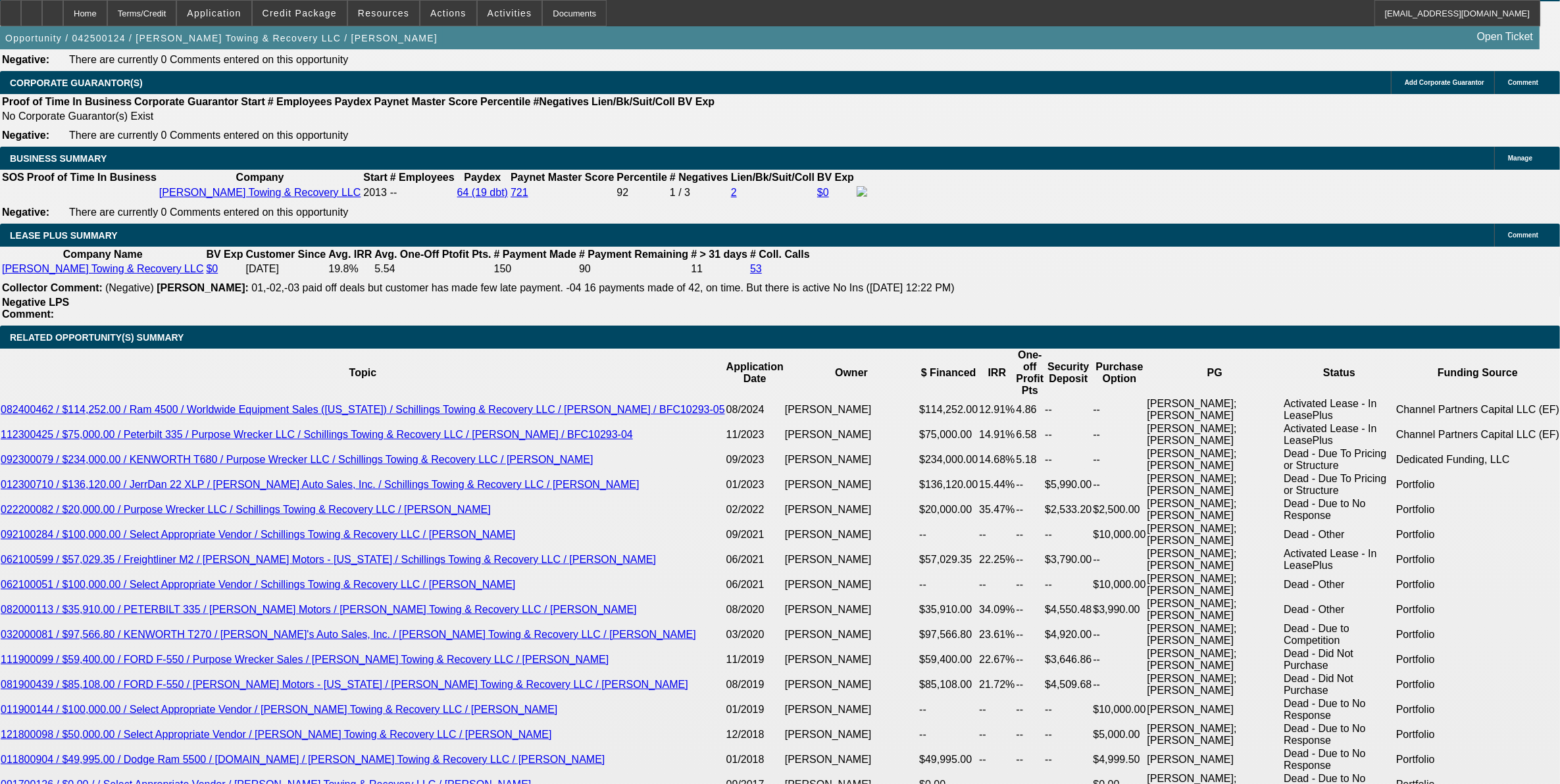
type input "11.5"
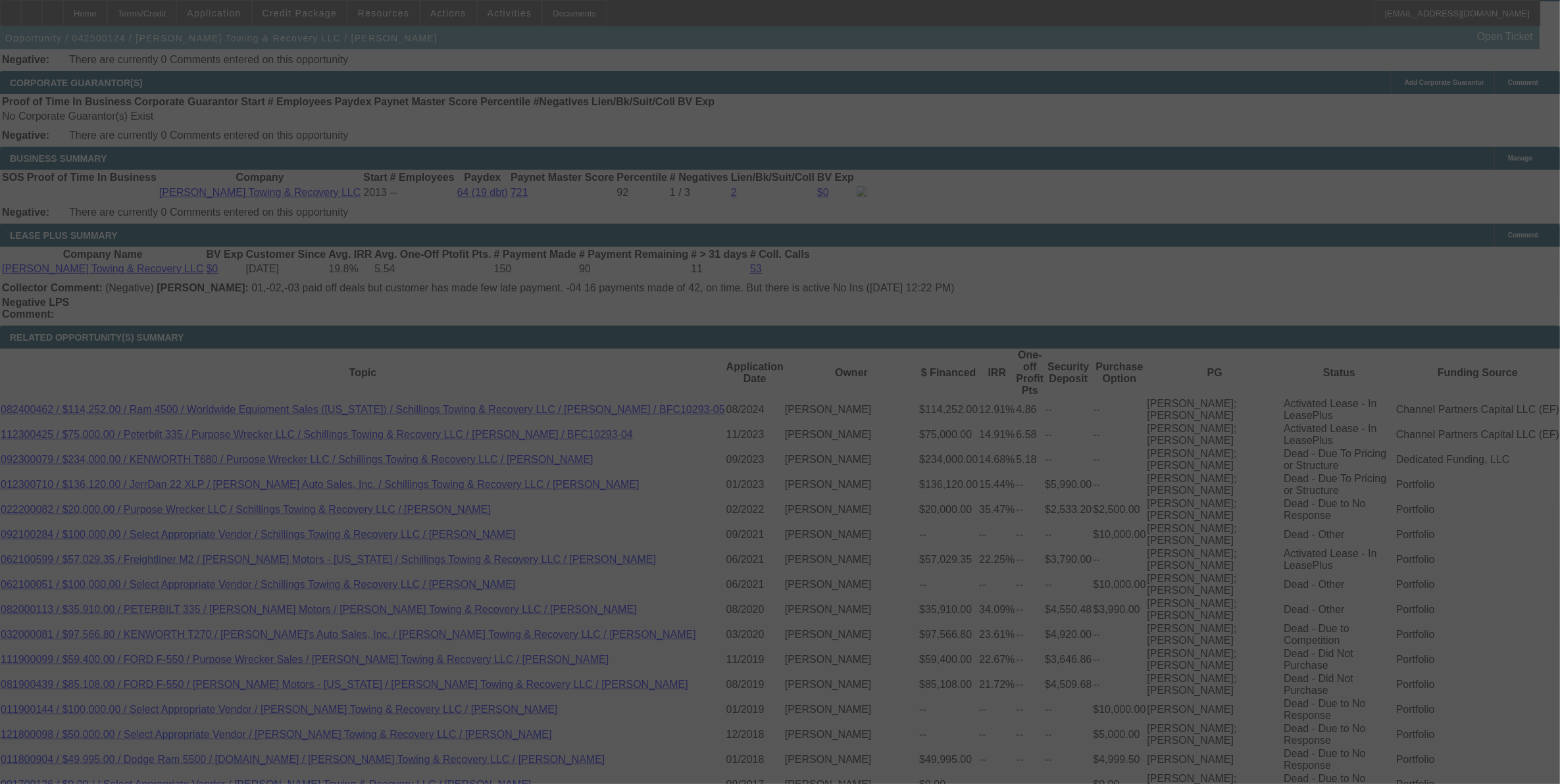
scroll to position [2075, 0]
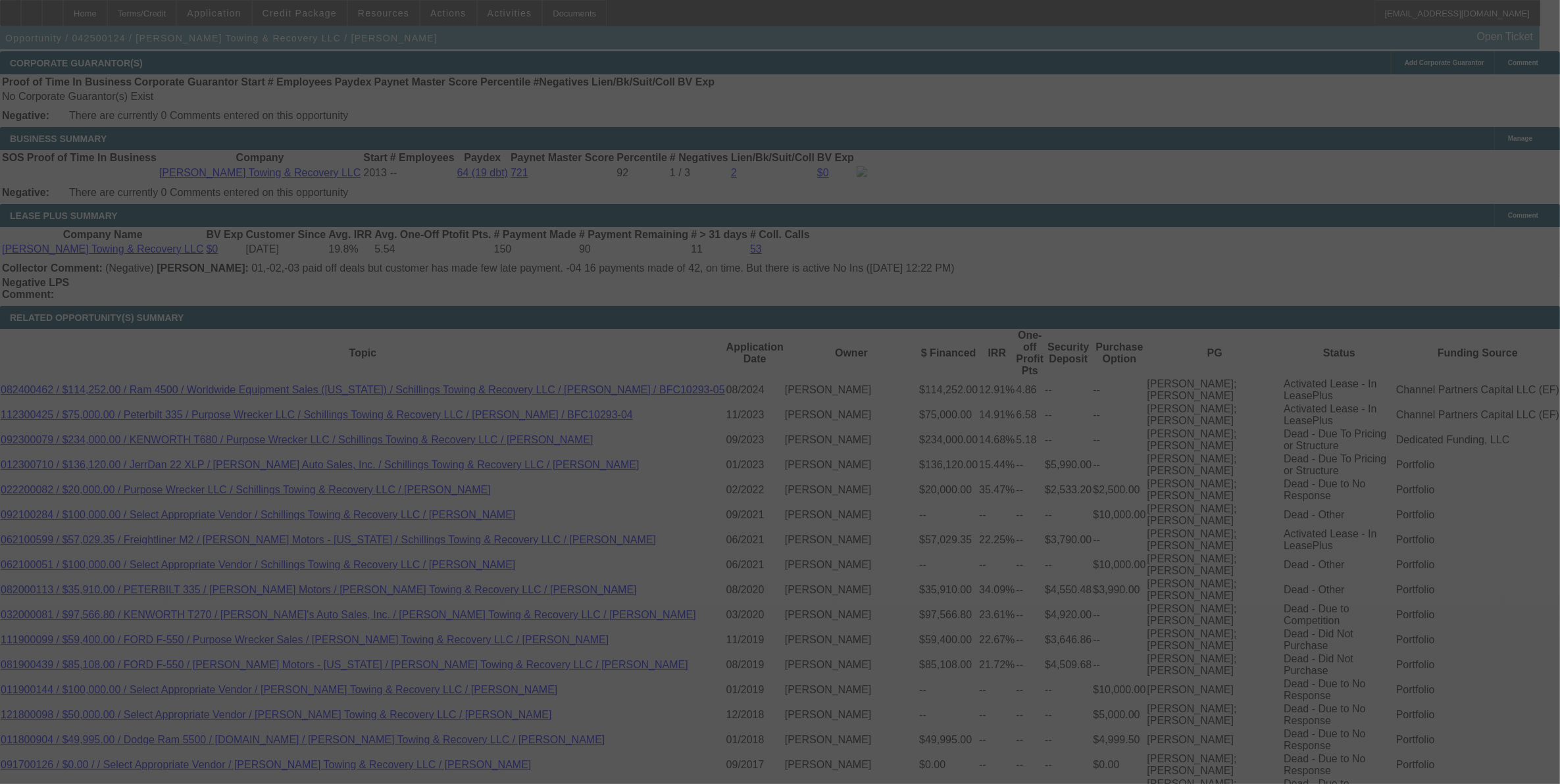
select select "0"
select select "3"
select select "0"
select select "6"
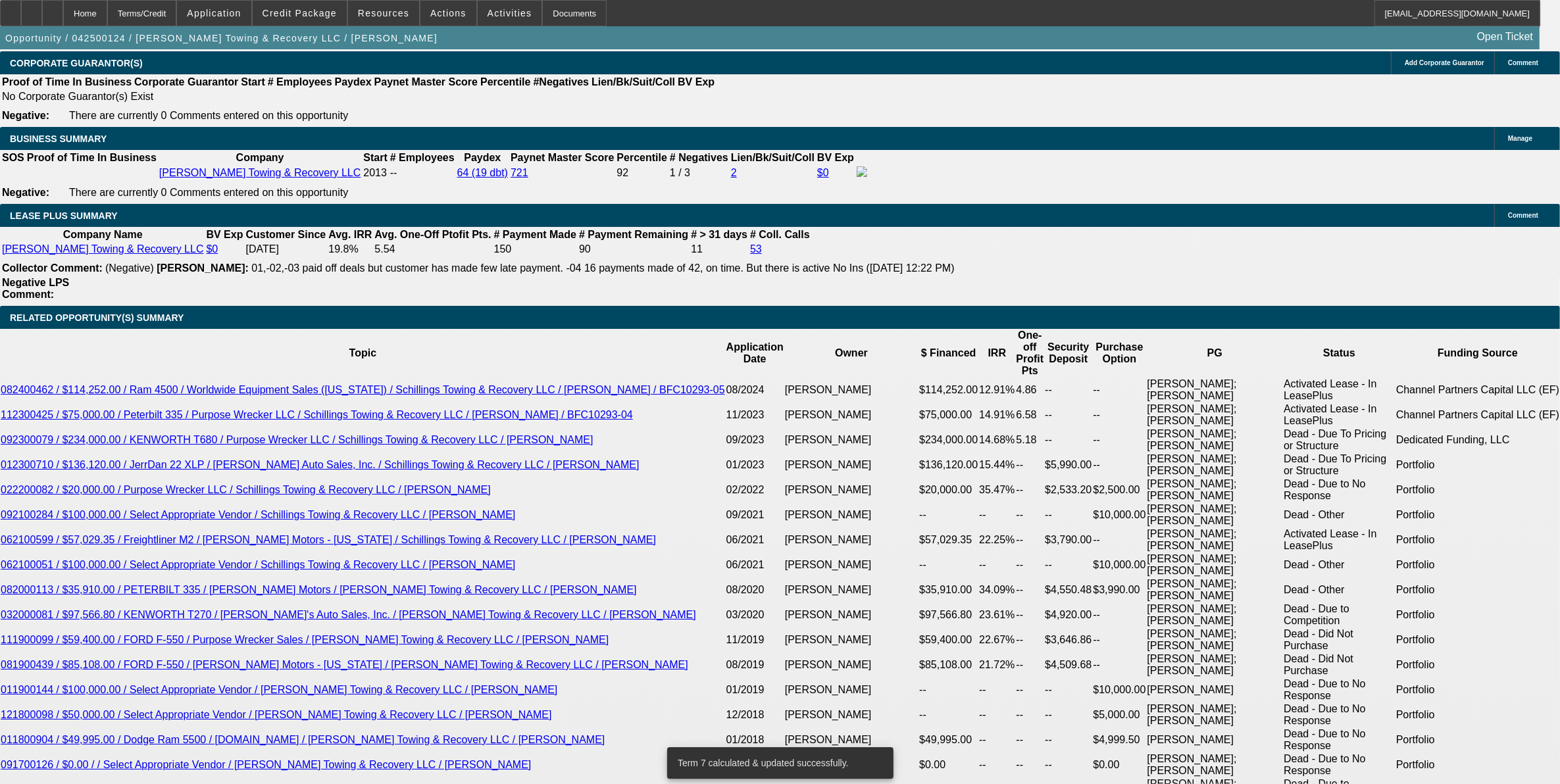
drag, startPoint x: 299, startPoint y: 514, endPoint x: 398, endPoint y: 511, distance: 99.0
type input "UNKNOWN"
type input "7"
type input "$17,101.73"
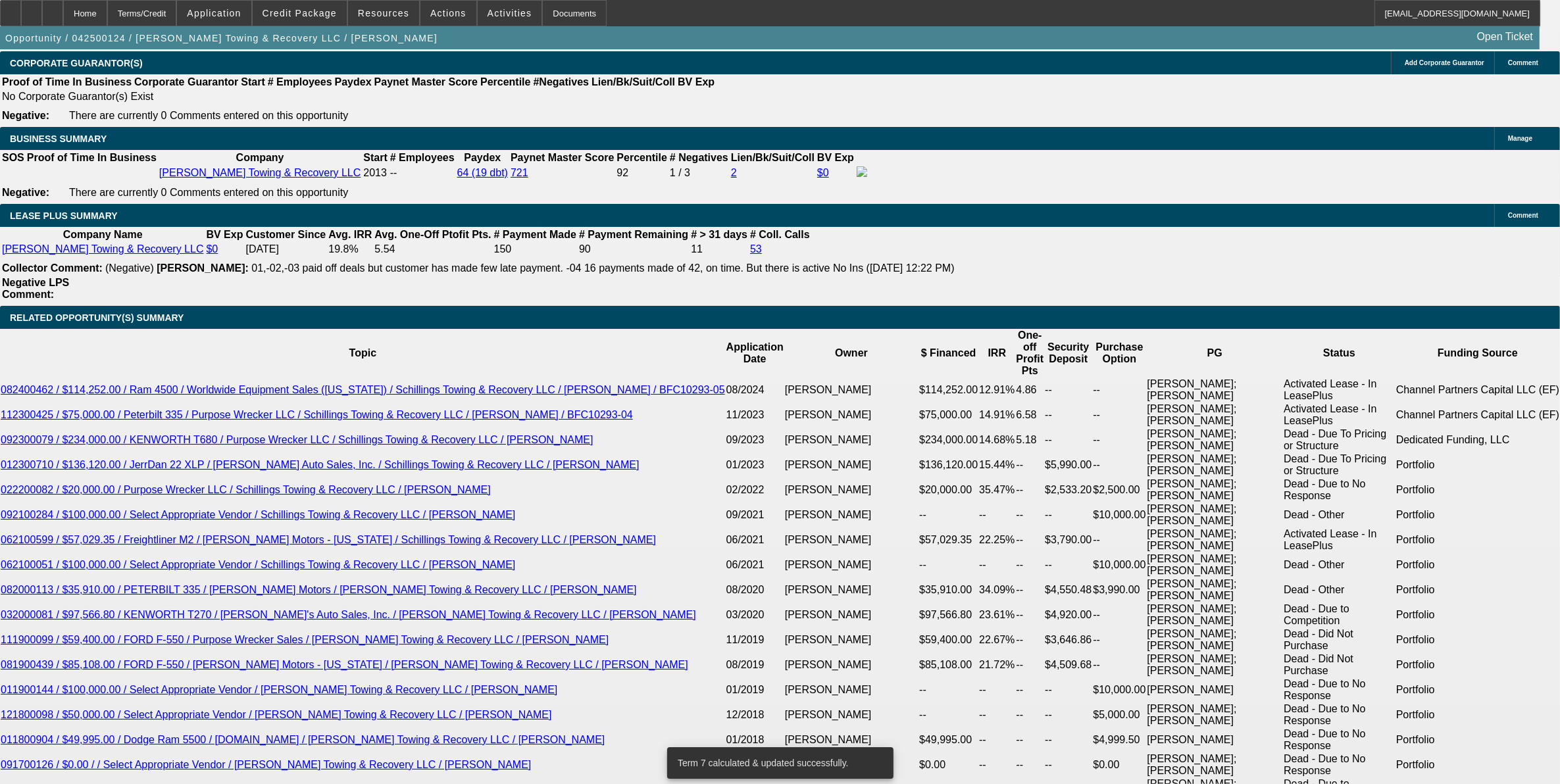
type input "72"
type input "$2,223.34"
type input "72"
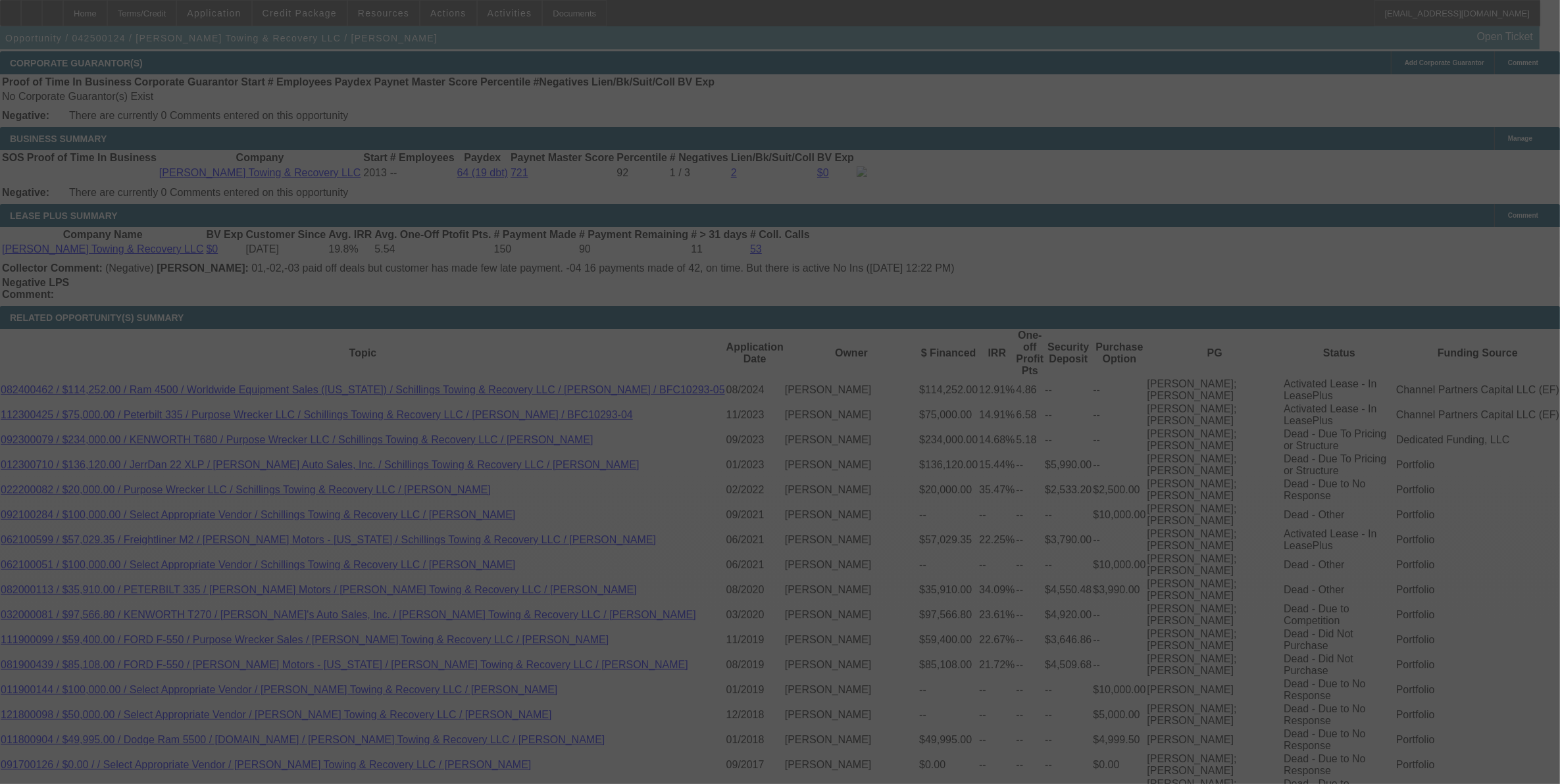
select select "0"
select select "3"
select select "0"
select select "6"
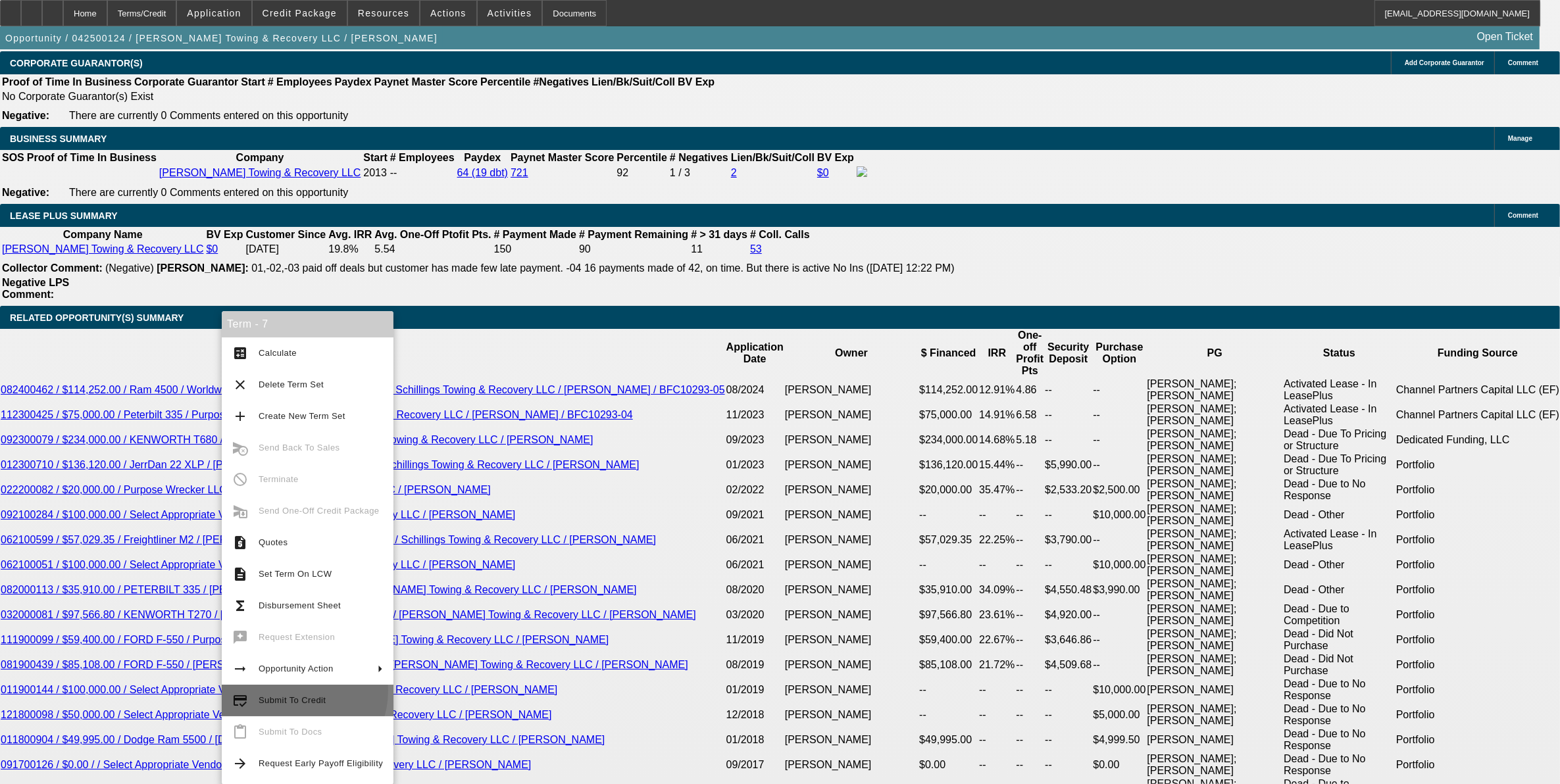
click at [291, 691] on button "credit_score Submit To Credit" at bounding box center [307, 700] width 172 height 31
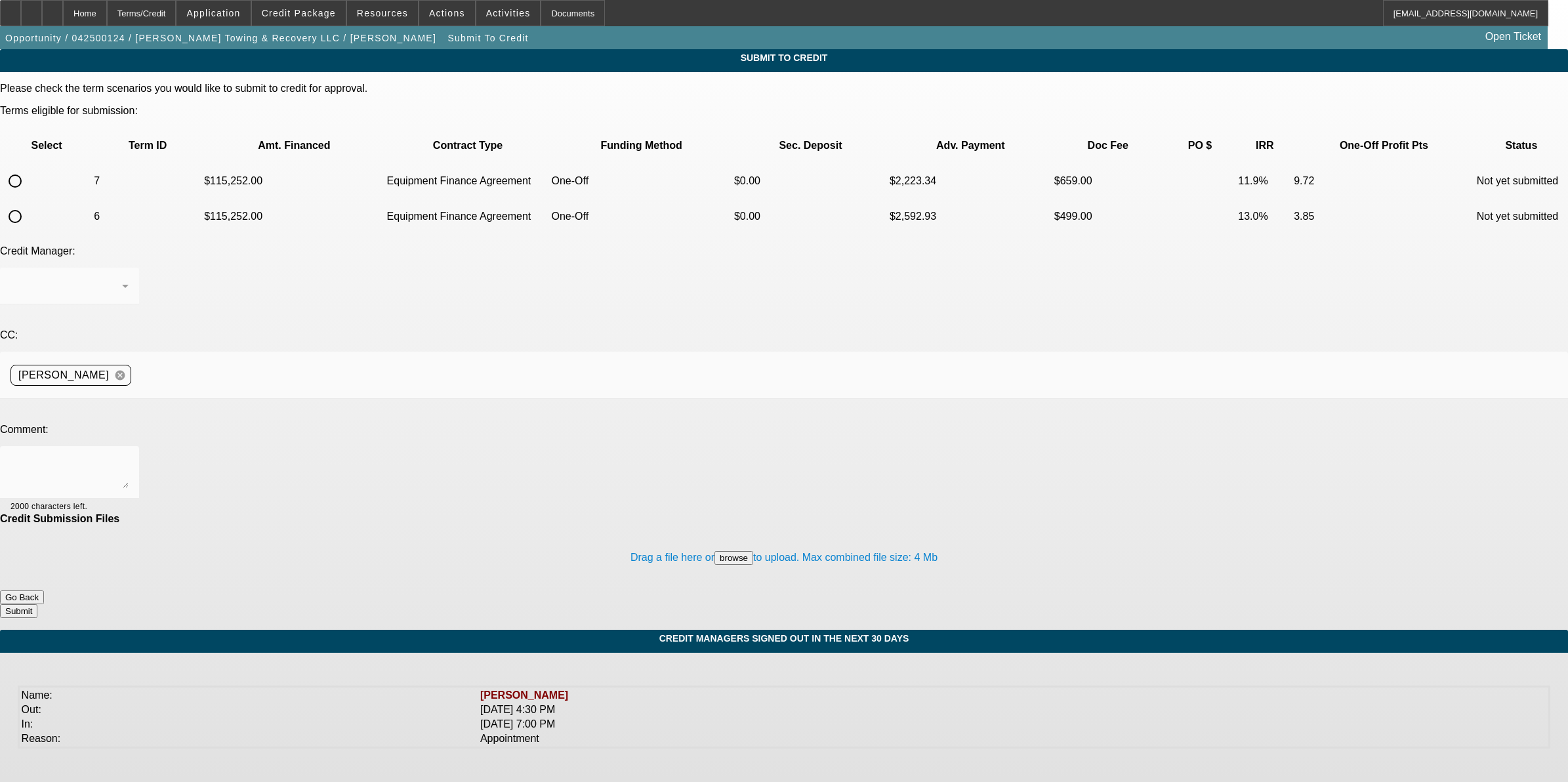
click at [28, 168] on input "radio" at bounding box center [15, 181] width 26 height 26
radio input "true"
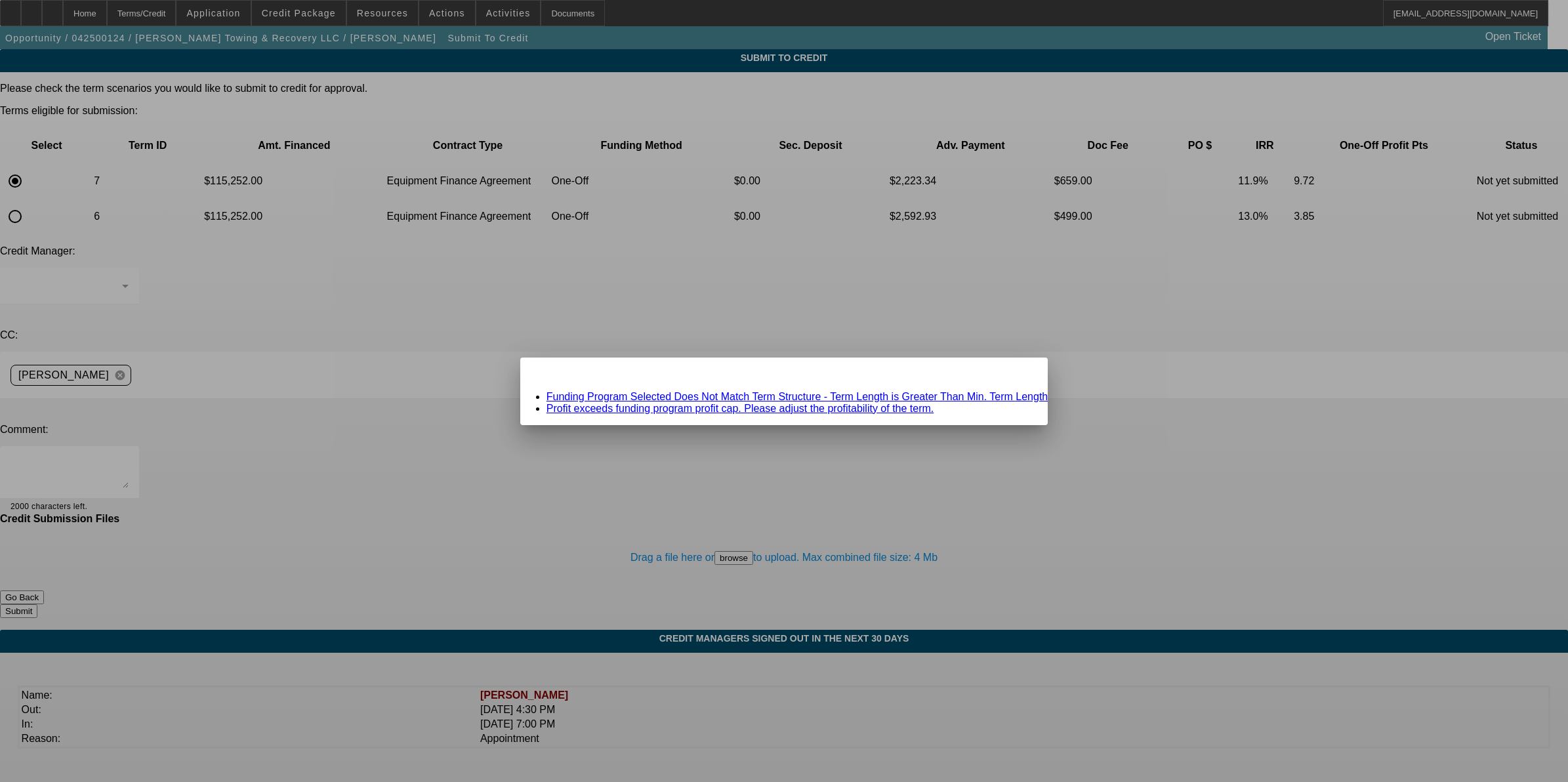
click at [742, 395] on link "Funding Program Selected Does Not Match Term Structure - Term Length is Greater…" at bounding box center [797, 397] width 502 height 11
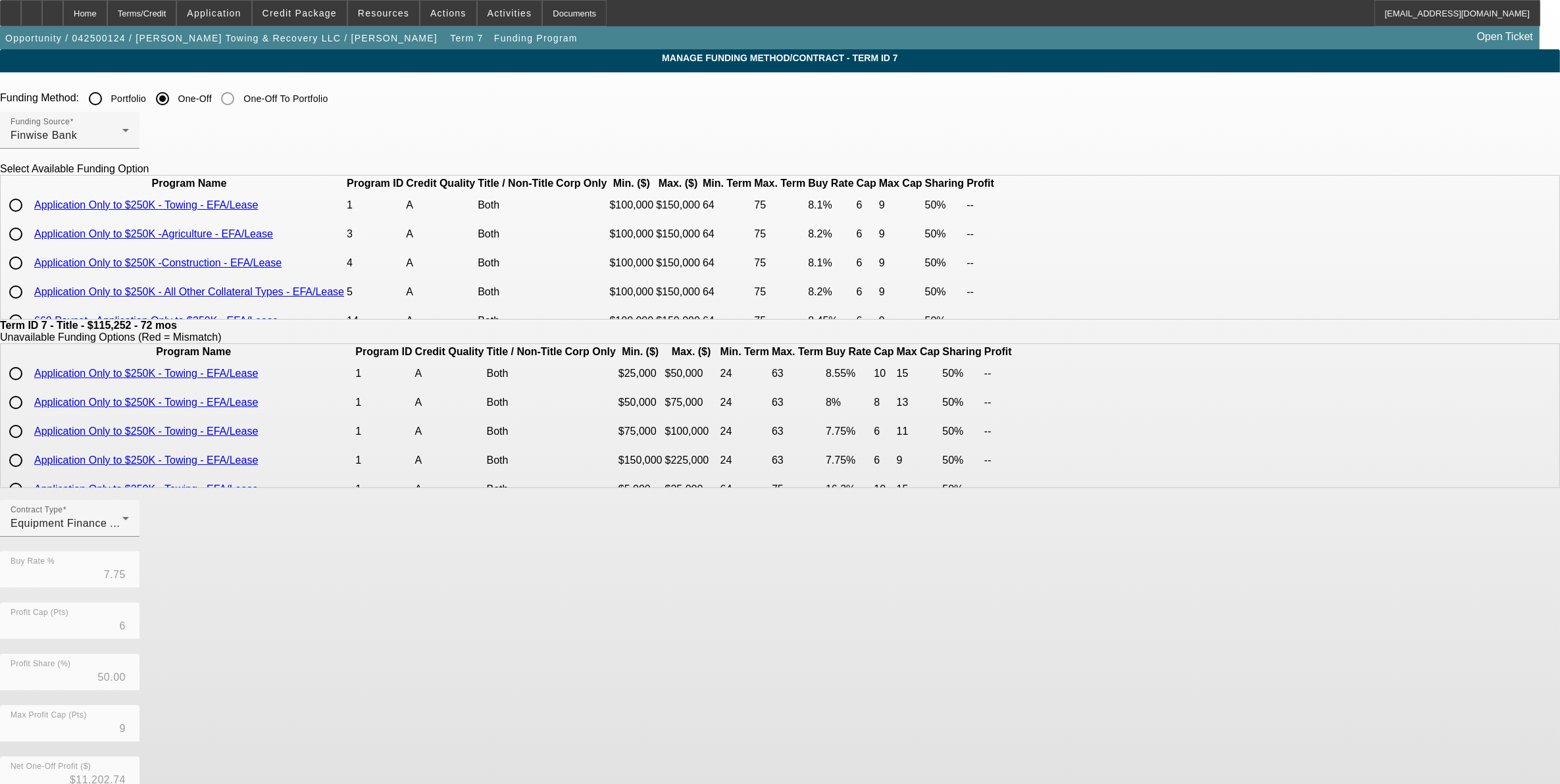
click at [29, 218] on input "radio" at bounding box center [16, 205] width 26 height 26
radio input "true"
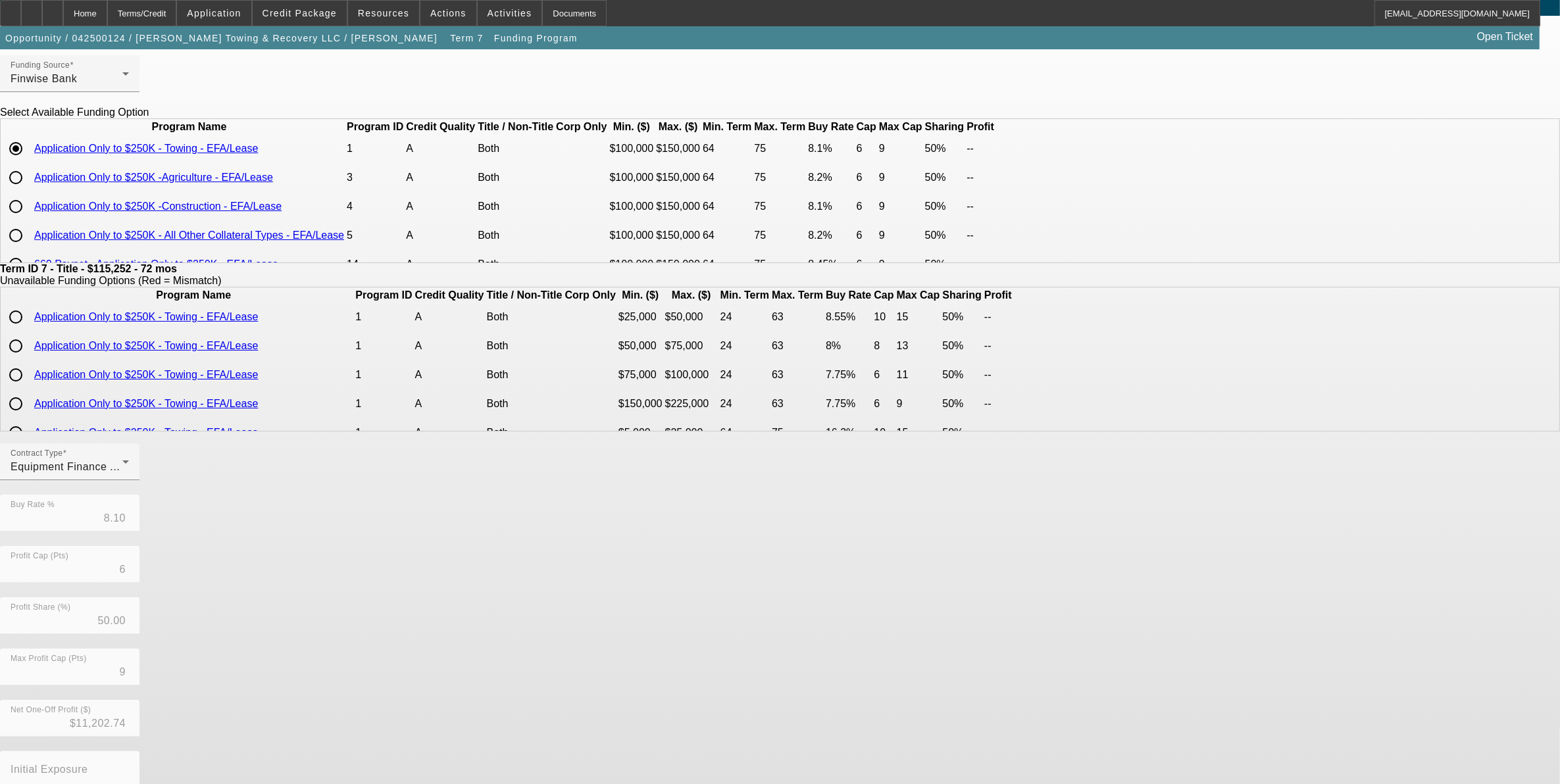
scroll to position [128, 0]
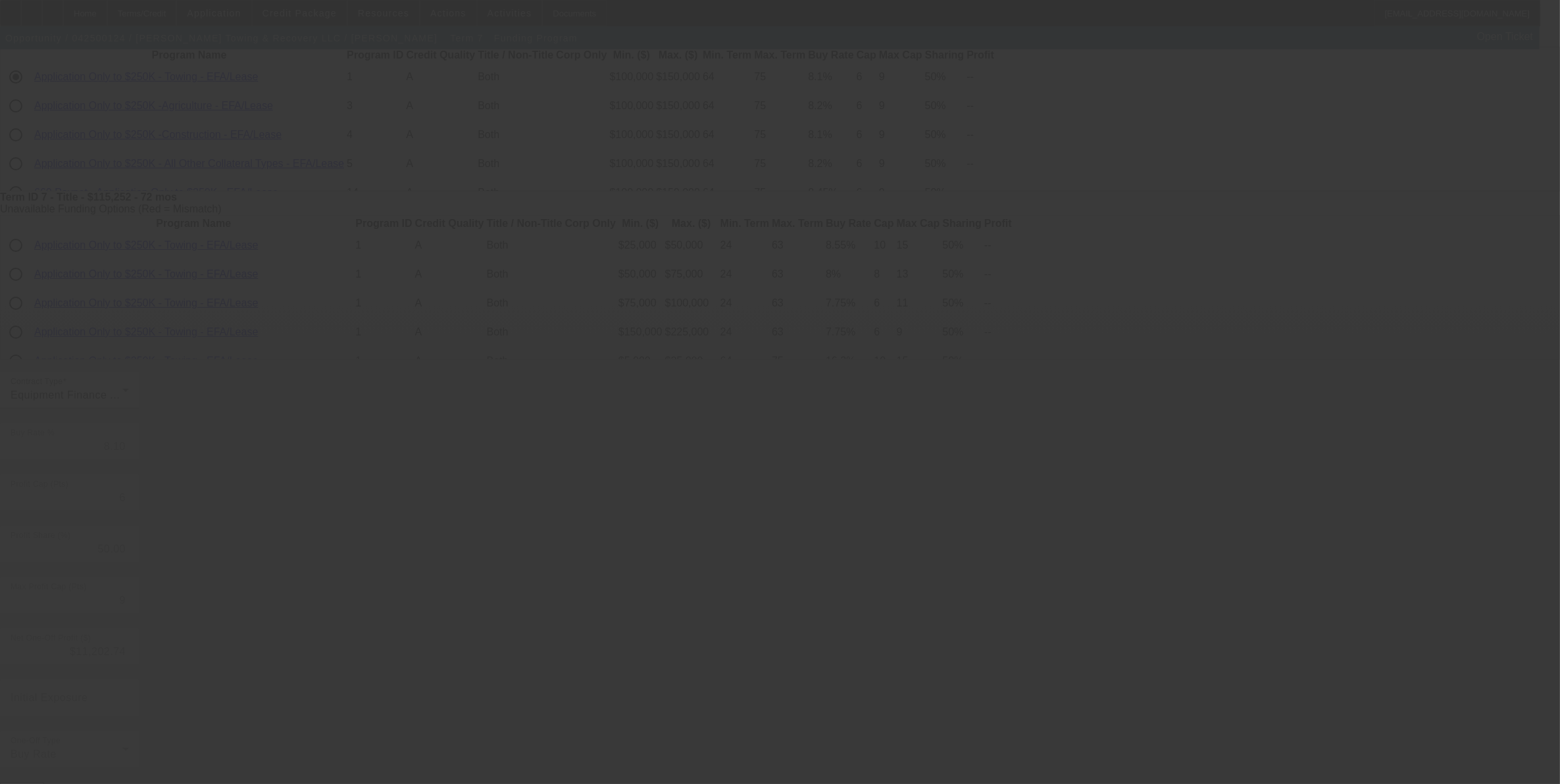
type input "7.75"
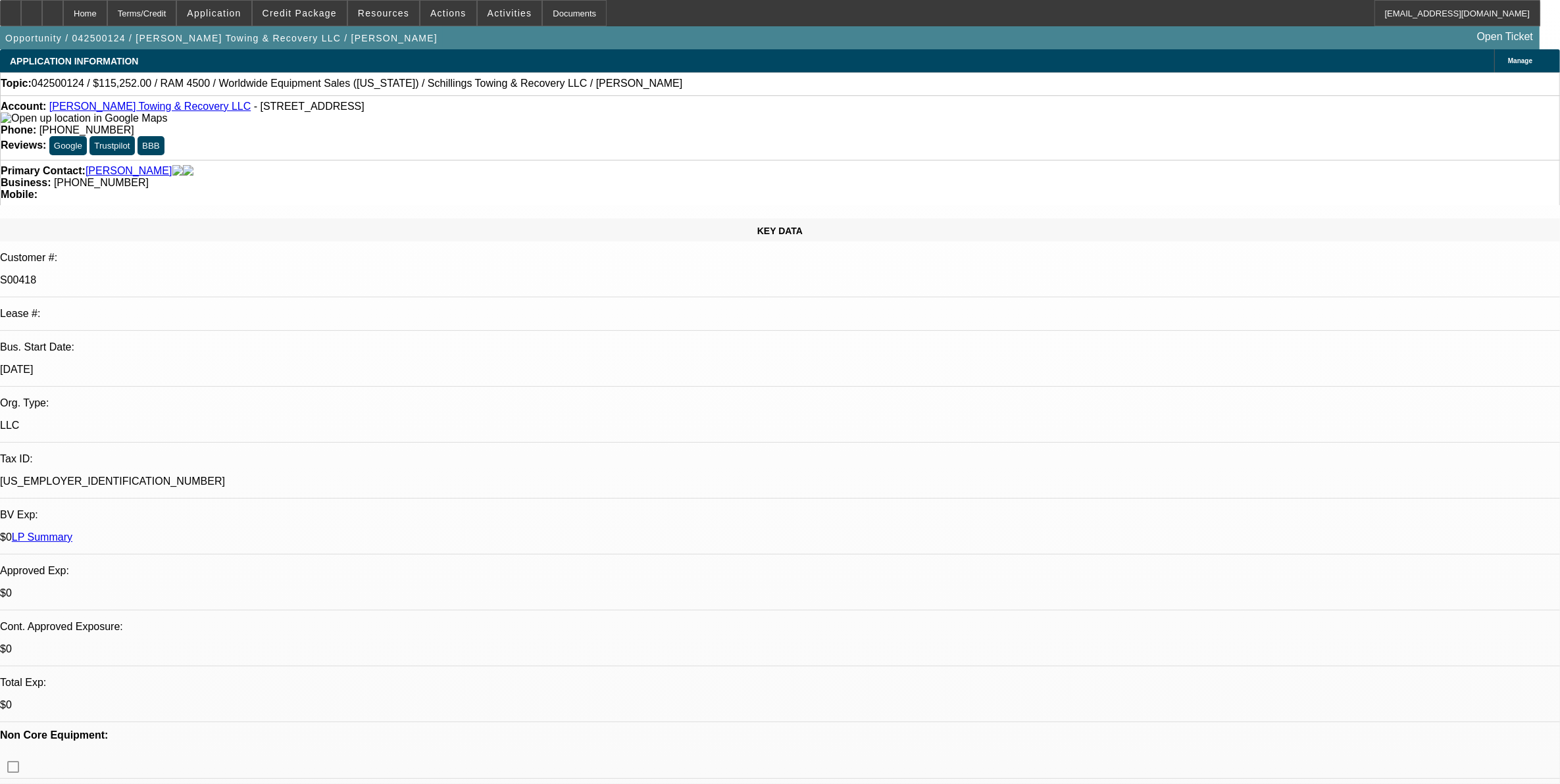
select select "0"
select select "3"
select select "0"
select select "6"
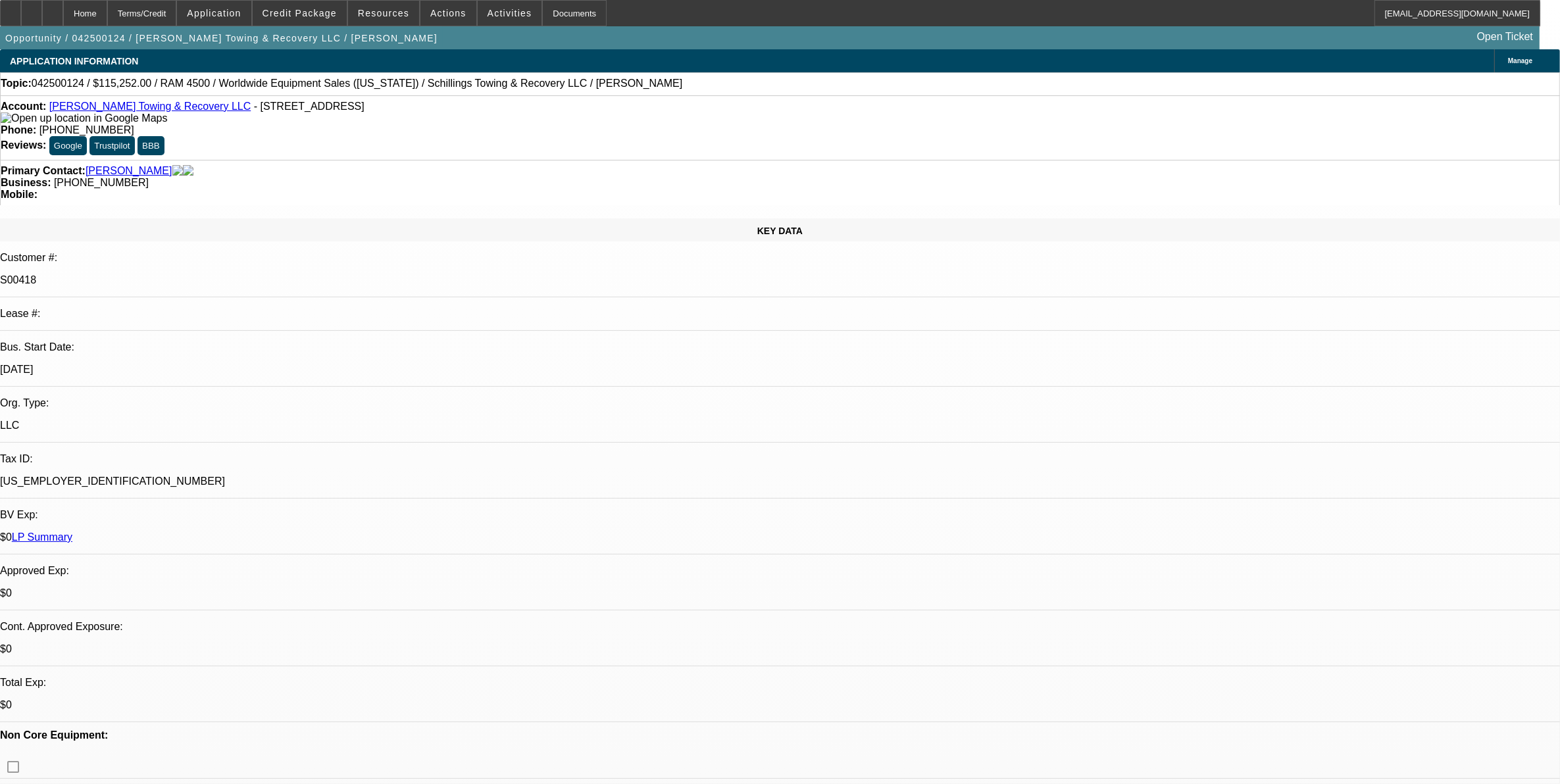
select select "0"
select select "3"
select select "0"
select select "6"
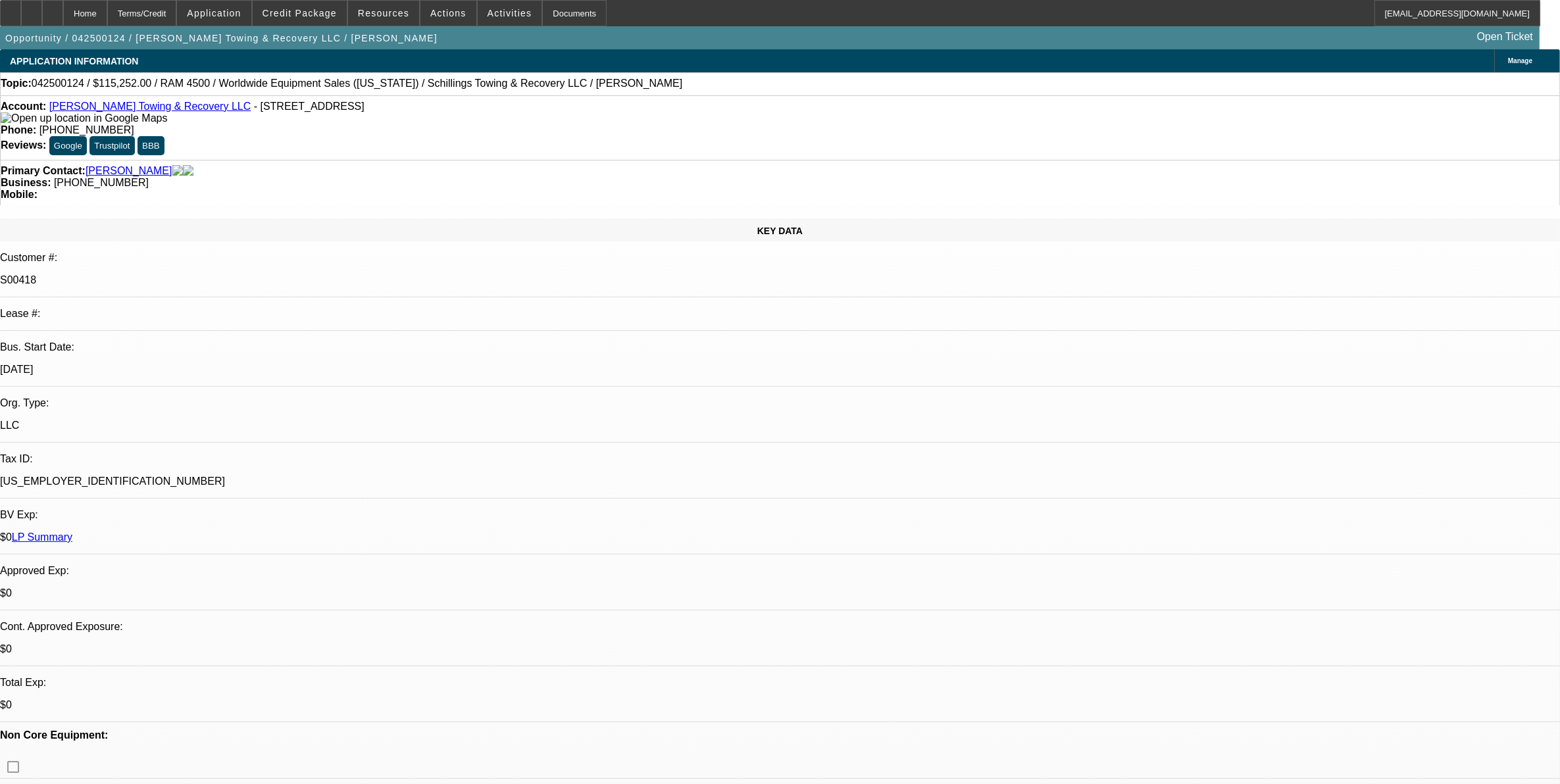
select select "0"
select select "3"
select select "0"
select select "6"
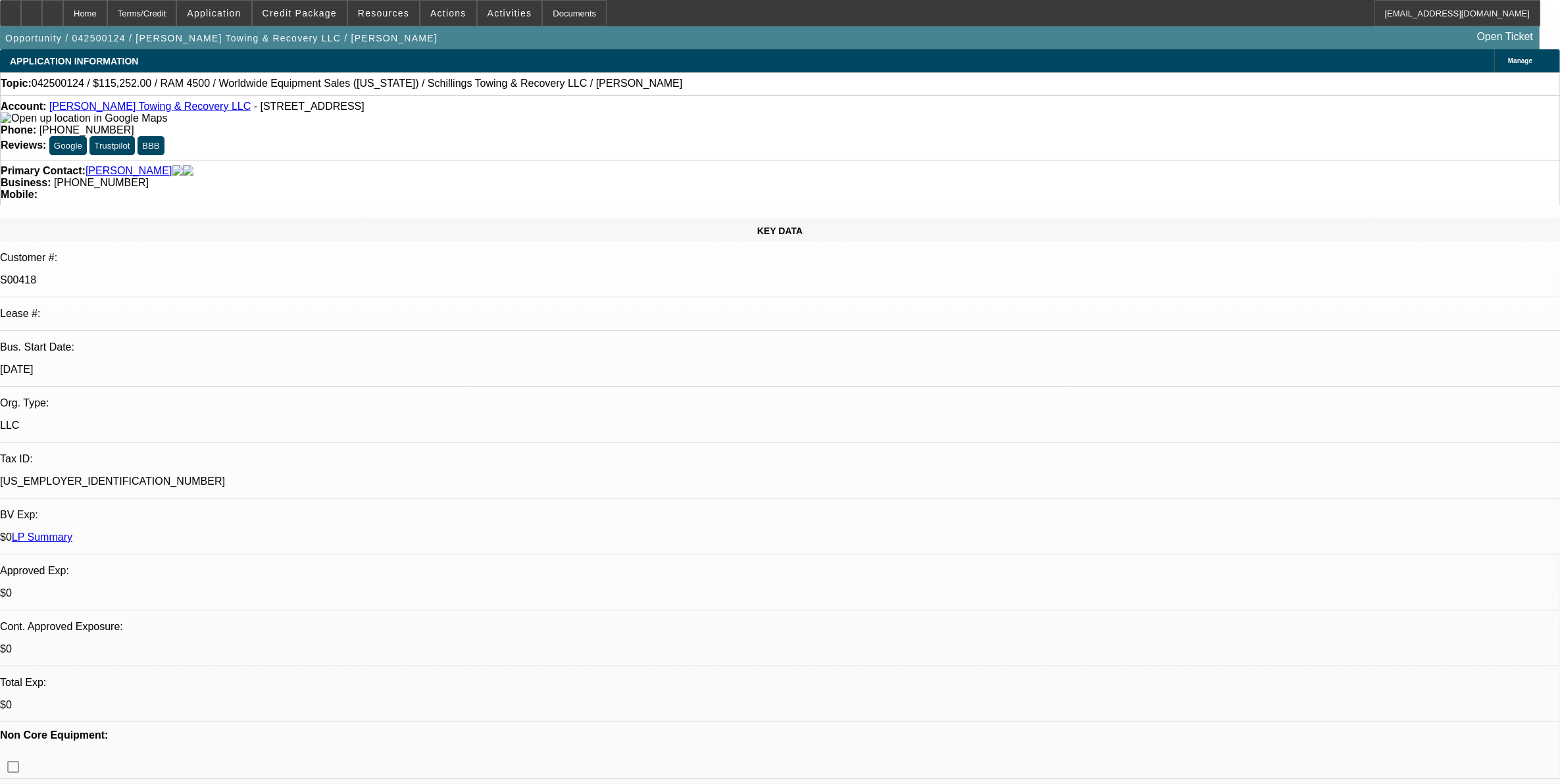
select select "0"
select select "3"
select select "0"
select select "6"
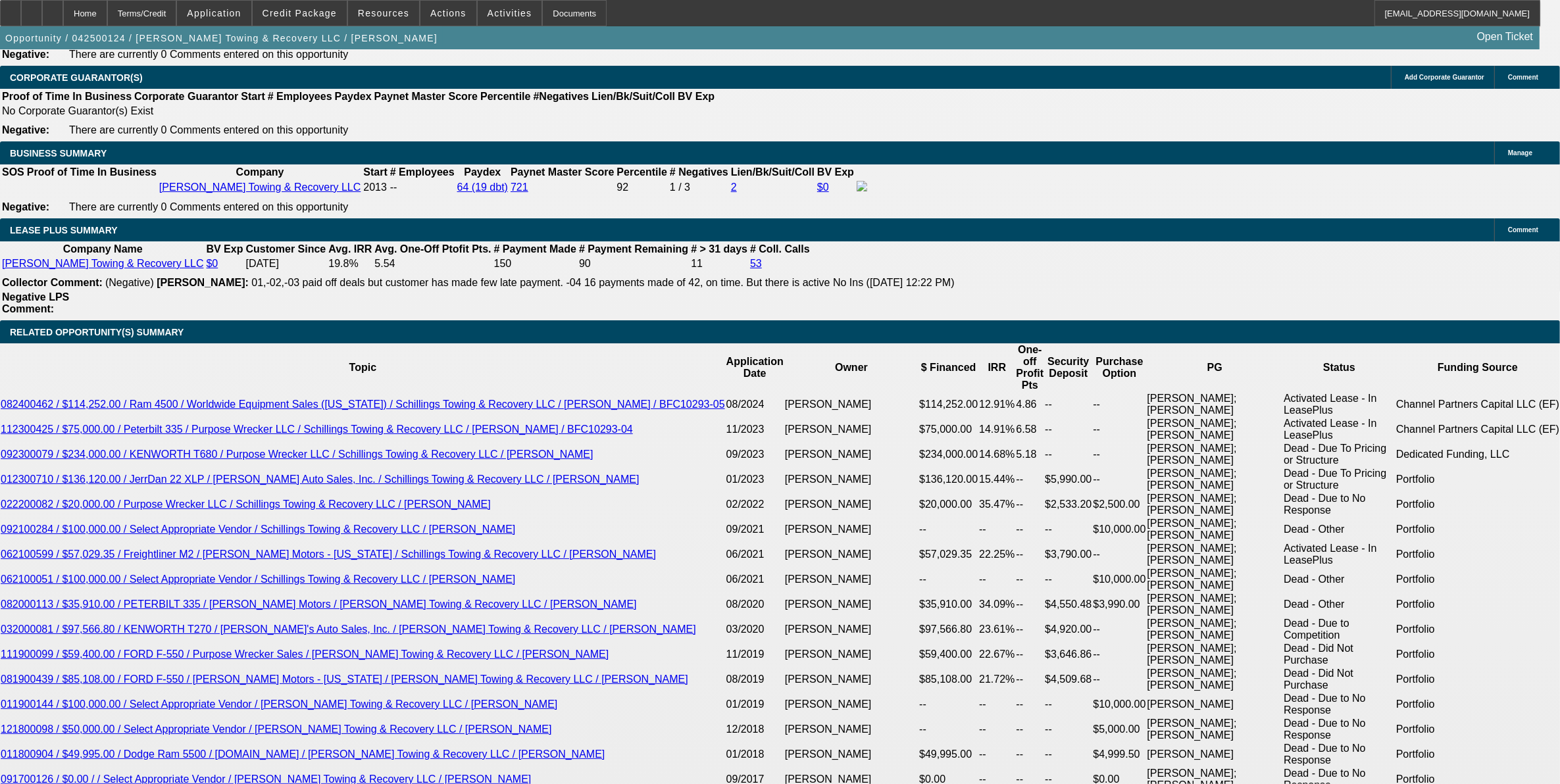
scroll to position [2056, 0]
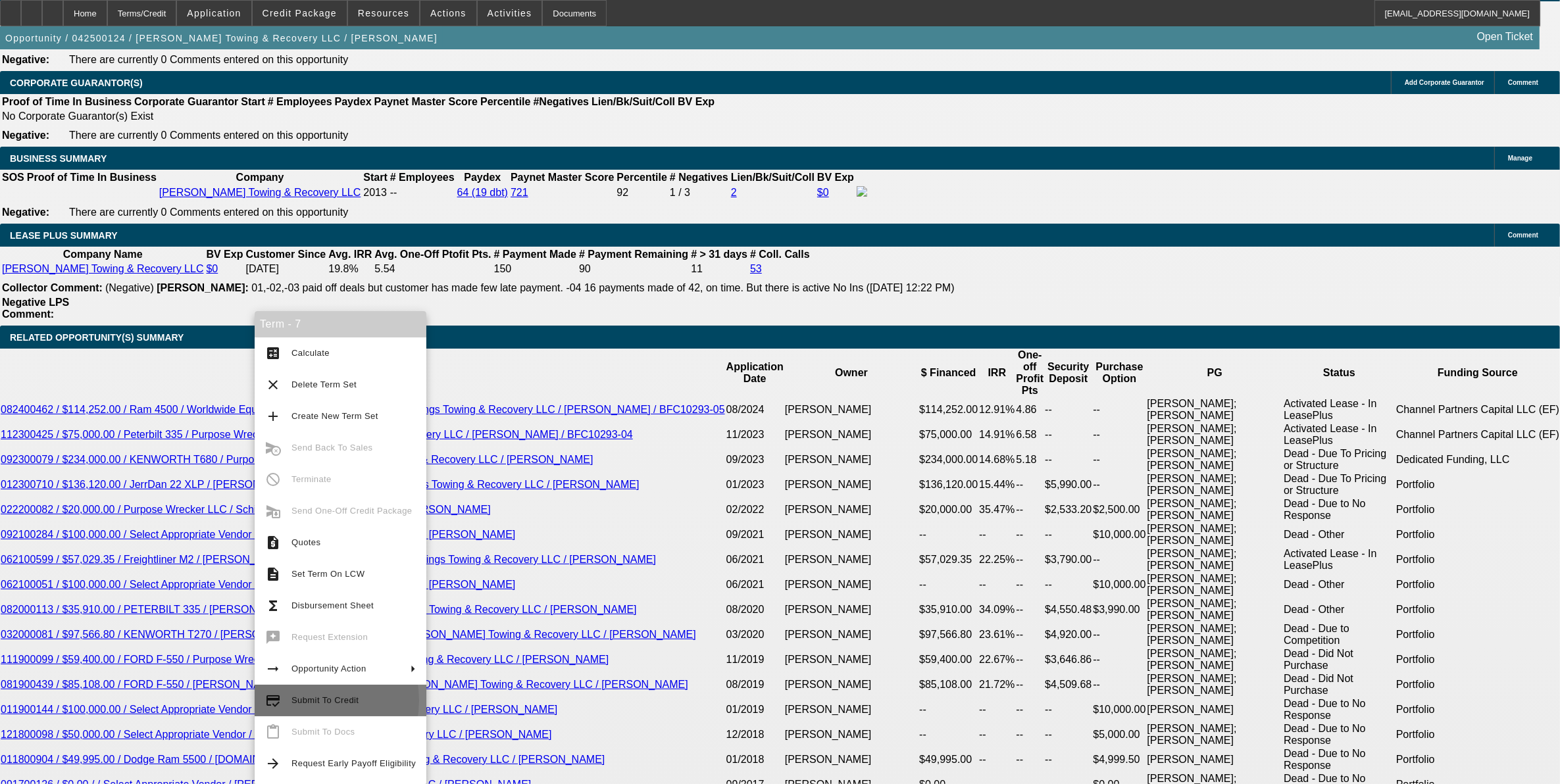
click at [310, 700] on span "Submit To Credit" at bounding box center [325, 700] width 67 height 10
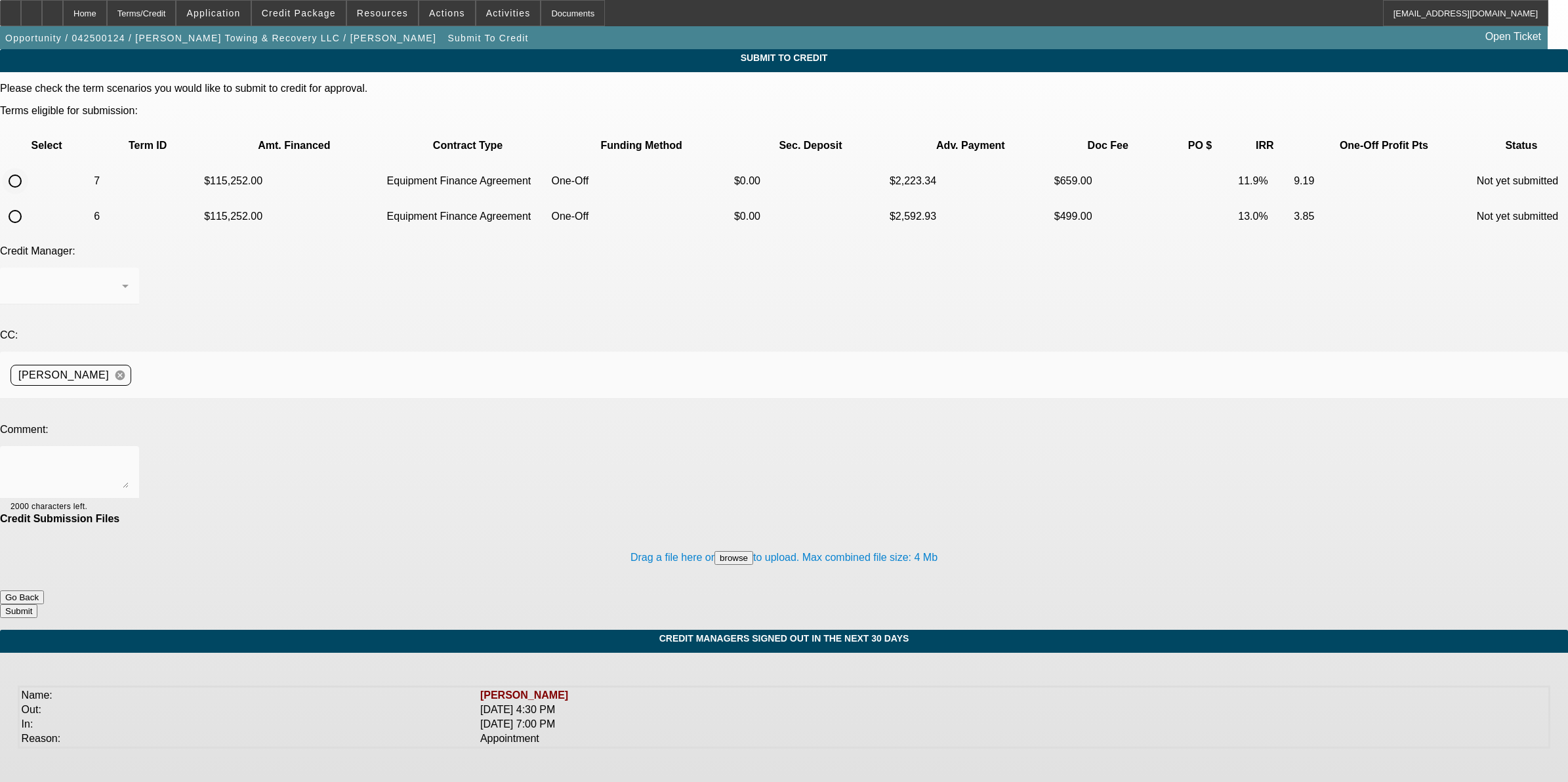
click at [28, 168] on input "radio" at bounding box center [15, 181] width 26 height 26
radio input "true"
click at [128, 457] on textarea at bounding box center [69, 473] width 118 height 31
type textarea "Please ok to Finwise"
click at [38, 604] on button "Submit" at bounding box center [18, 611] width 38 height 14
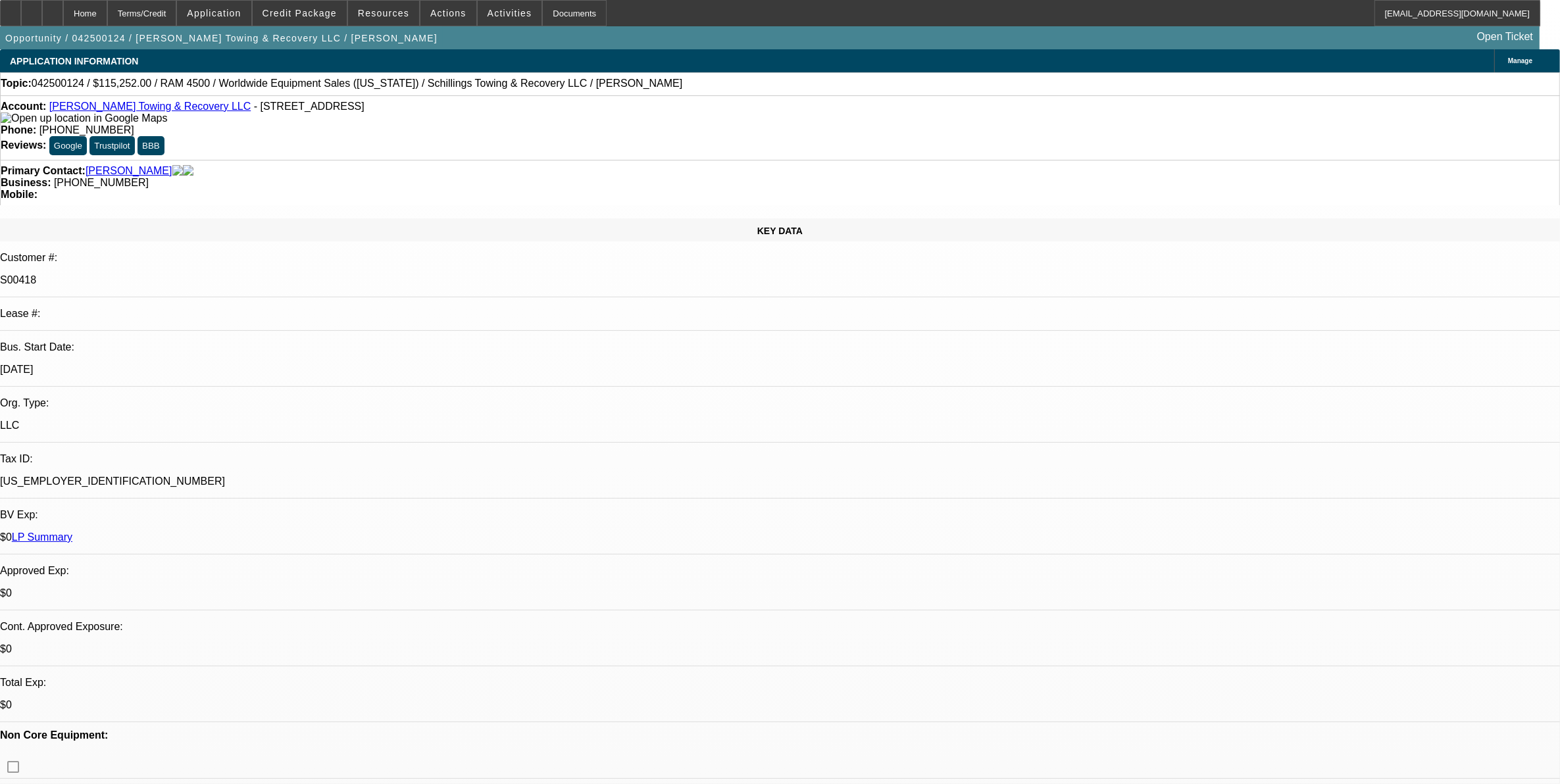
select select "0"
select select "3"
select select "0"
select select "6"
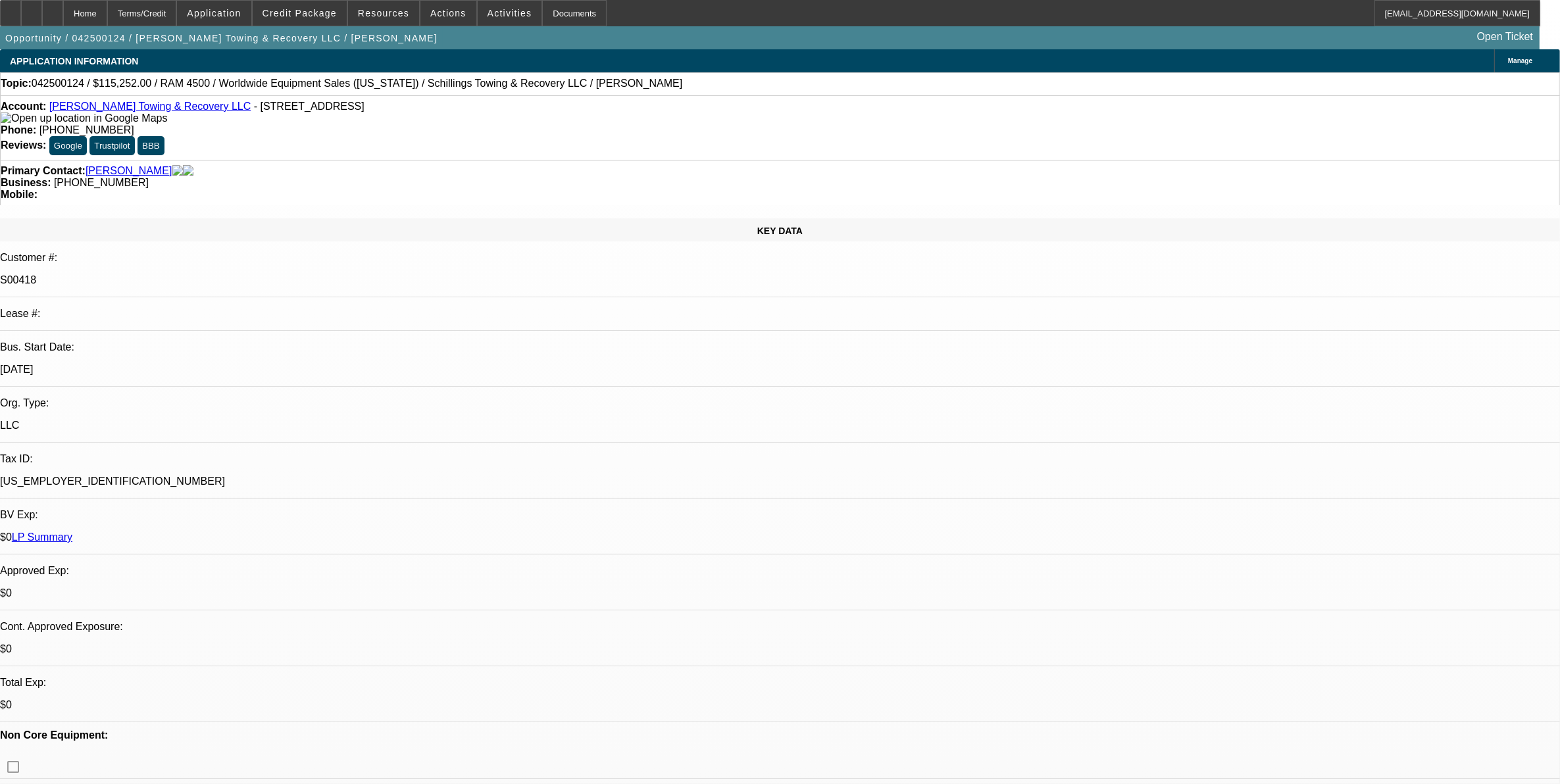
select select "0"
select select "3"
select select "0"
select select "6"
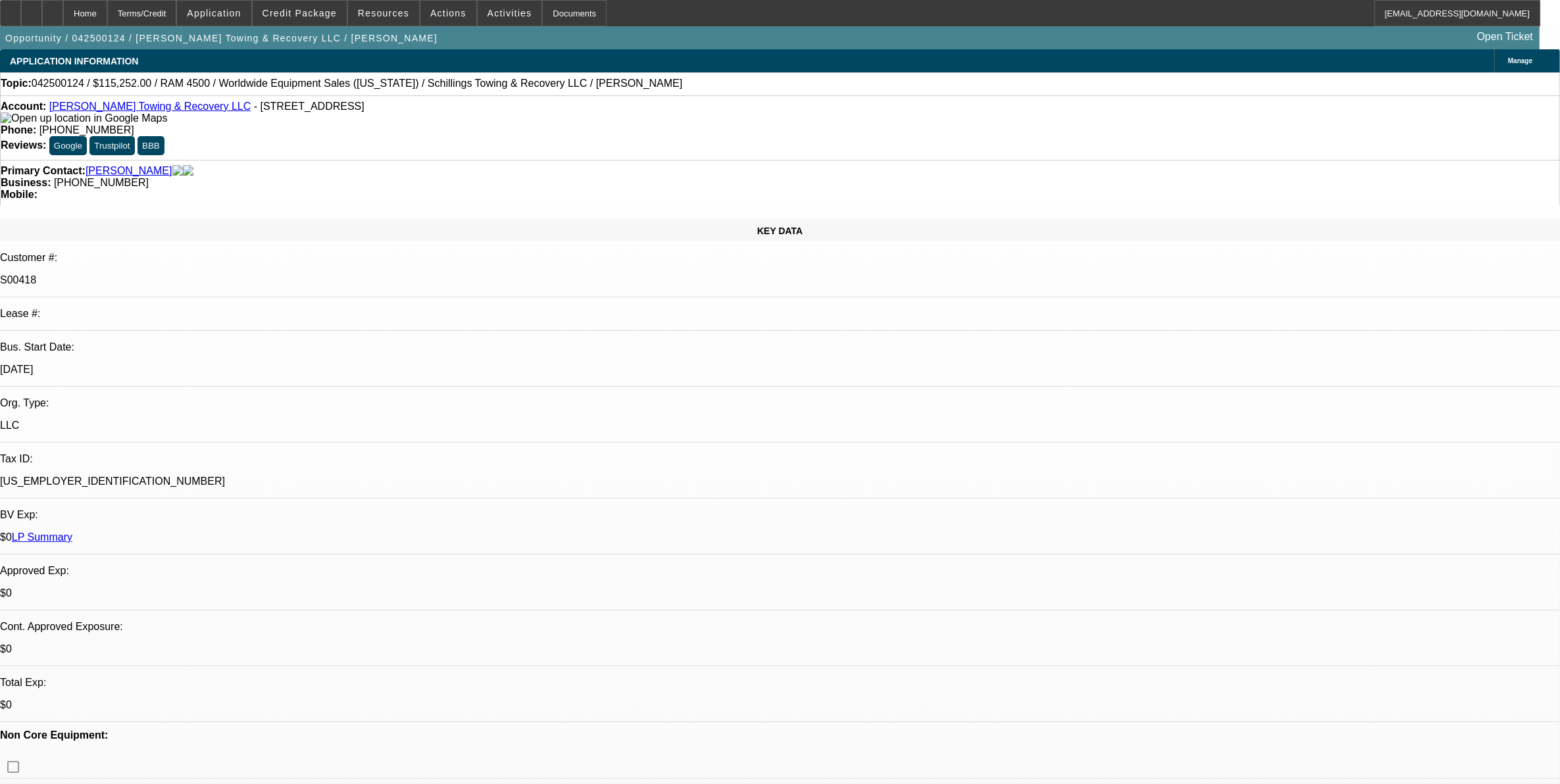
select select "0"
select select "3"
select select "0"
select select "6"
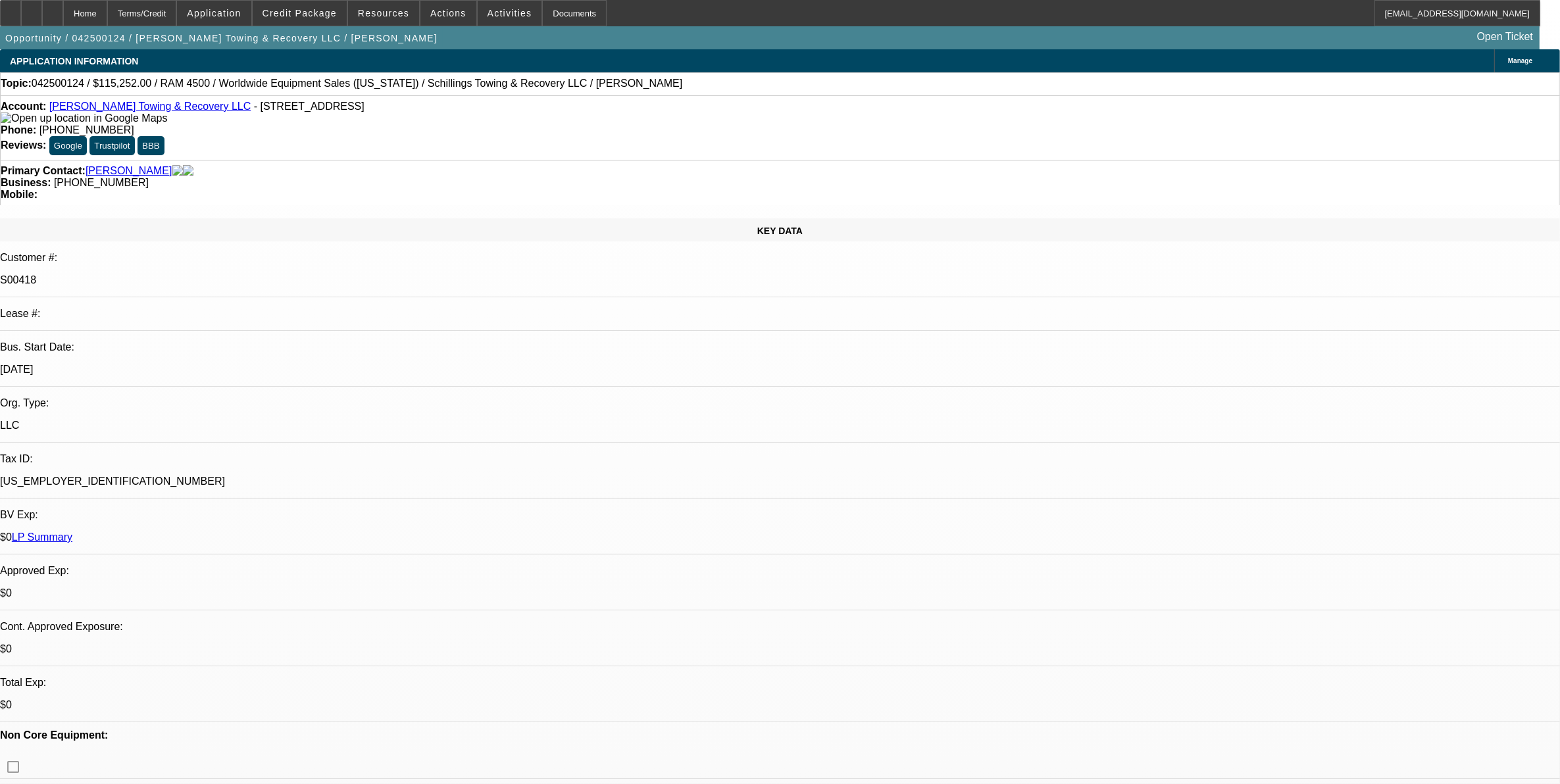
select select "0"
select select "3"
select select "0"
select select "6"
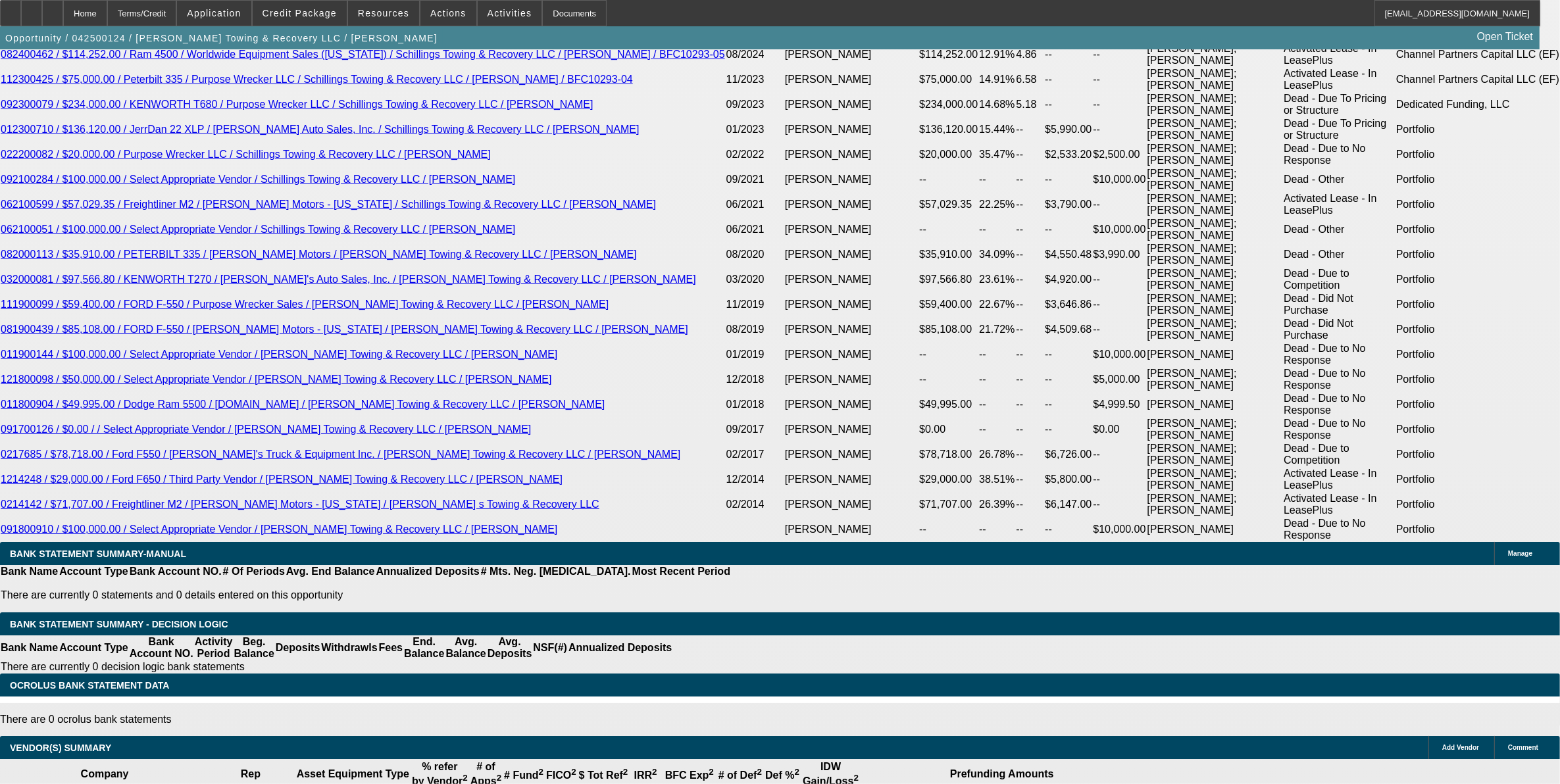
scroll to position [2405, 0]
